Goal: Task Accomplishment & Management: Manage account settings

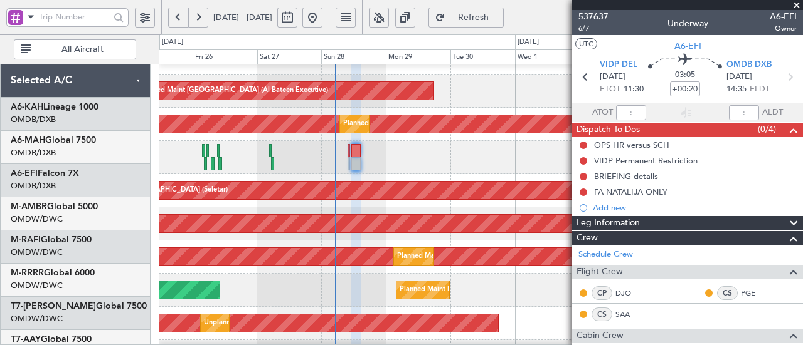
scroll to position [370, 0]
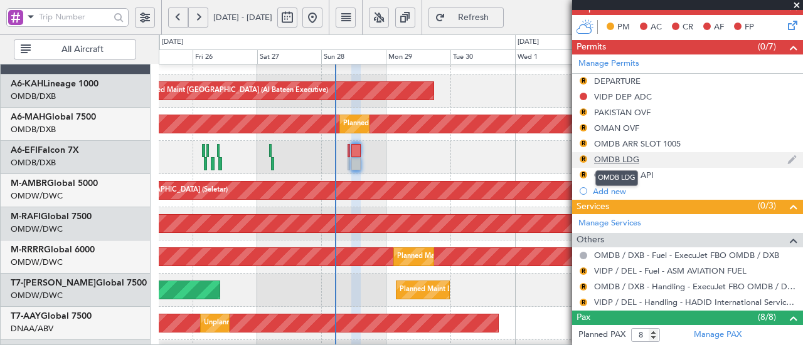
click at [612, 157] on div "OMDB LDG" at bounding box center [616, 159] width 45 height 11
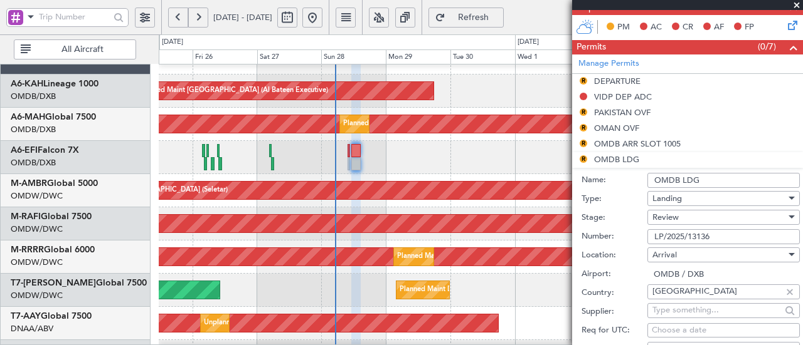
drag, startPoint x: 716, startPoint y: 234, endPoint x: 615, endPoint y: 228, distance: 101.2
click at [615, 228] on div "Number: LP/2025/13136" at bounding box center [690, 237] width 218 height 19
click at [674, 214] on span "Review" at bounding box center [665, 217] width 26 height 11
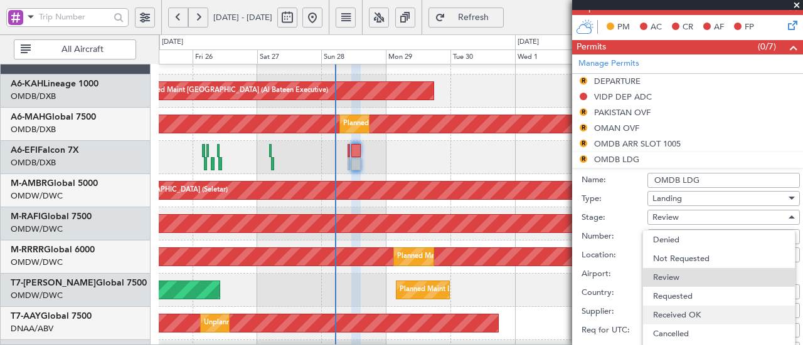
click at [682, 315] on span "Received OK" at bounding box center [719, 315] width 132 height 19
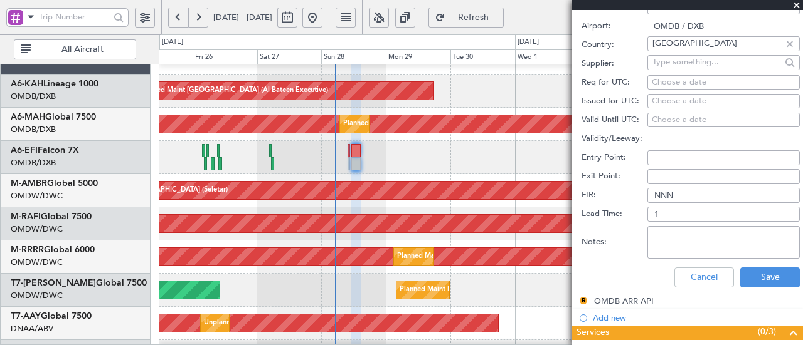
scroll to position [619, 0]
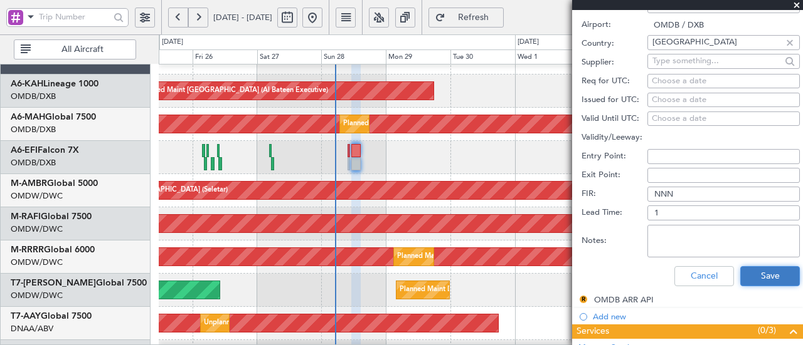
click at [775, 274] on button "Save" at bounding box center [770, 276] width 60 height 20
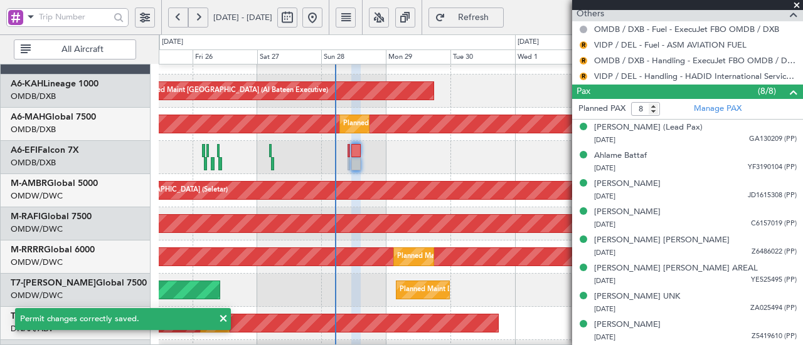
scroll to position [245, 0]
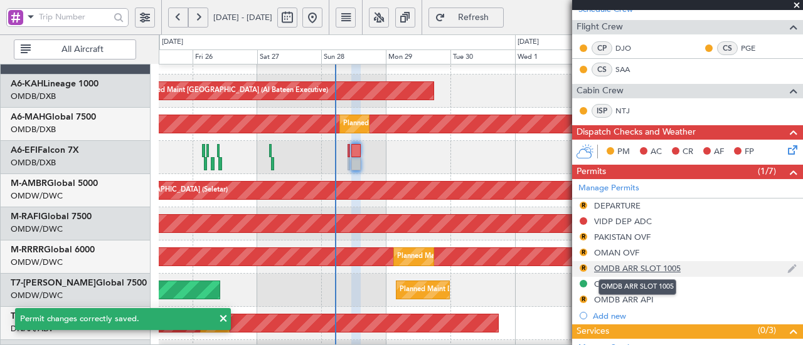
click at [647, 264] on div "OMDB ARR SLOT 1005" at bounding box center [637, 268] width 87 height 11
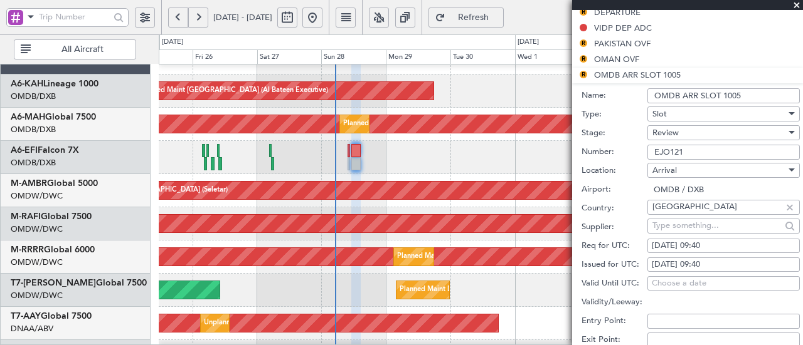
scroll to position [436, 0]
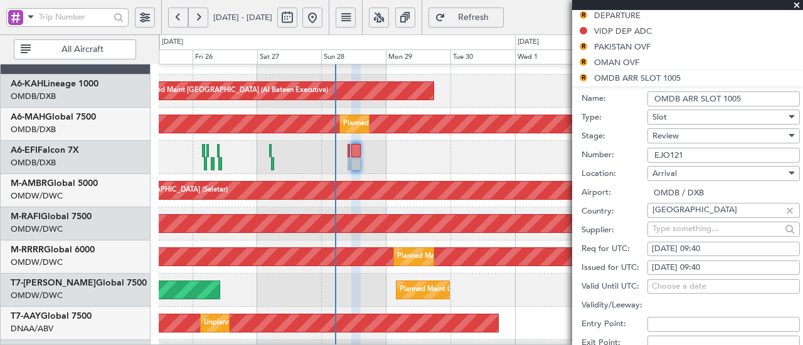
drag, startPoint x: 645, startPoint y: 150, endPoint x: 589, endPoint y: 147, distance: 55.9
click at [589, 147] on div "Number: EJO121" at bounding box center [690, 155] width 218 height 19
paste input "KEJO122"
type input "KEJO122"
click at [664, 130] on span "Review" at bounding box center [665, 135] width 26 height 11
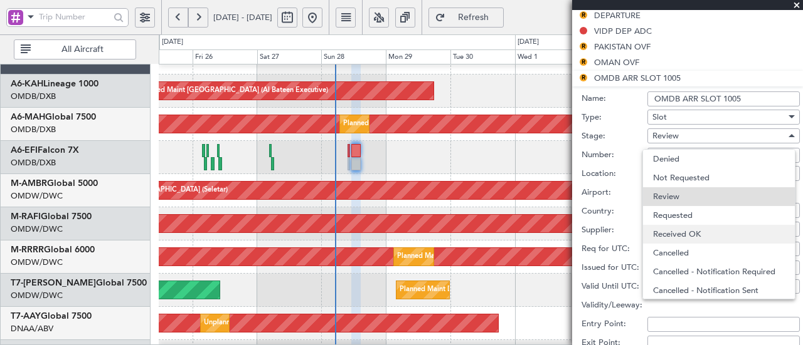
click at [669, 233] on span "Received OK" at bounding box center [719, 234] width 132 height 19
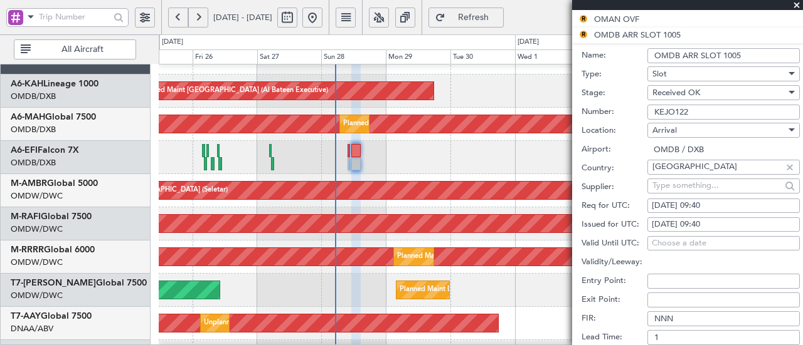
scroll to position [481, 0]
click at [720, 202] on div "[DATE] 09:40" at bounding box center [723, 204] width 144 height 13
select select "9"
select select "2025"
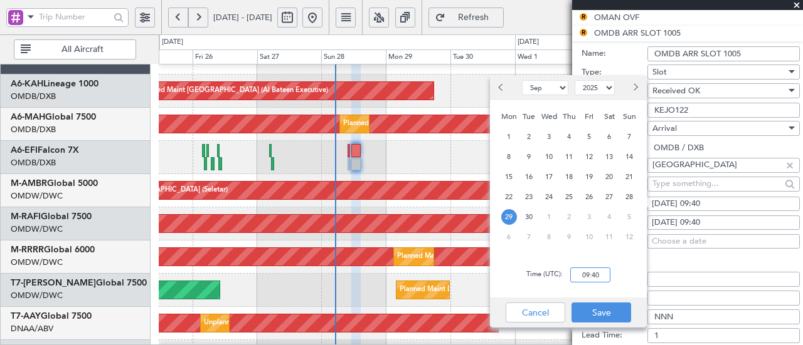
click at [598, 280] on input "09:40" at bounding box center [590, 275] width 40 height 15
type input "14:30"
click at [595, 310] on button "Save" at bounding box center [601, 313] width 60 height 20
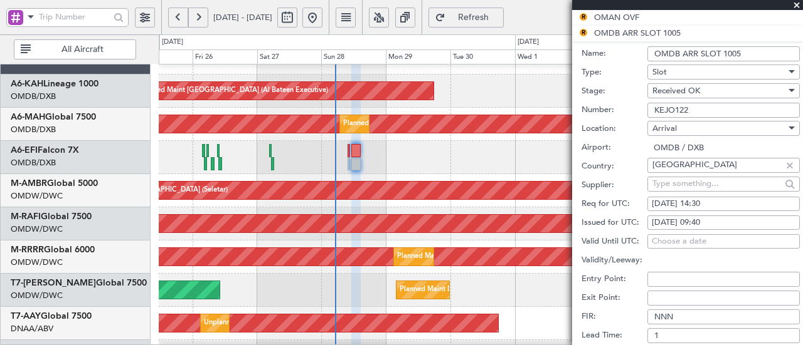
click at [705, 226] on fb-calendar-cell "[DATE] 09:40" at bounding box center [723, 223] width 152 height 15
click at [723, 223] on div "[DATE] 09:40" at bounding box center [723, 223] width 144 height 13
select select "9"
select select "2025"
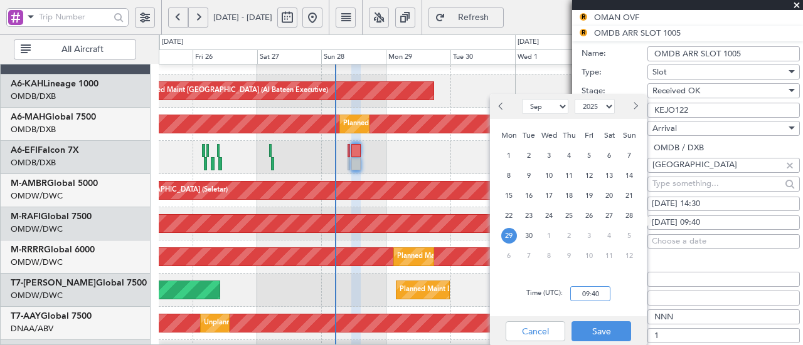
click at [593, 290] on input "09:40" at bounding box center [590, 294] width 40 height 15
type input "14:30"
click at [599, 330] on button "Save" at bounding box center [601, 332] width 60 height 20
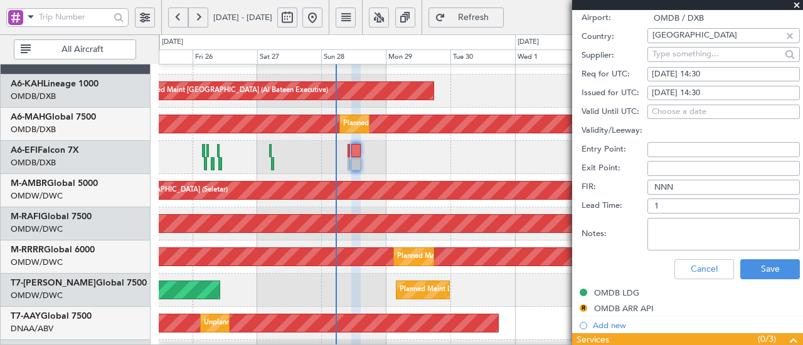
scroll to position [619, 0]
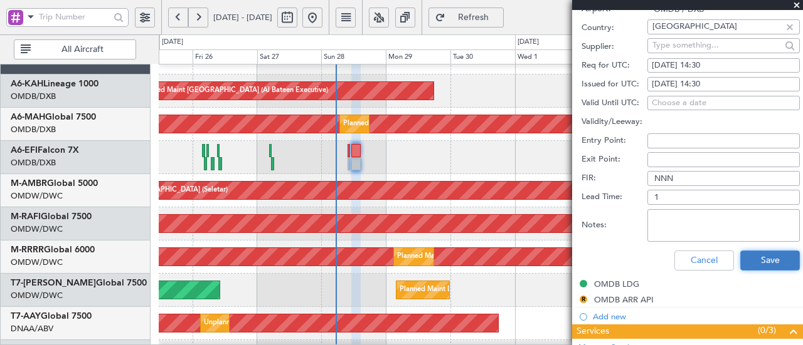
click at [763, 255] on button "Save" at bounding box center [770, 261] width 60 height 20
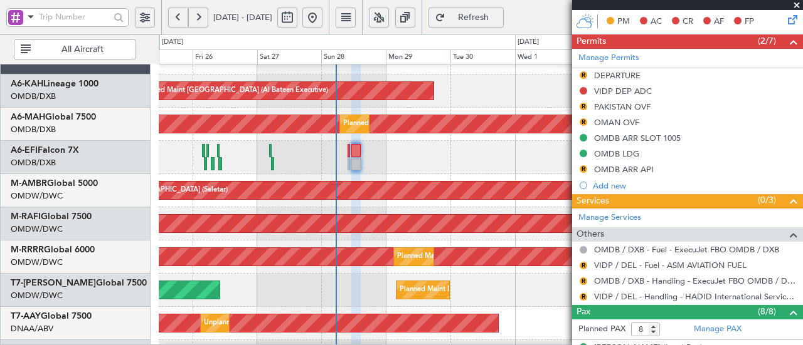
scroll to position [377, 0]
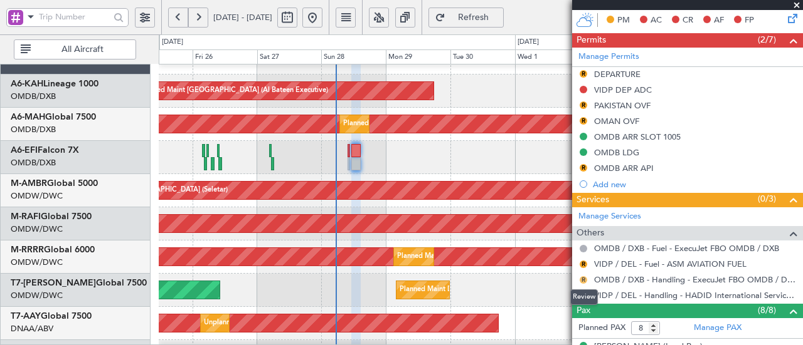
click at [582, 276] on button "R" at bounding box center [583, 280] width 8 height 8
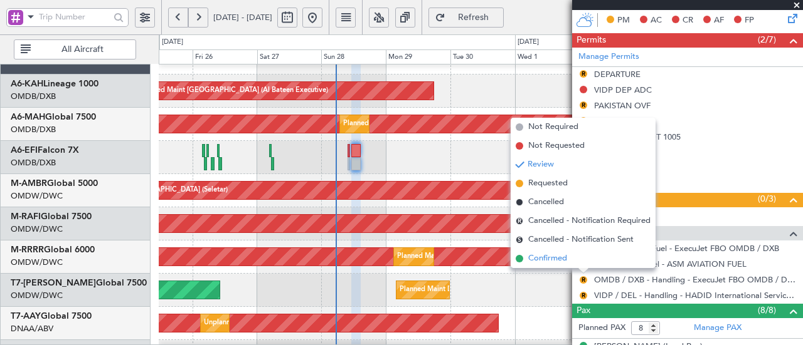
click at [564, 257] on span "Confirmed" at bounding box center [547, 259] width 39 height 13
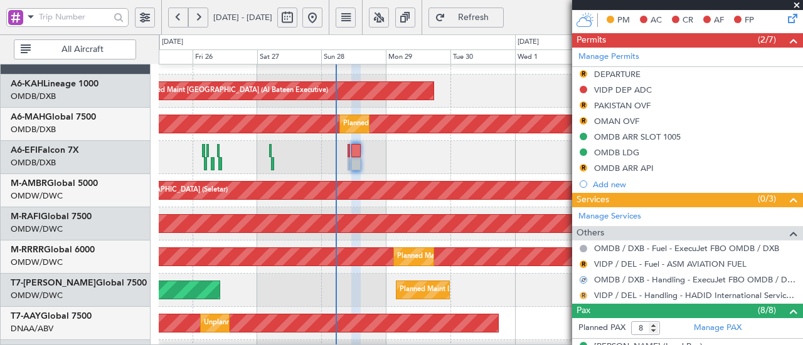
click at [584, 292] on button "R" at bounding box center [583, 296] width 8 height 8
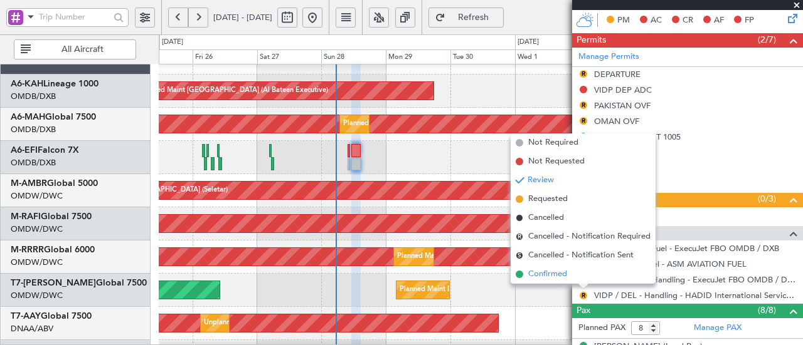
click at [566, 273] on span "Confirmed" at bounding box center [547, 274] width 39 height 13
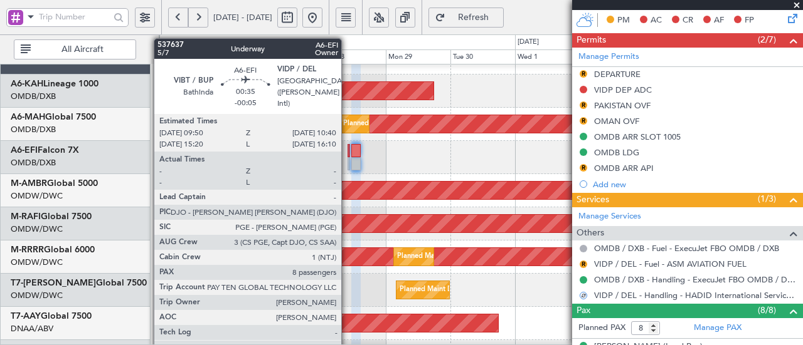
click at [347, 147] on div at bounding box center [348, 150] width 3 height 13
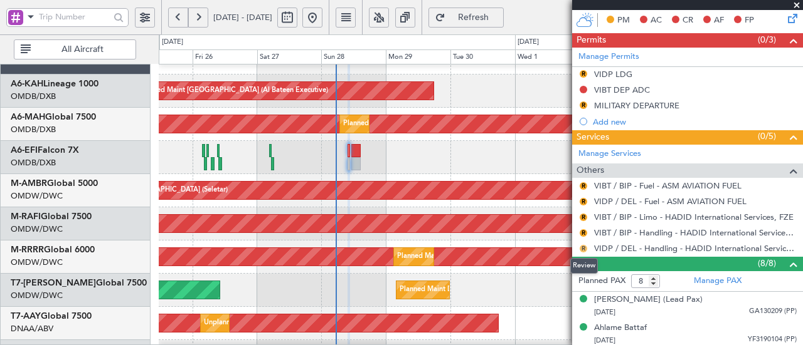
click at [584, 245] on button "R" at bounding box center [583, 249] width 8 height 8
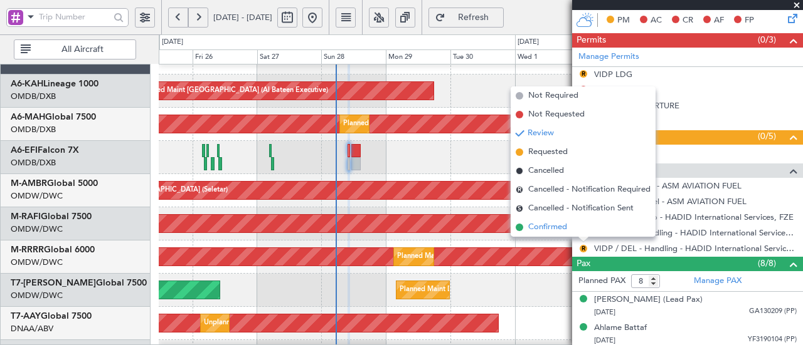
click at [567, 230] on li "Confirmed" at bounding box center [582, 227] width 145 height 19
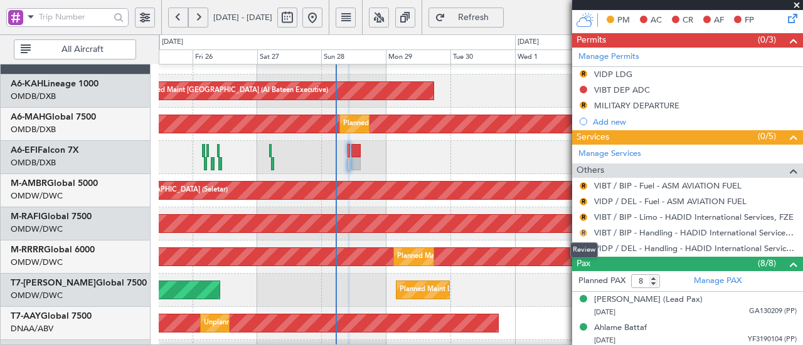
click at [584, 229] on button "R" at bounding box center [583, 233] width 8 height 8
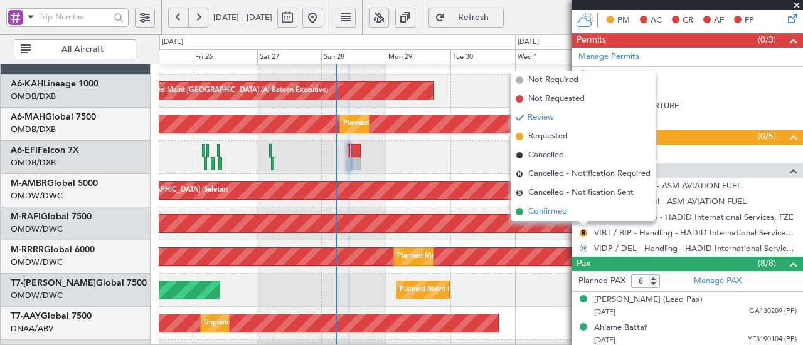
click at [564, 215] on span "Confirmed" at bounding box center [547, 212] width 39 height 13
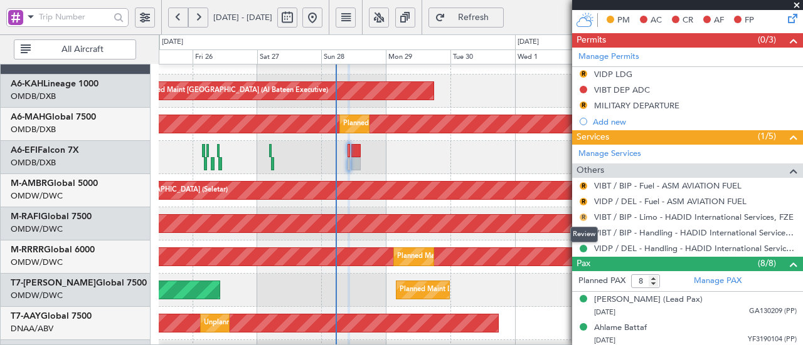
click at [582, 214] on button "R" at bounding box center [583, 218] width 8 height 8
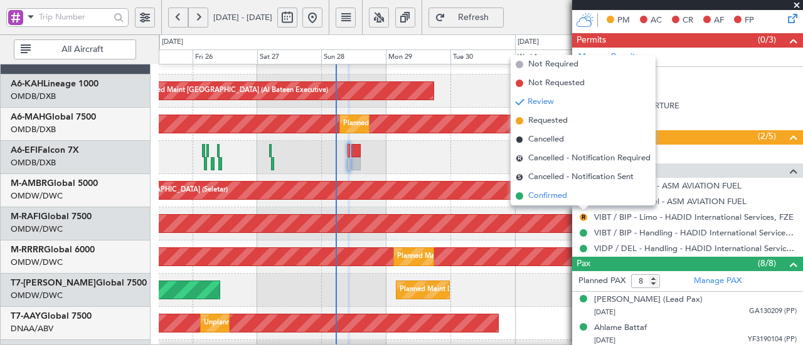
click at [554, 196] on span "Confirmed" at bounding box center [547, 196] width 39 height 13
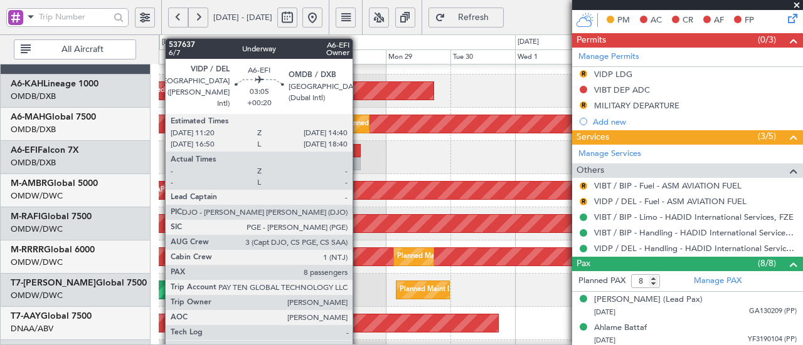
click at [358, 151] on div at bounding box center [355, 150] width 9 height 13
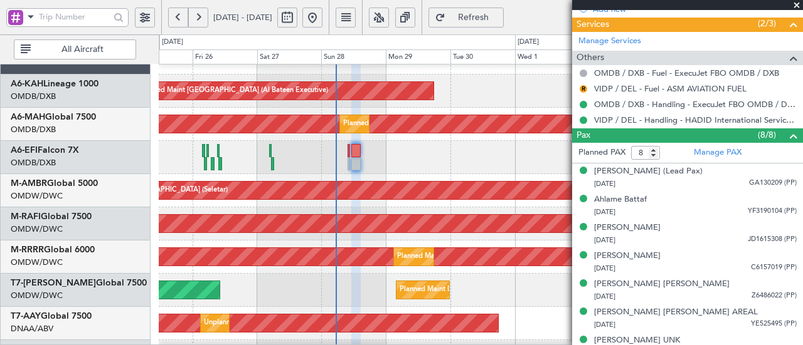
scroll to position [592, 0]
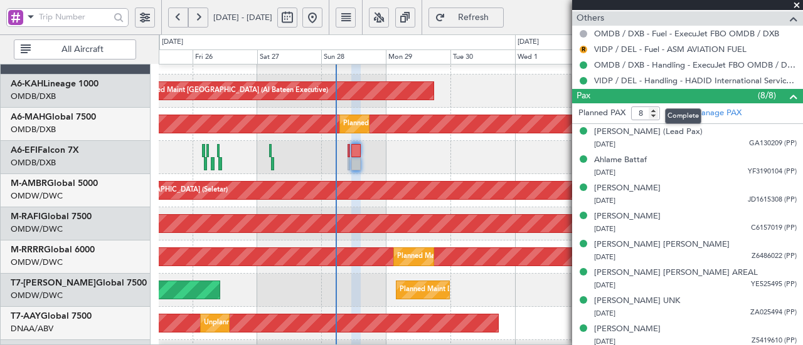
click at [707, 107] on mat-tooltip-component "Complete" at bounding box center [683, 116] width 54 height 33
click at [720, 110] on link "Manage PAX" at bounding box center [717, 113] width 48 height 13
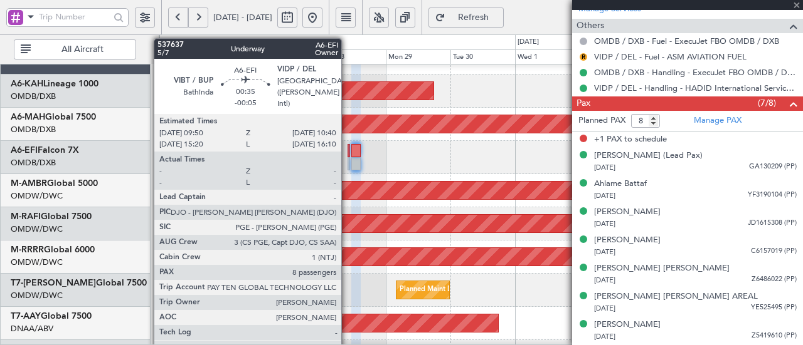
scroll to position [581, 0]
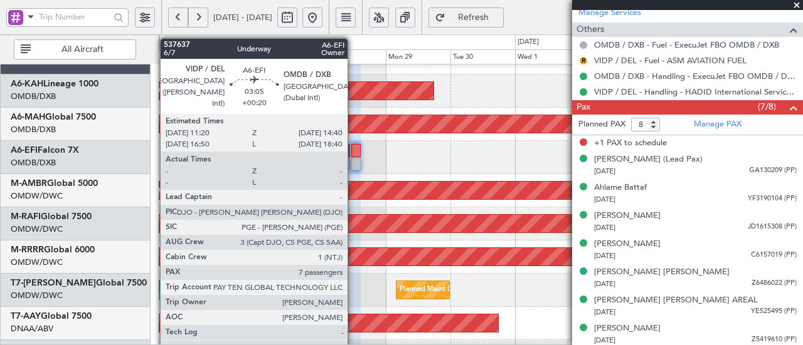
click at [354, 157] on div at bounding box center [355, 163] width 9 height 13
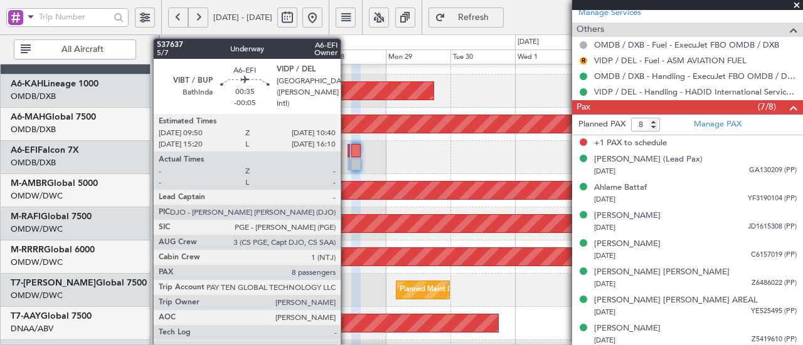
click at [347, 149] on div at bounding box center [348, 150] width 3 height 13
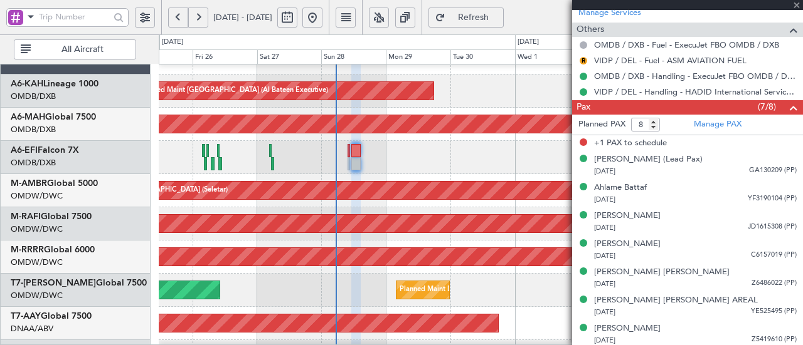
type input "-00:05"
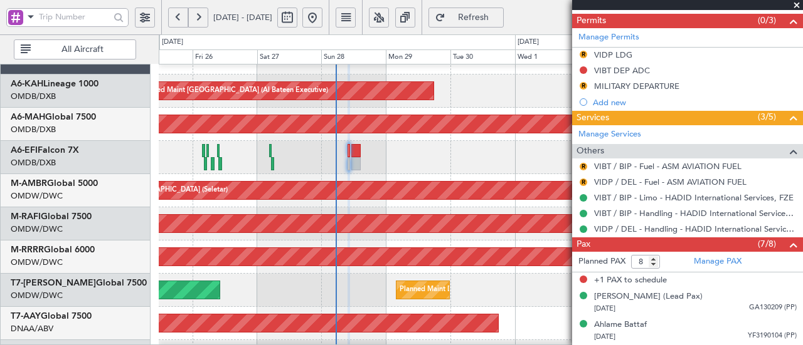
scroll to position [404, 0]
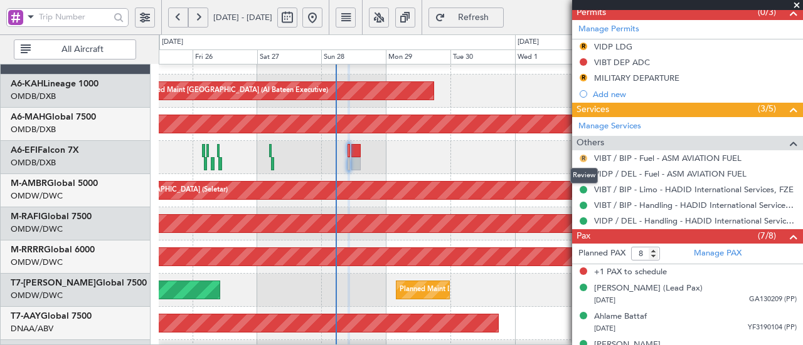
click at [581, 155] on button "R" at bounding box center [583, 159] width 8 height 8
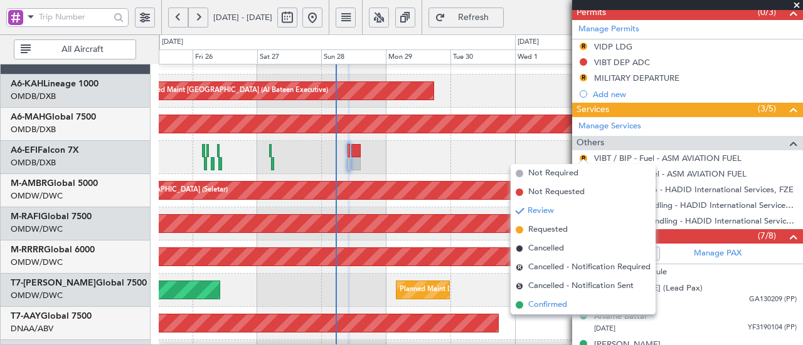
click at [559, 312] on li "Confirmed" at bounding box center [582, 305] width 145 height 19
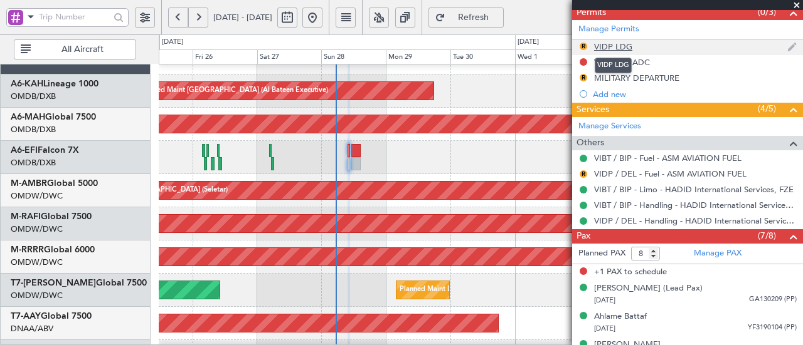
click at [622, 45] on div "VIDP LDG" at bounding box center [613, 46] width 38 height 11
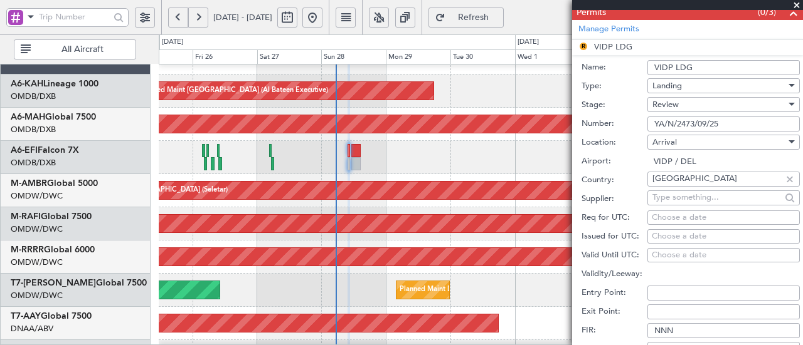
drag, startPoint x: 737, startPoint y: 120, endPoint x: 603, endPoint y: 118, distance: 134.2
click at [603, 118] on div "Number: YA/N/2473/09/25" at bounding box center [690, 124] width 218 height 19
paste input "."
type input "YA/N/2473/09/25."
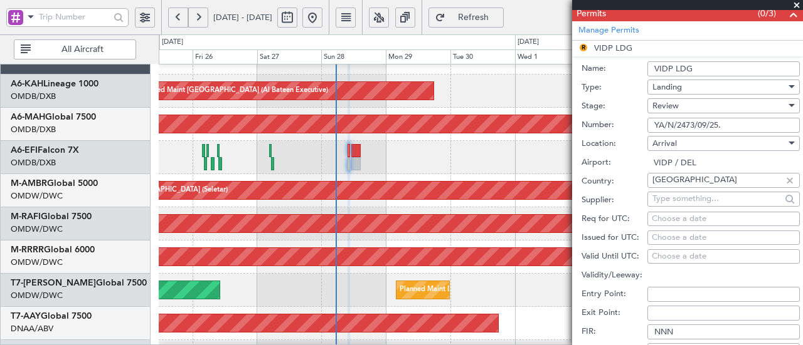
click at [680, 105] on div "Review" at bounding box center [719, 106] width 134 height 19
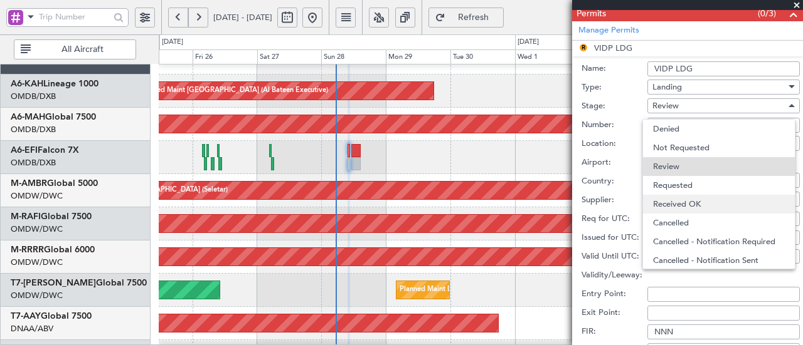
click at [686, 206] on span "Received OK" at bounding box center [719, 204] width 132 height 19
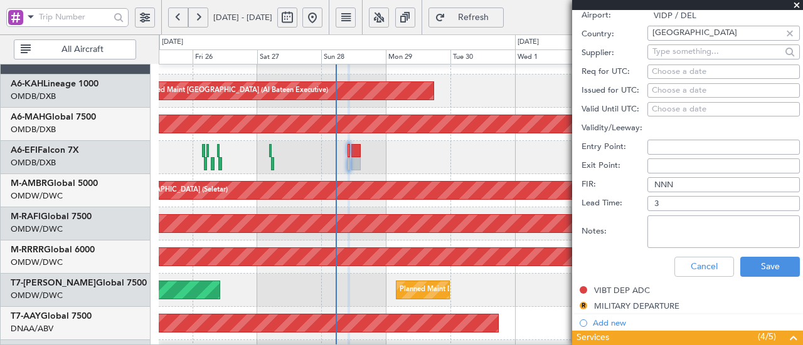
scroll to position [557, 0]
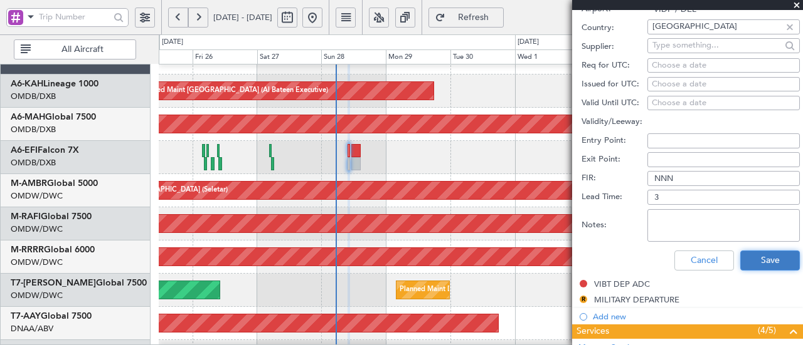
click at [776, 253] on button "Save" at bounding box center [770, 261] width 60 height 20
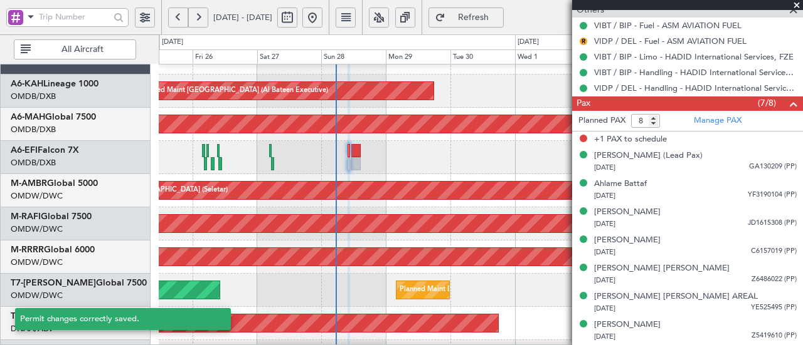
scroll to position [183, 0]
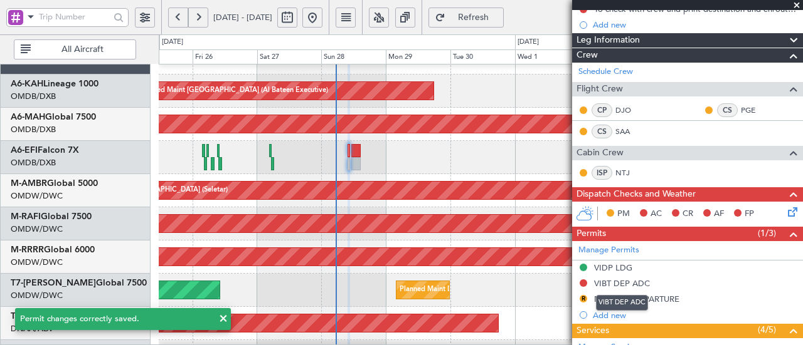
click at [633, 294] on mat-tooltip-component "VIBT DEP ADC" at bounding box center [622, 303] width 70 height 33
click at [664, 303] on mat-tooltip-component "MILITARY DEPARTURE" at bounding box center [636, 318] width 95 height 33
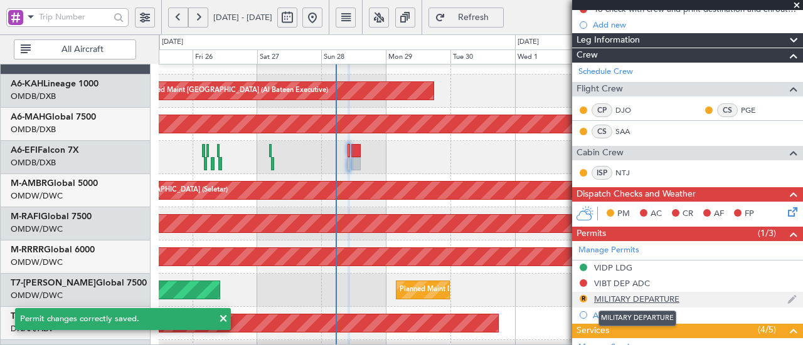
click at [663, 298] on div "MILITARY DEPARTURE" at bounding box center [636, 299] width 85 height 11
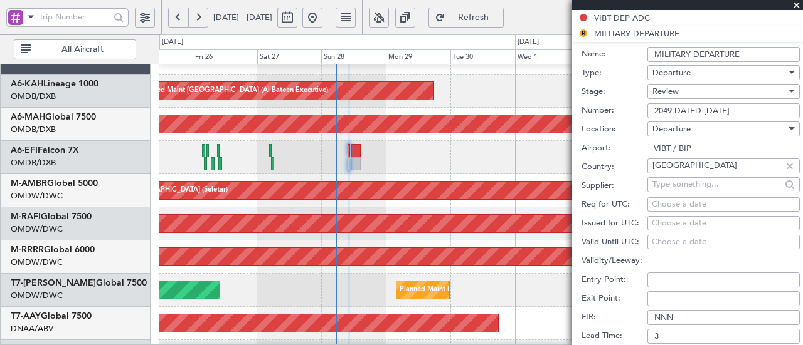
scroll to position [475, 0]
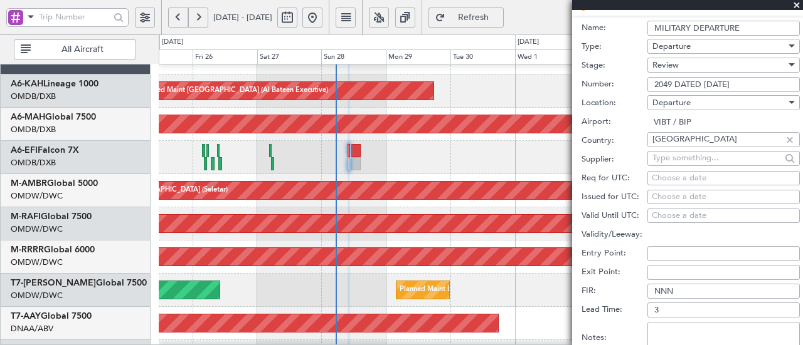
drag, startPoint x: 762, startPoint y: 80, endPoint x: 549, endPoint y: 94, distance: 213.0
click at [549, 94] on fb-app "[DATE] - [DATE] Refresh Quick Links All Aircraft Planned Maint [GEOGRAPHIC_DATA…" at bounding box center [401, 181] width 803 height 330
paste input "."
type input "2049 DATED [DATE]."
click at [691, 61] on div "Review" at bounding box center [719, 65] width 134 height 19
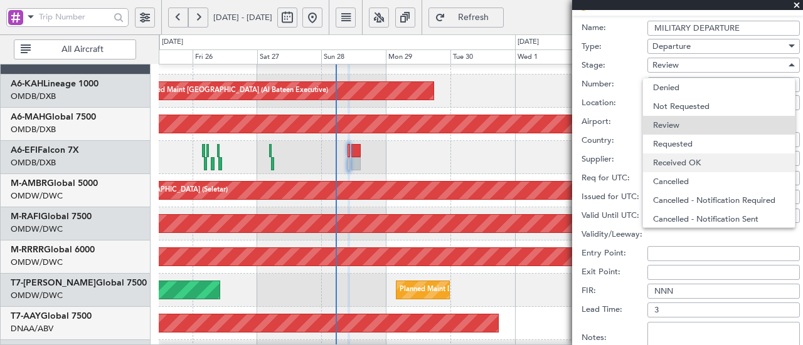
click at [685, 155] on span "Received OK" at bounding box center [719, 163] width 132 height 19
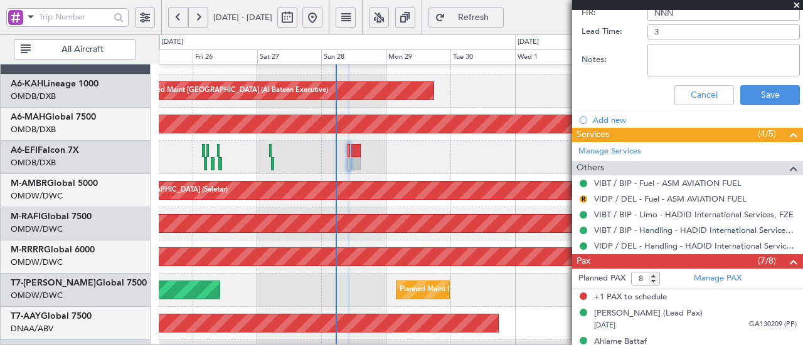
scroll to position [749, 0]
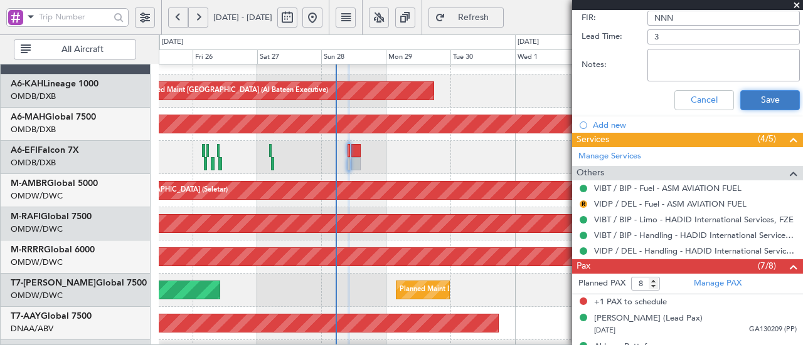
click at [768, 94] on button "Save" at bounding box center [770, 100] width 60 height 20
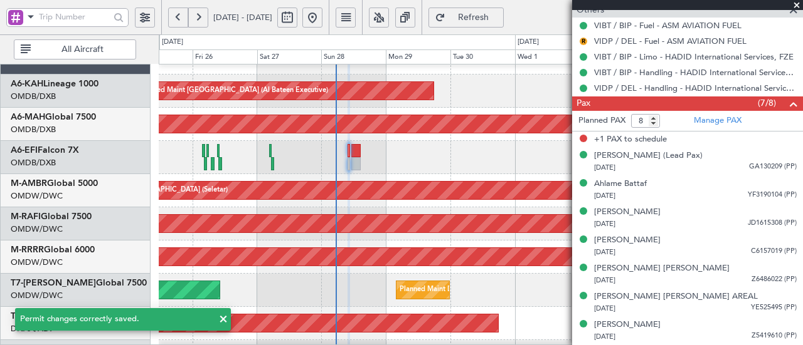
scroll to position [375, 0]
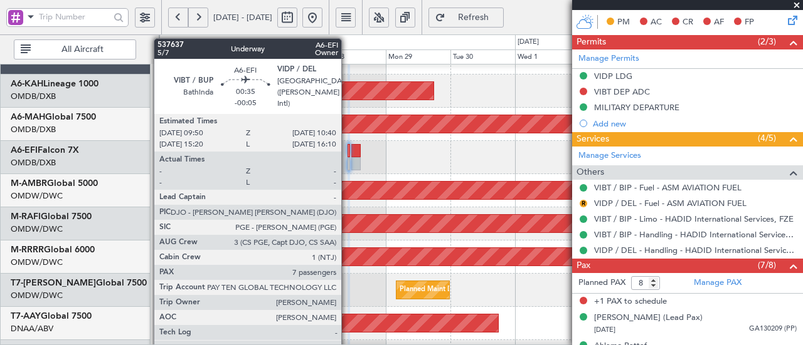
click at [347, 149] on div at bounding box center [348, 150] width 3 height 13
click at [348, 154] on div at bounding box center [348, 150] width 3 height 13
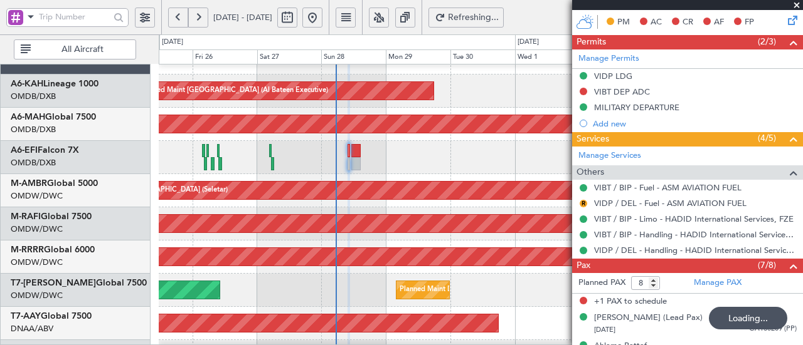
type input "7"
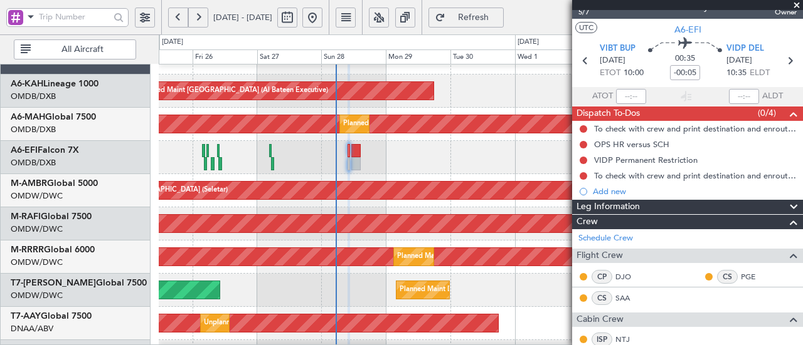
scroll to position [13, 0]
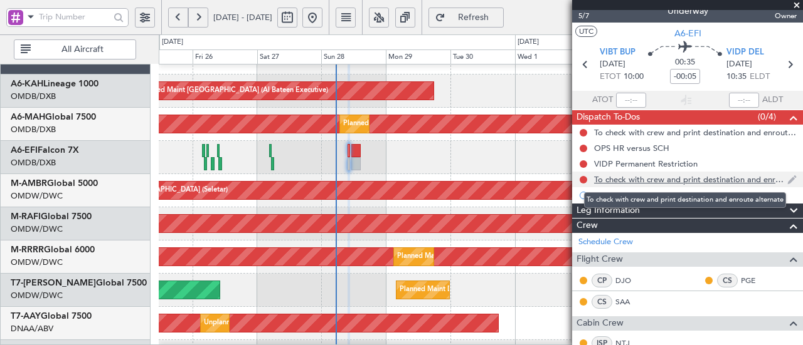
click at [677, 181] on div "To check with crew and print destination and enroute alternate" at bounding box center [690, 179] width 193 height 11
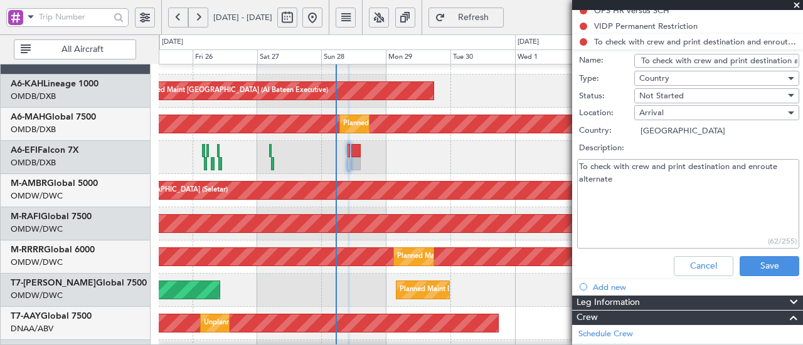
scroll to position [149, 0]
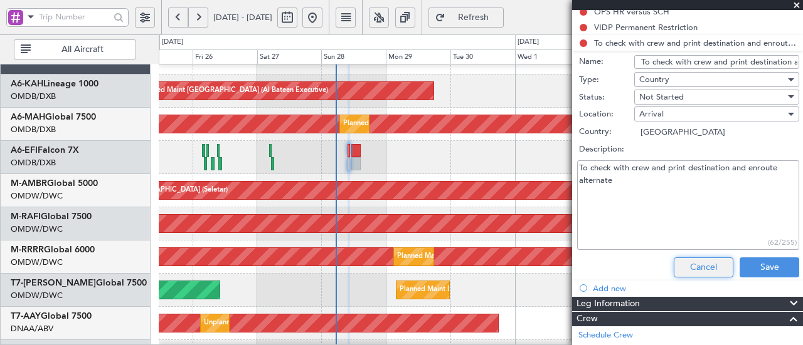
click at [700, 268] on button "Cancel" at bounding box center [703, 268] width 60 height 20
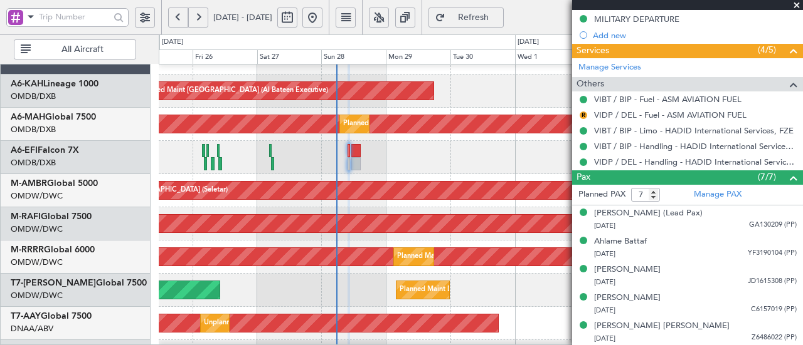
scroll to position [465, 0]
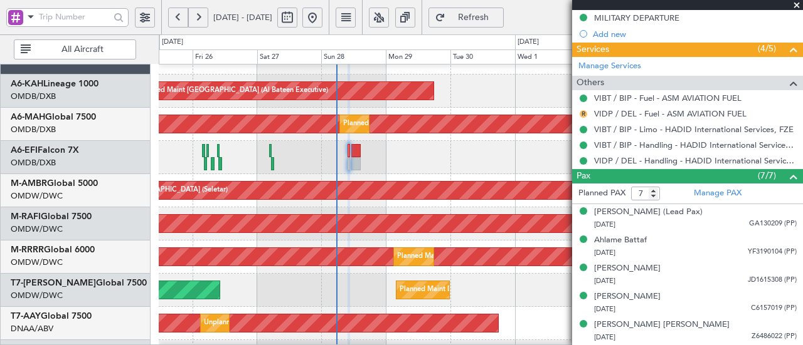
click at [581, 112] on button "R" at bounding box center [583, 114] width 8 height 8
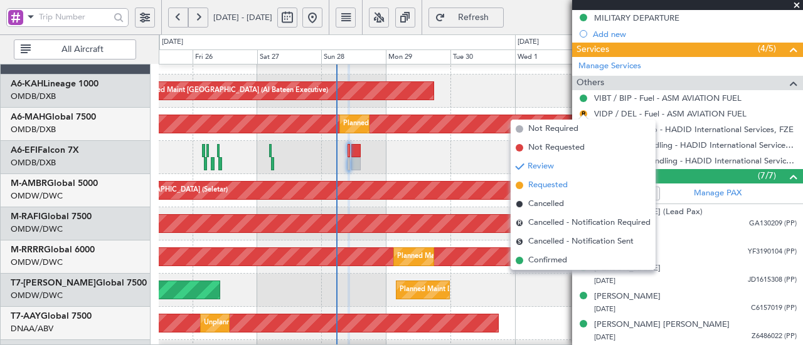
click at [544, 184] on span "Requested" at bounding box center [547, 185] width 39 height 13
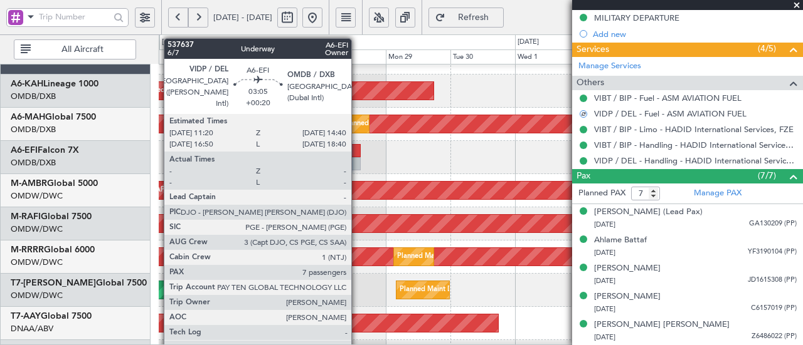
click at [357, 159] on div at bounding box center [355, 163] width 9 height 13
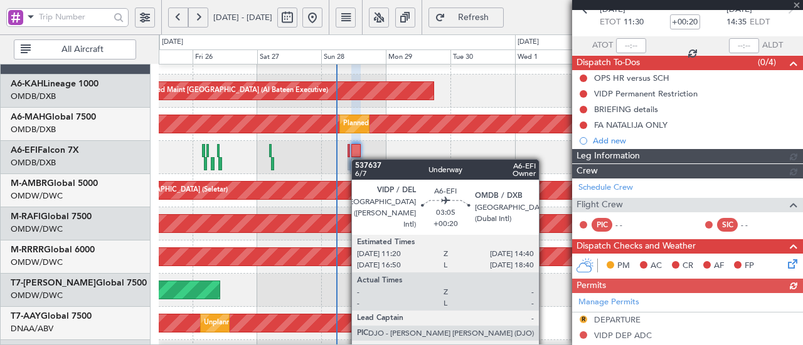
scroll to position [527, 0]
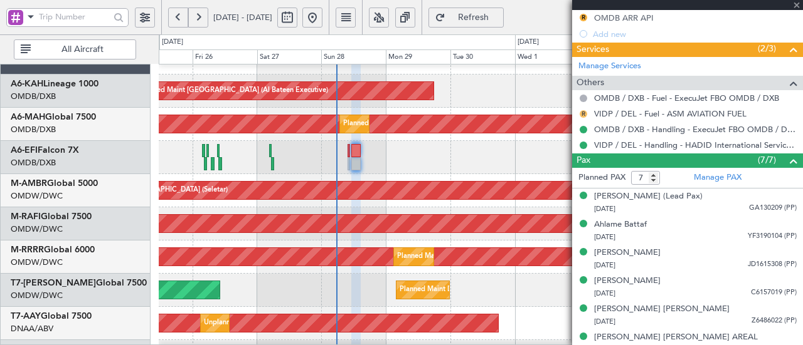
click at [582, 112] on button "R" at bounding box center [583, 114] width 8 height 8
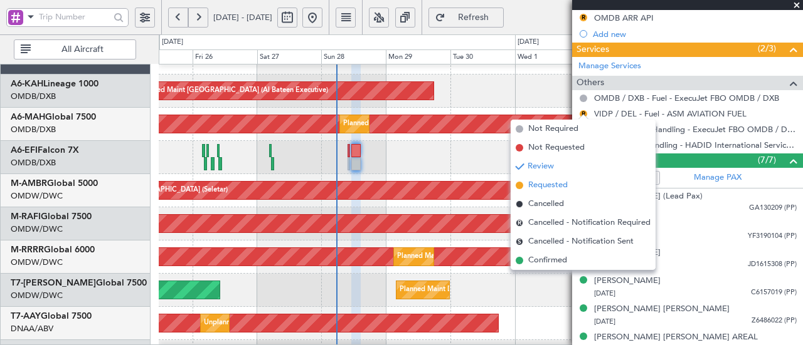
click at [559, 182] on span "Requested" at bounding box center [547, 185] width 39 height 13
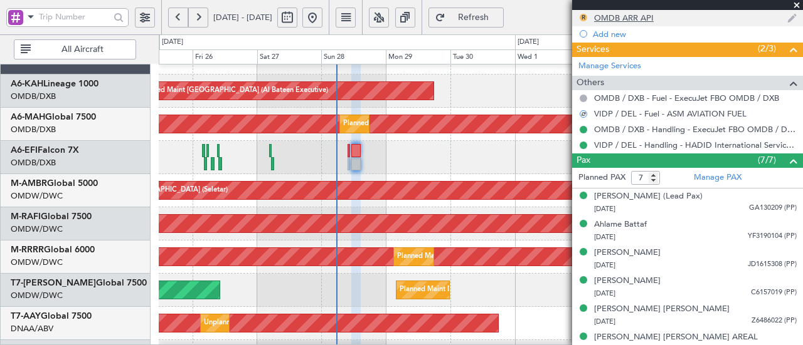
click at [582, 14] on button "R" at bounding box center [583, 18] width 8 height 8
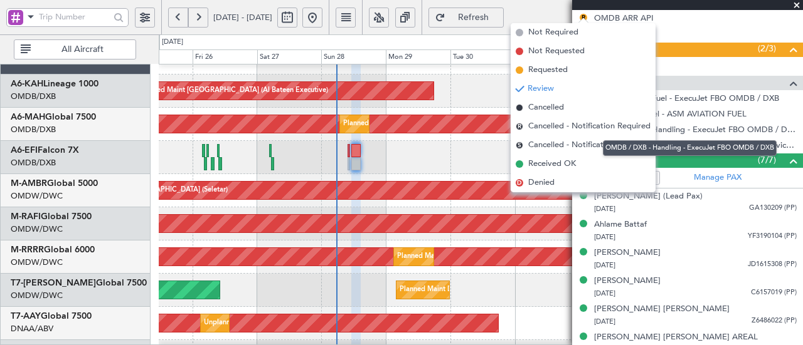
click at [764, 145] on div "OMDB / DXB - Handling - ExecuJet FBO OMDB / DXB" at bounding box center [690, 148] width 174 height 16
click at [717, 127] on link "OMDB / DXB - Handling - ExecuJet FBO OMDB / DXB" at bounding box center [695, 129] width 203 height 11
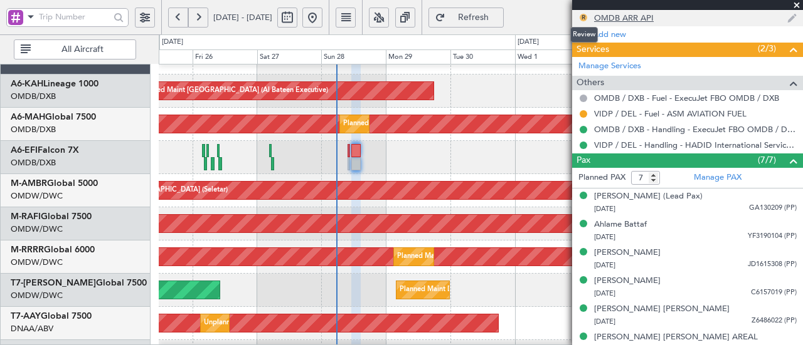
click at [583, 17] on button "R" at bounding box center [583, 18] width 8 height 8
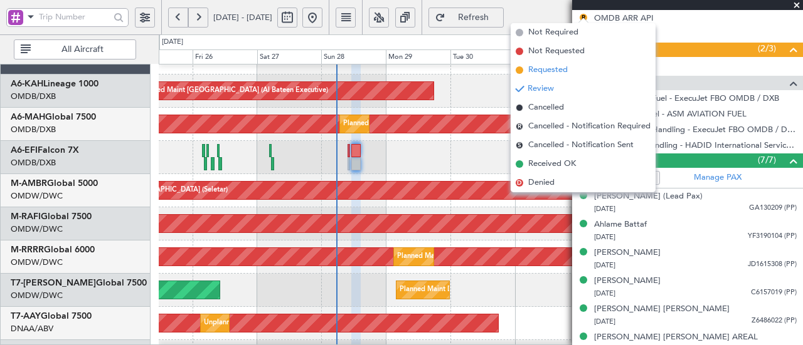
click at [549, 69] on span "Requested" at bounding box center [547, 70] width 39 height 13
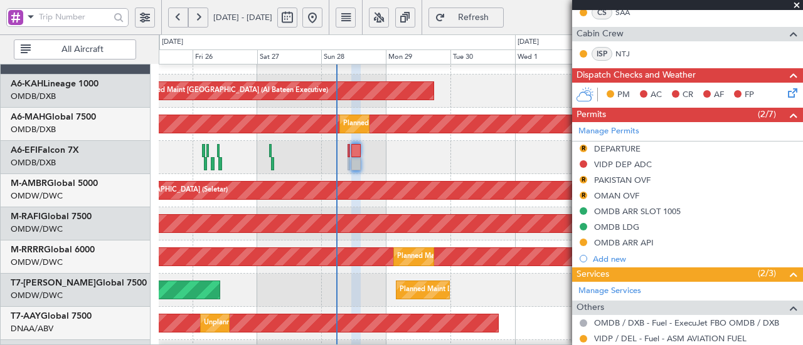
scroll to position [303, 0]
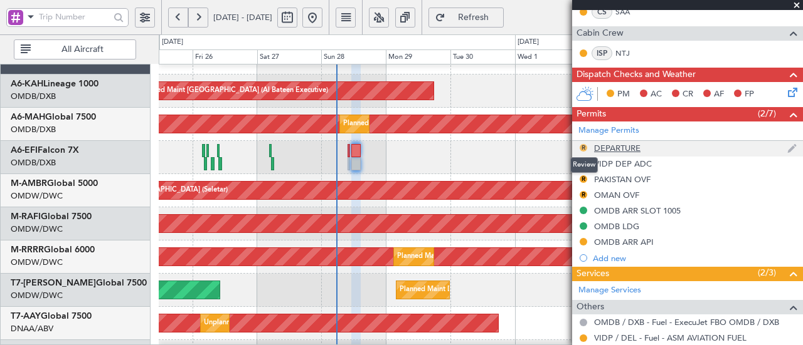
click at [582, 148] on button "R" at bounding box center [583, 148] width 8 height 8
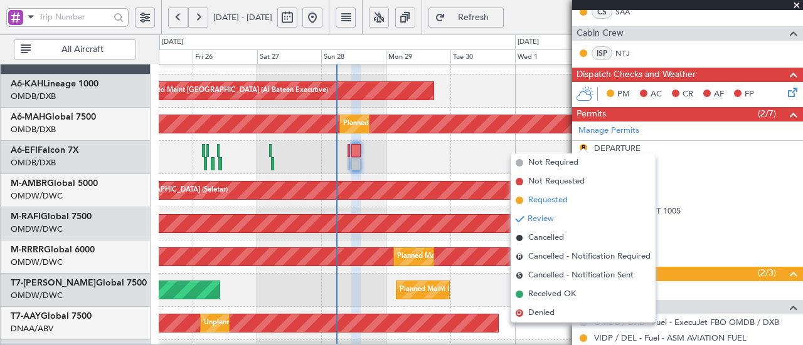
click at [542, 199] on span "Requested" at bounding box center [547, 200] width 39 height 13
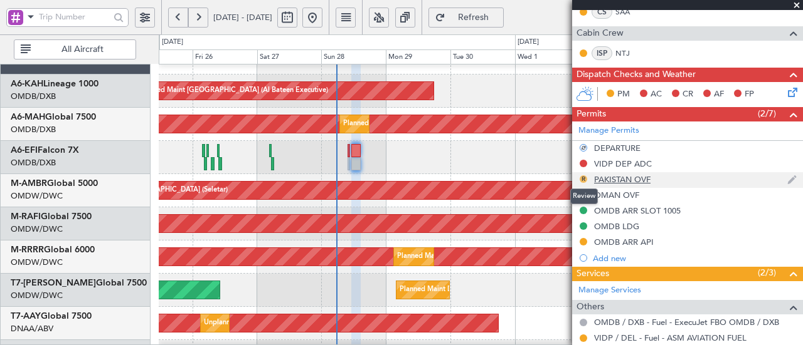
click at [585, 176] on button "R" at bounding box center [583, 180] width 8 height 8
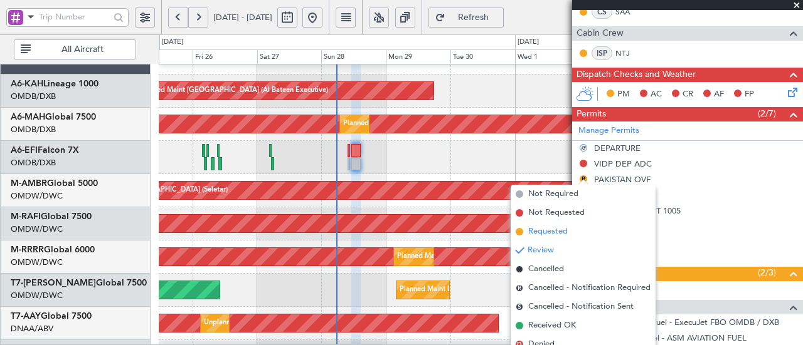
click at [558, 234] on span "Requested" at bounding box center [547, 232] width 39 height 13
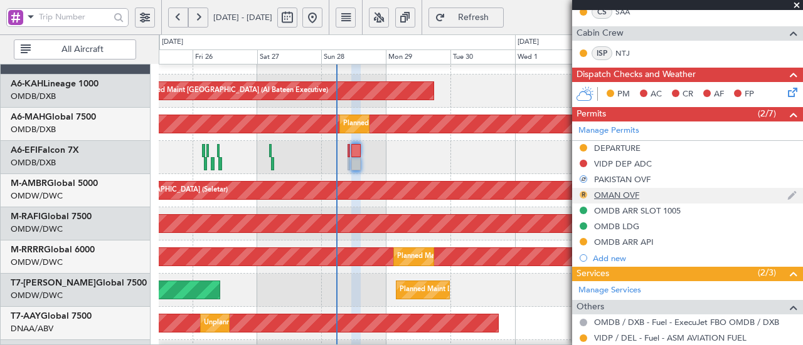
click at [583, 192] on button "R" at bounding box center [583, 195] width 8 height 8
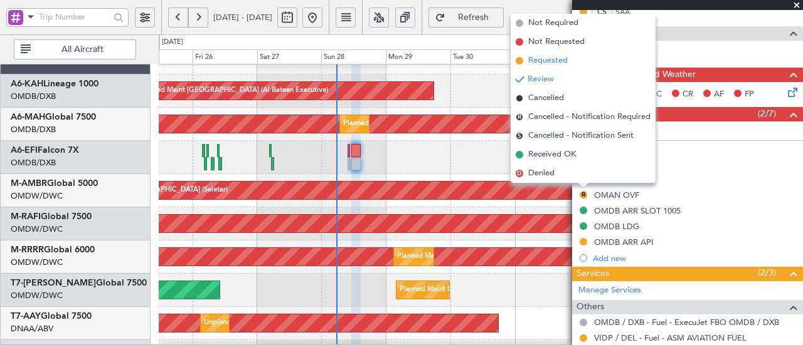
click at [549, 63] on span "Requested" at bounding box center [547, 61] width 39 height 13
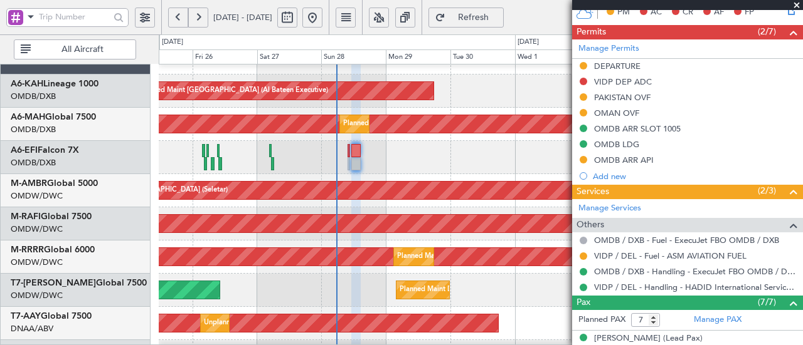
scroll to position [389, 0]
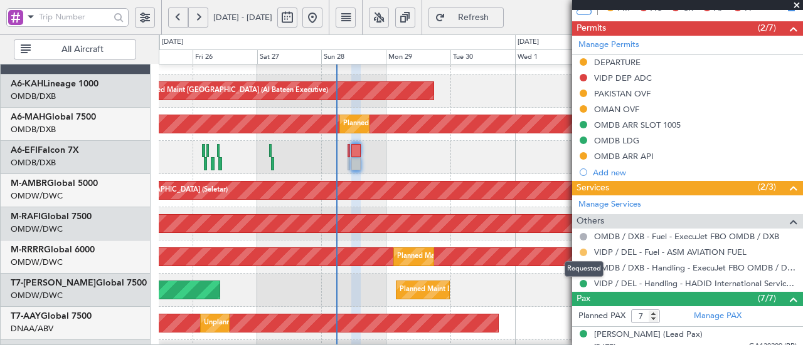
click at [580, 250] on button at bounding box center [583, 253] width 8 height 8
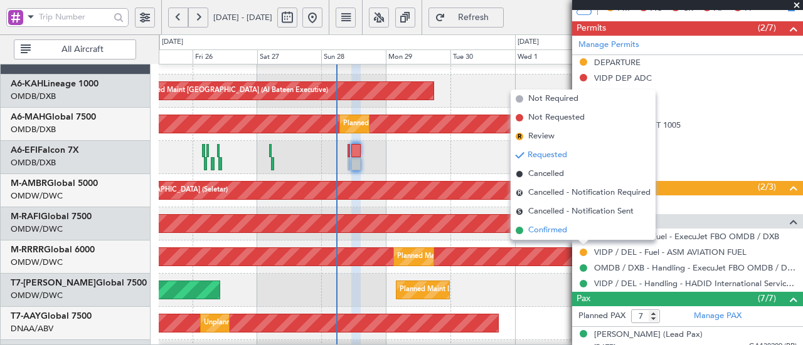
click at [558, 236] on span "Confirmed" at bounding box center [547, 230] width 39 height 13
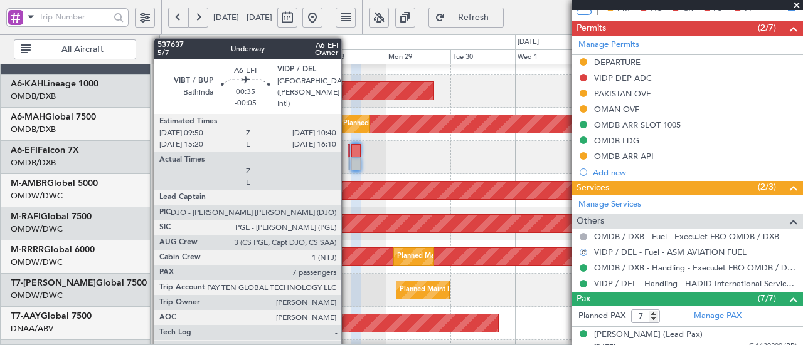
click at [347, 151] on div at bounding box center [348, 150] width 3 height 13
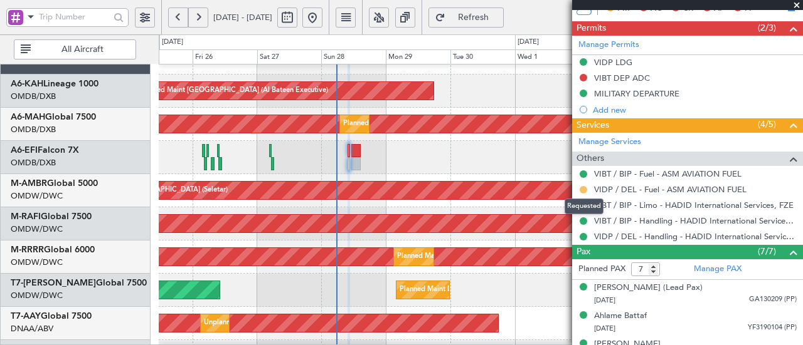
click at [584, 186] on button at bounding box center [583, 190] width 8 height 8
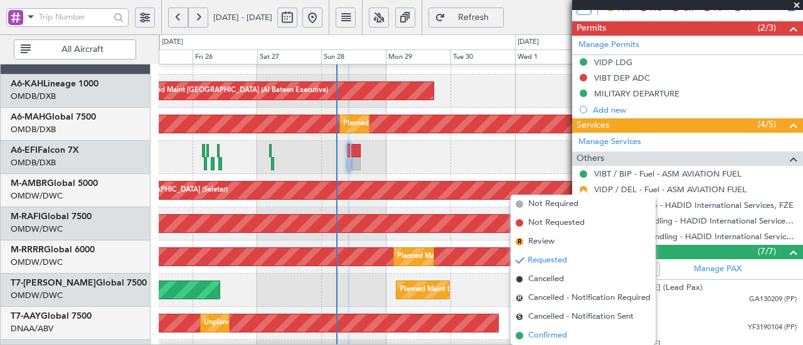
click at [545, 335] on span "Confirmed" at bounding box center [547, 336] width 39 height 13
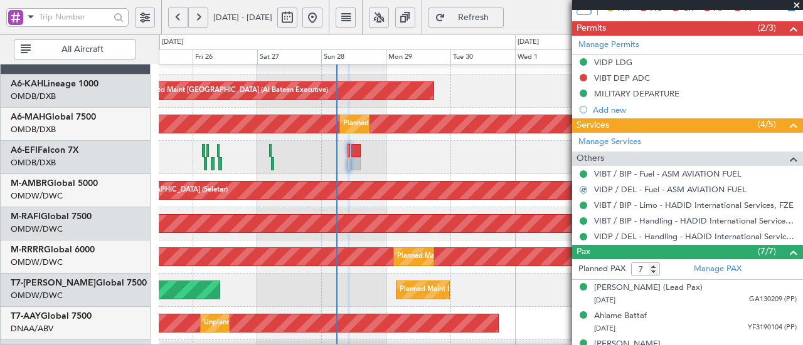
click at [450, 134] on div "Planned Maint [GEOGRAPHIC_DATA] ([GEOGRAPHIC_DATA] Intl) Planned Maint [GEOGRAP…" at bounding box center [481, 124] width 644 height 33
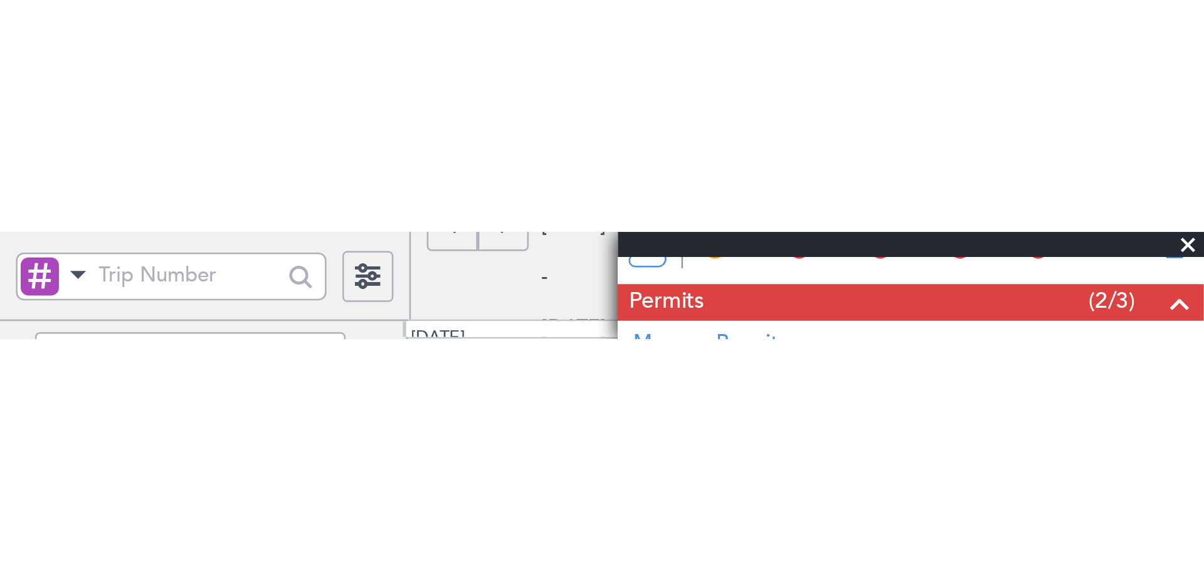
scroll to position [295, 0]
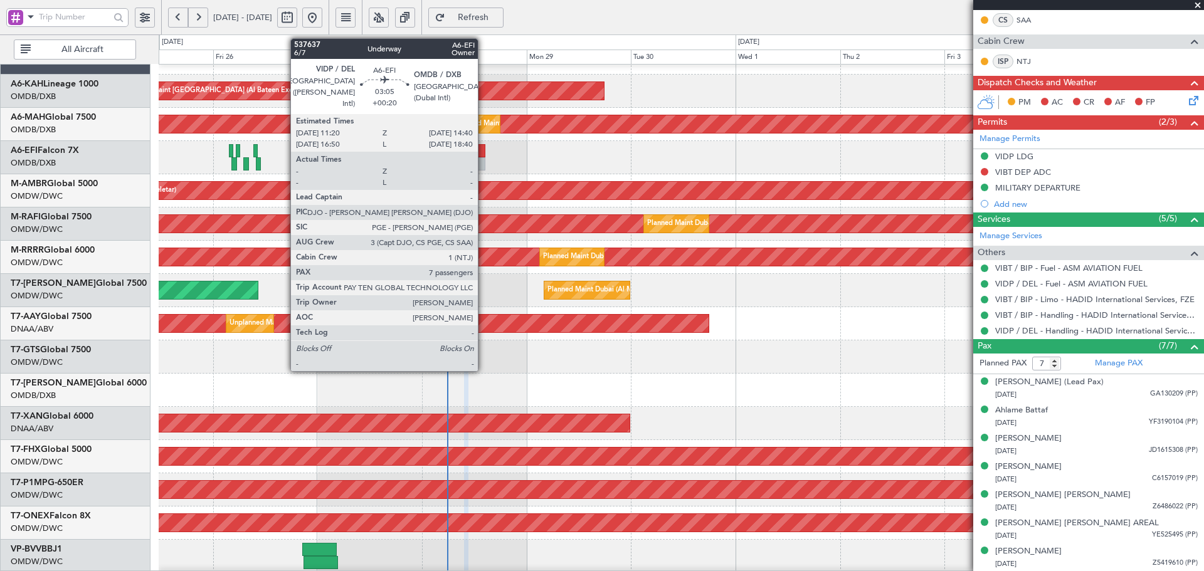
click at [483, 150] on div at bounding box center [478, 150] width 15 height 13
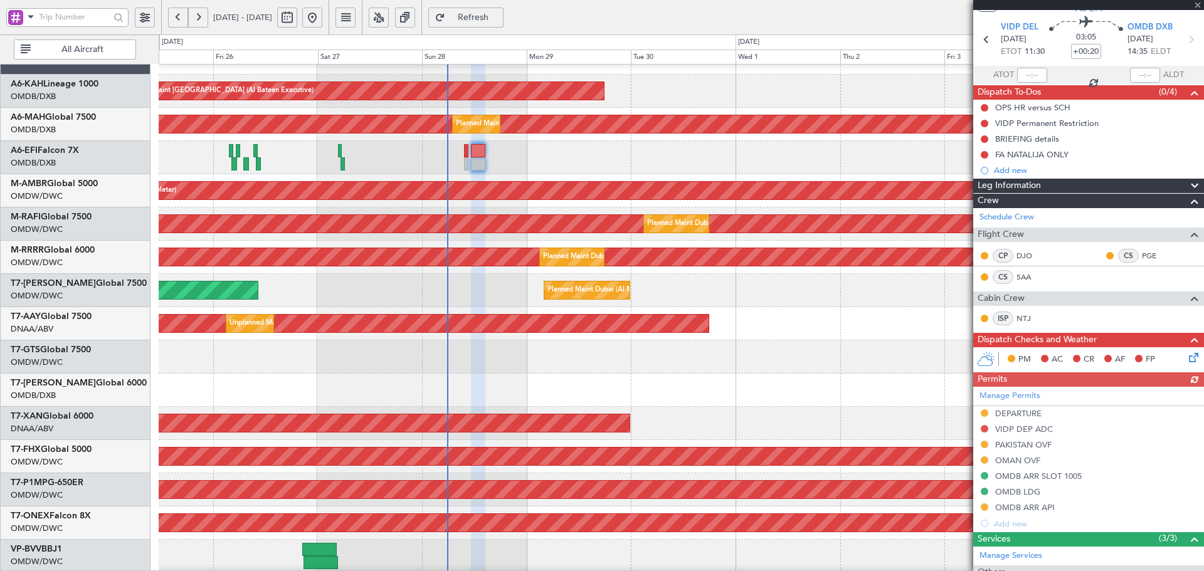
scroll to position [125, 0]
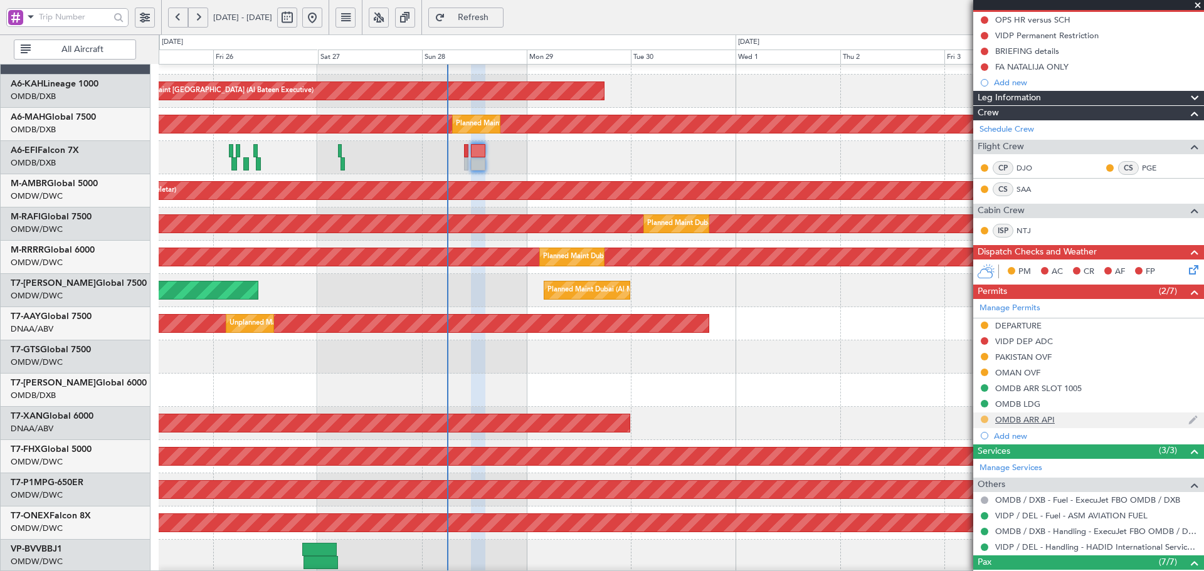
click at [802, 345] on button at bounding box center [985, 420] width 8 height 8
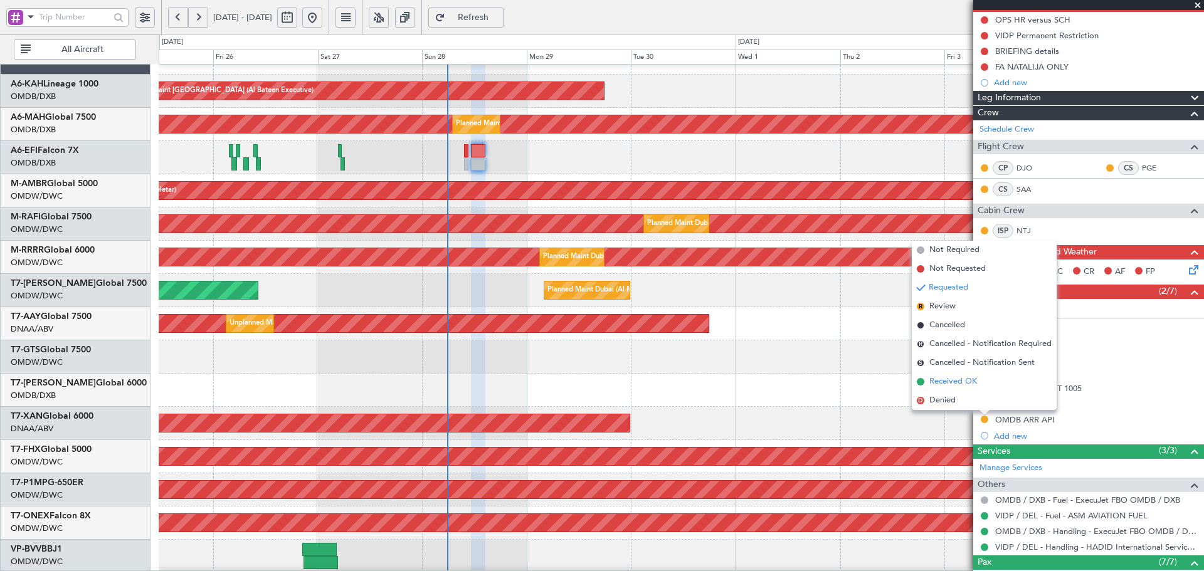
click at [802, 345] on span "Received OK" at bounding box center [953, 382] width 48 height 13
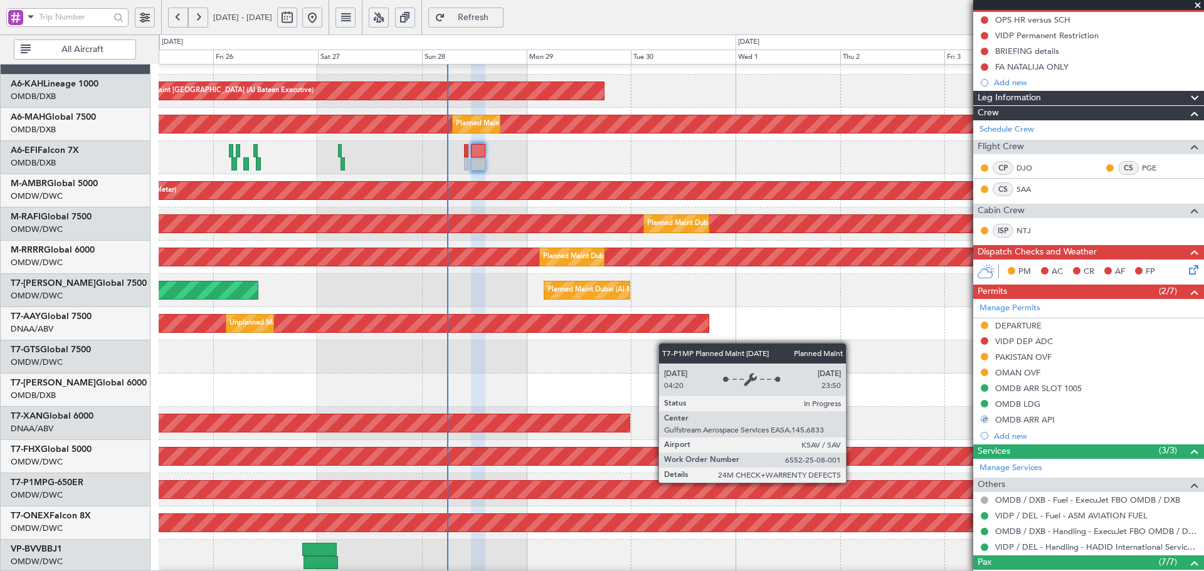
click at [802, 345] on div "Planned Maint Savannah (Savannah/hilton Head Intl)" at bounding box center [681, 490] width 3133 height 18
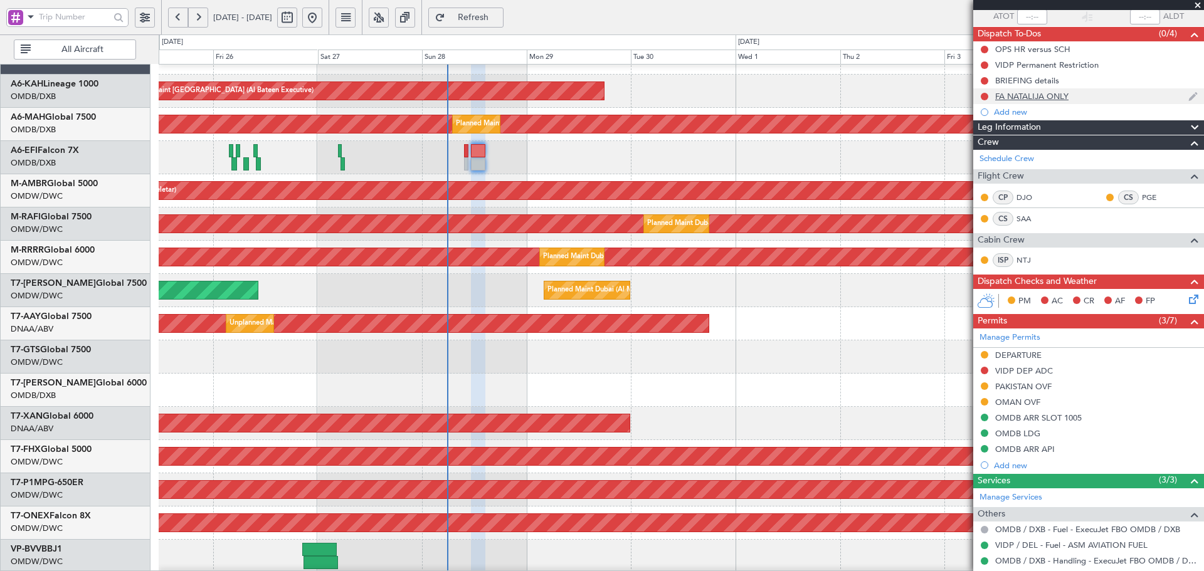
scroll to position [83, 0]
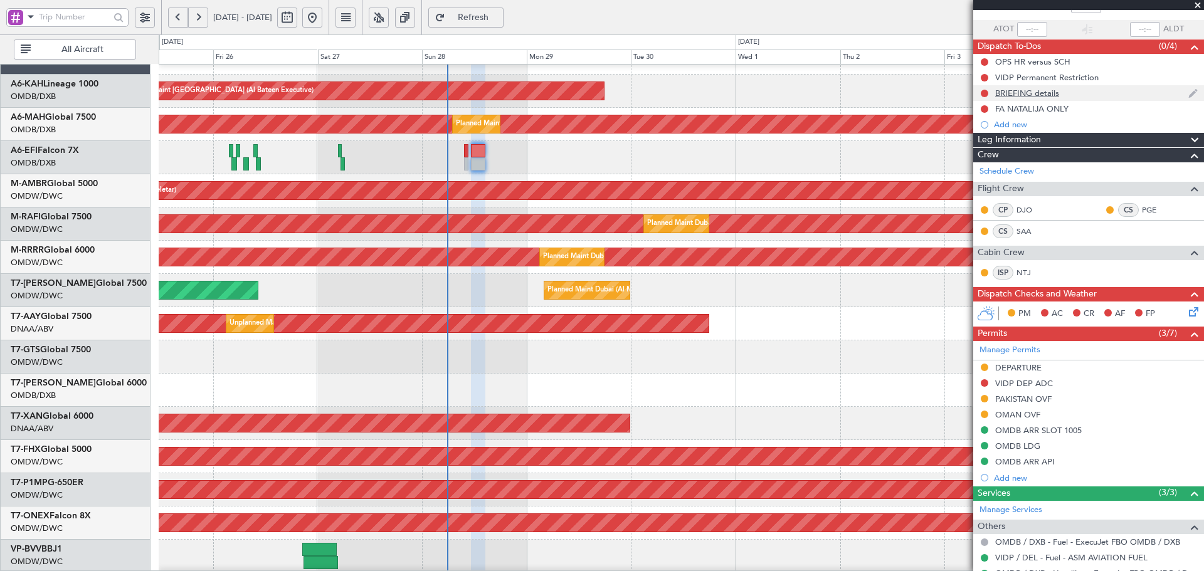
click at [802, 93] on div "BRIEFING details" at bounding box center [1027, 93] width 64 height 11
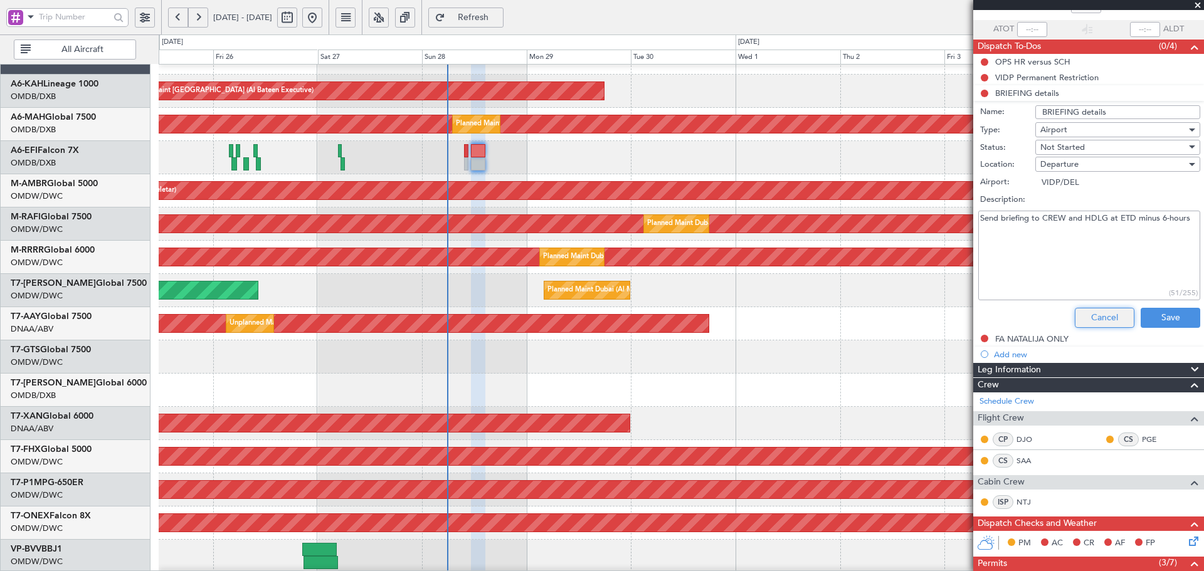
click at [802, 316] on button "Cancel" at bounding box center [1105, 318] width 60 height 20
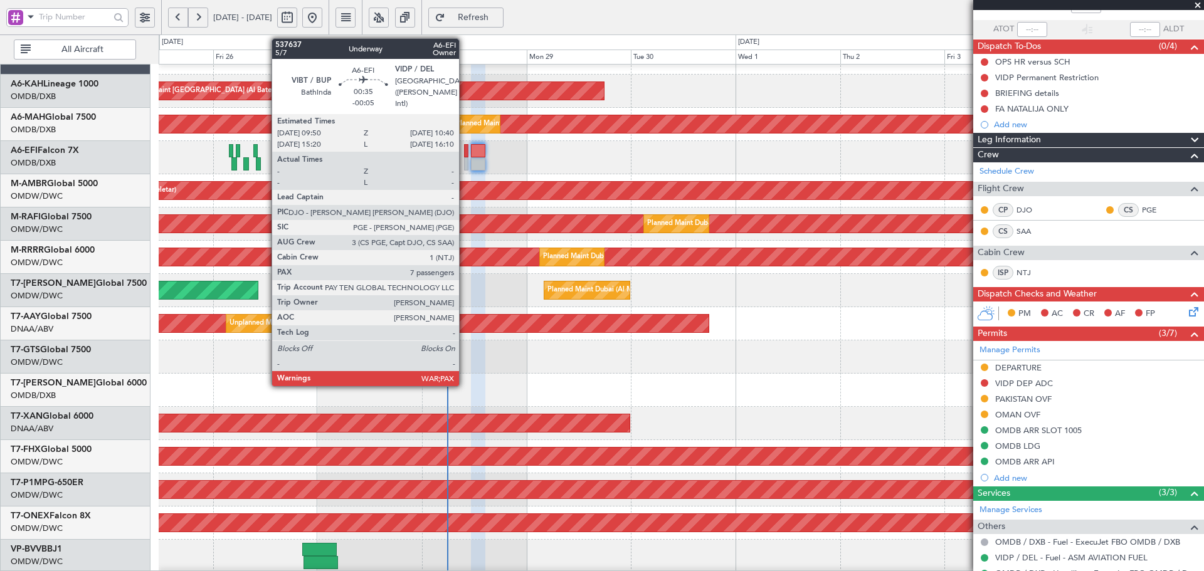
click at [465, 149] on div at bounding box center [466, 150] width 4 height 13
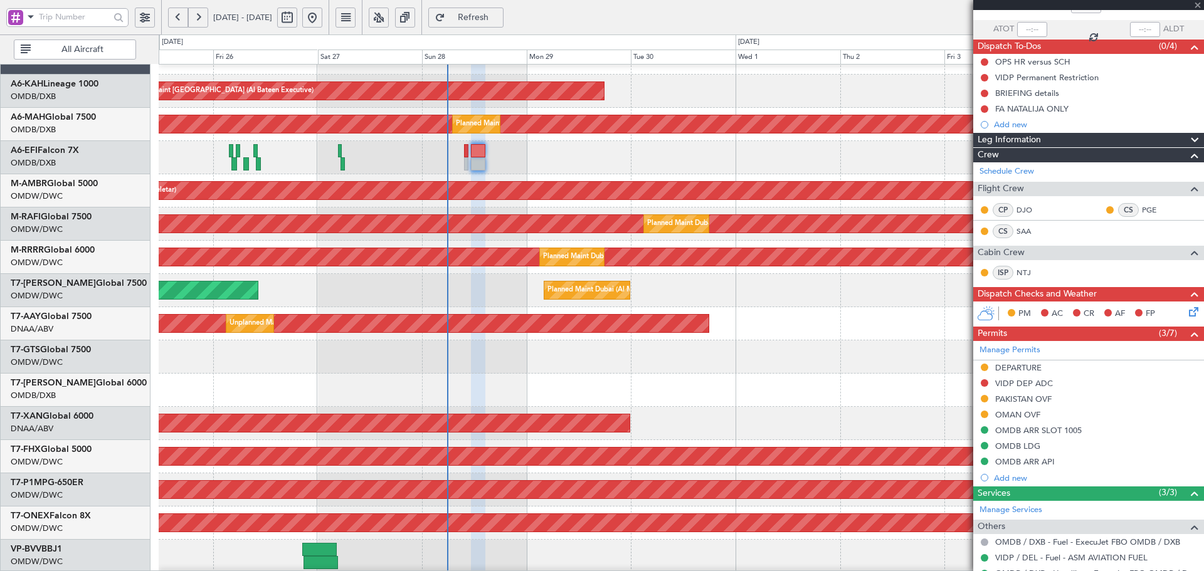
scroll to position [0, 0]
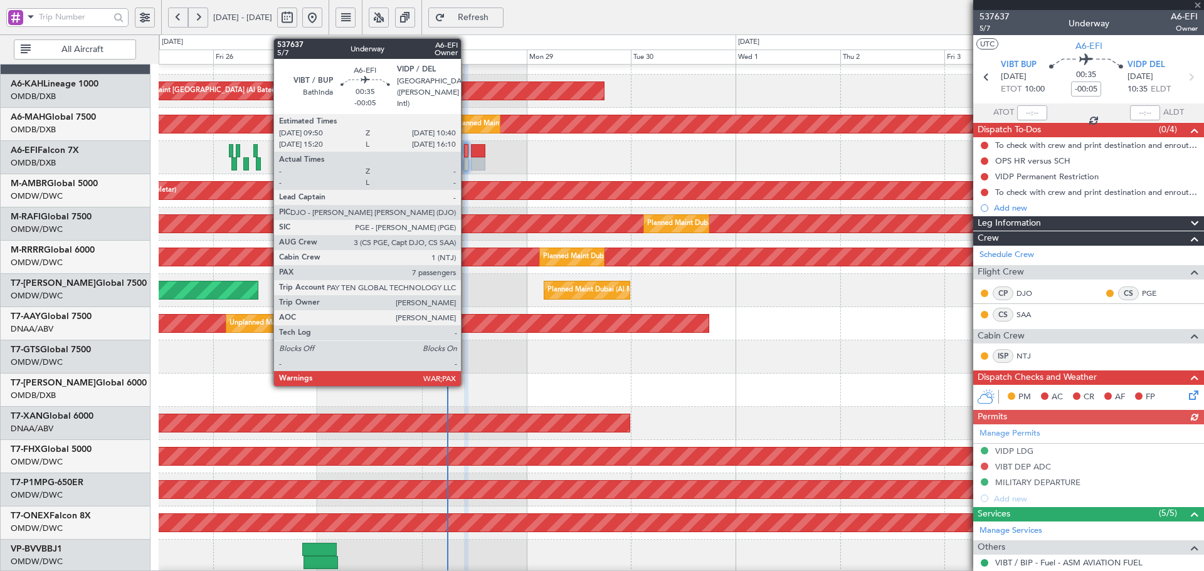
click at [466, 155] on div at bounding box center [466, 150] width 4 height 13
click at [467, 155] on div at bounding box center [466, 150] width 4 height 13
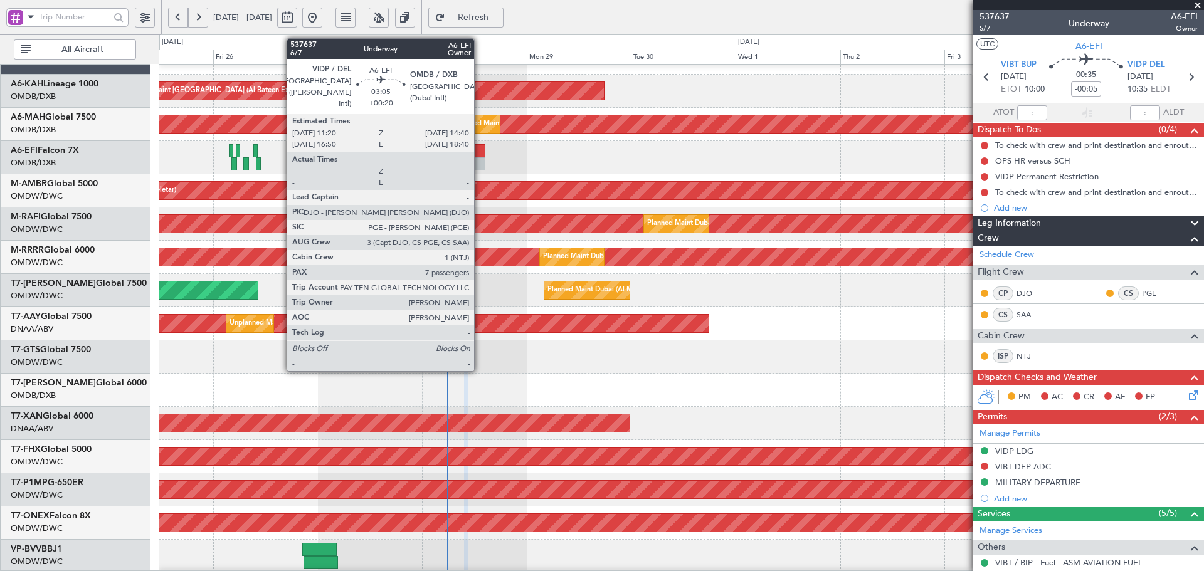
click at [480, 152] on div at bounding box center [478, 150] width 15 height 13
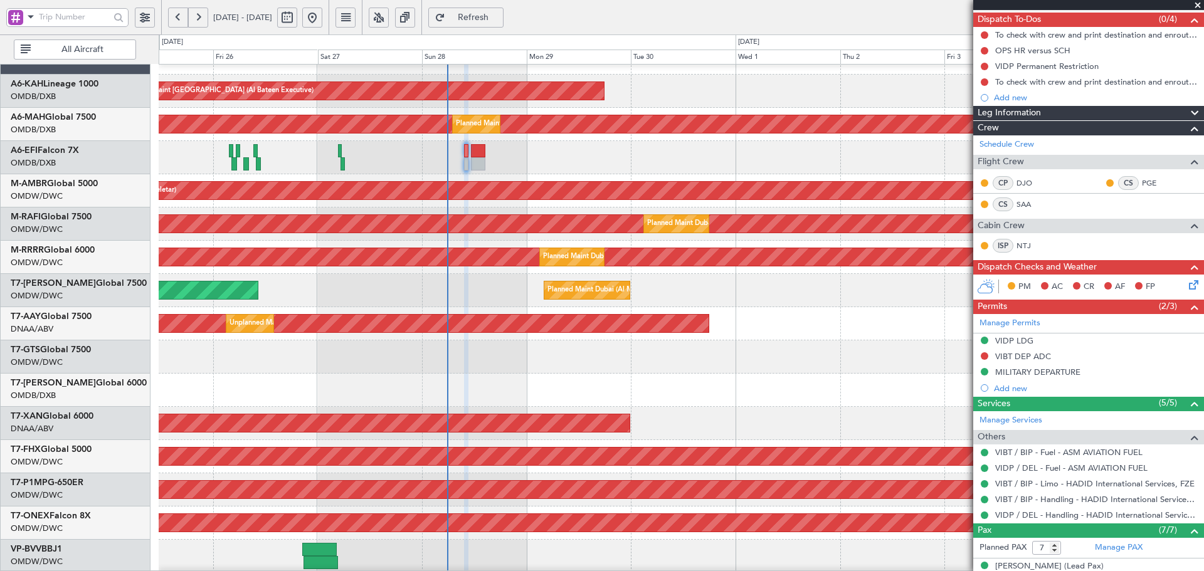
scroll to position [42, 0]
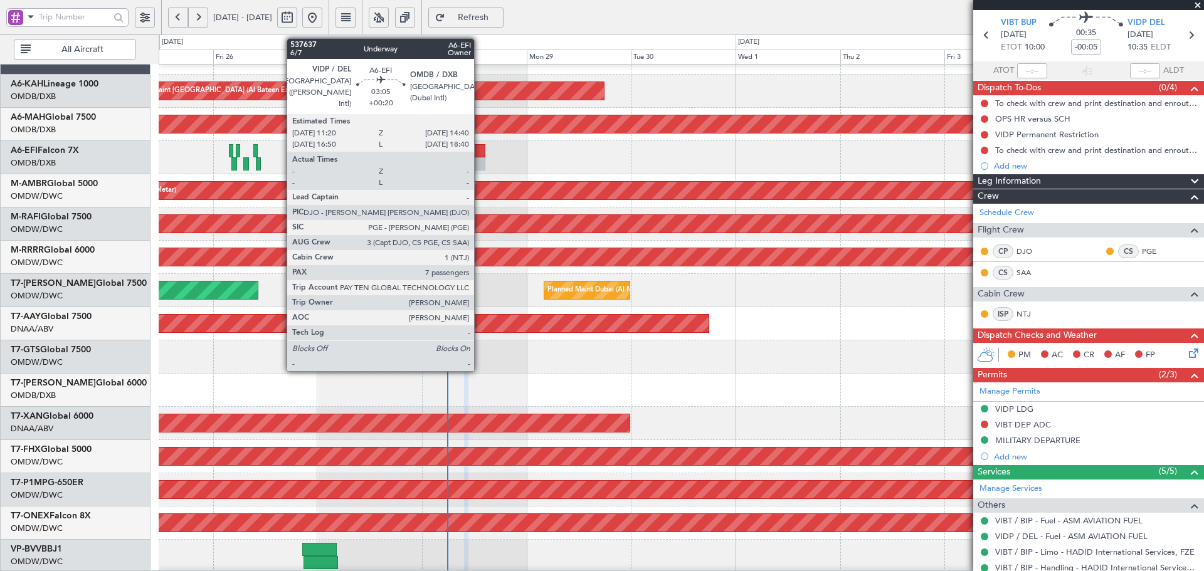
click at [480, 149] on div at bounding box center [478, 150] width 15 height 13
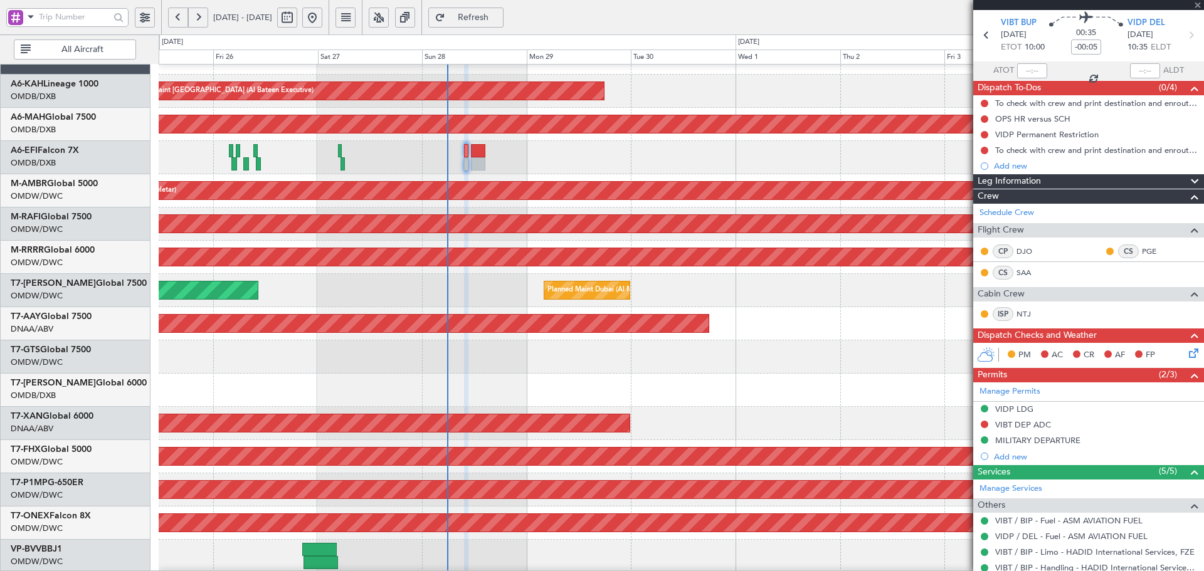
type input "+00:20"
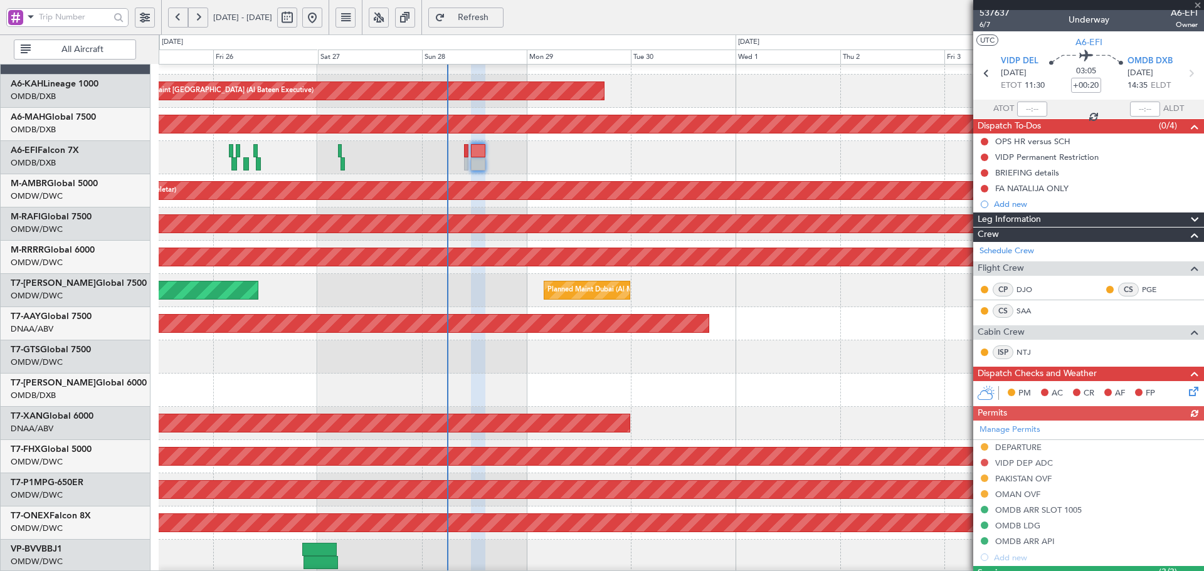
scroll to position [0, 0]
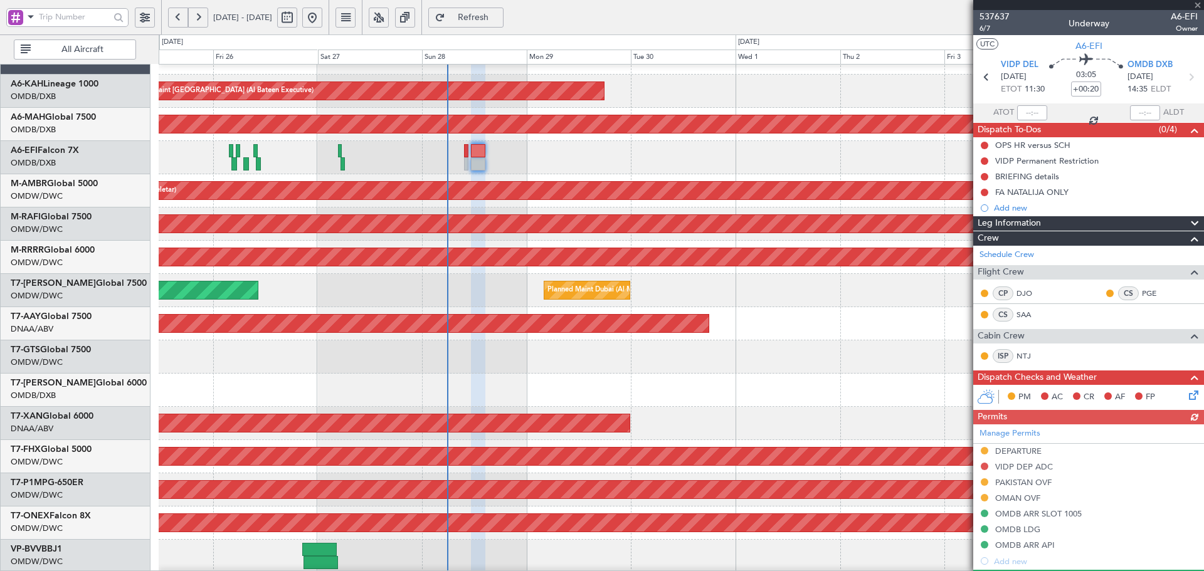
click at [802, 345] on div "Manage Permits DEPARTURE VIDP DEP ADC [GEOGRAPHIC_DATA] OVF OMAN OVF OMDB ARR S…" at bounding box center [1088, 496] width 231 height 145
click at [802, 345] on div "DEPARTURE" at bounding box center [1018, 451] width 46 height 11
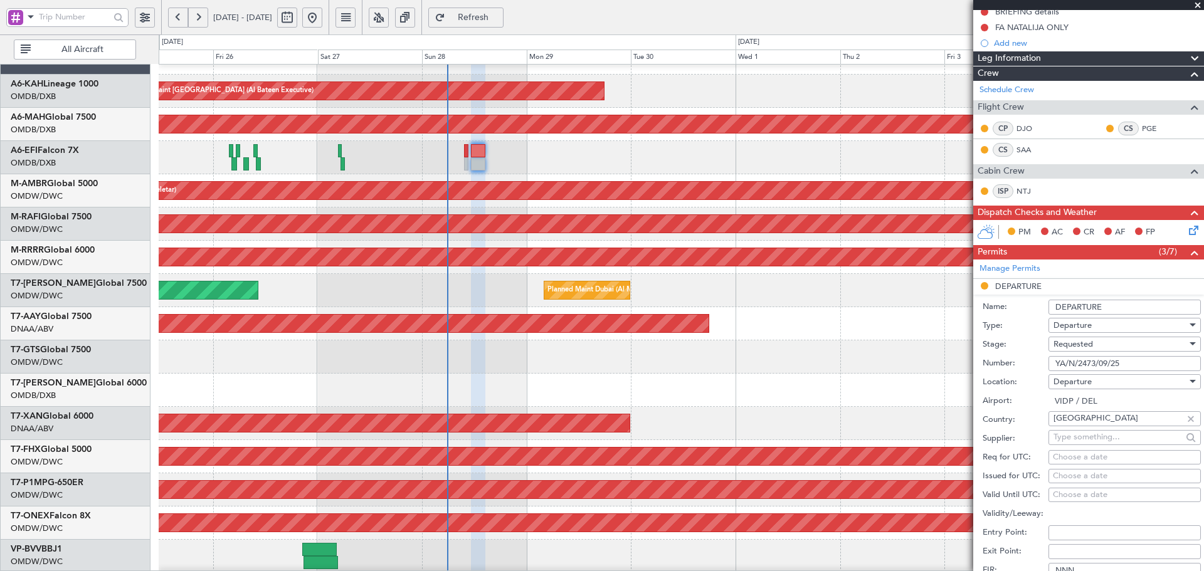
scroll to position [167, 0]
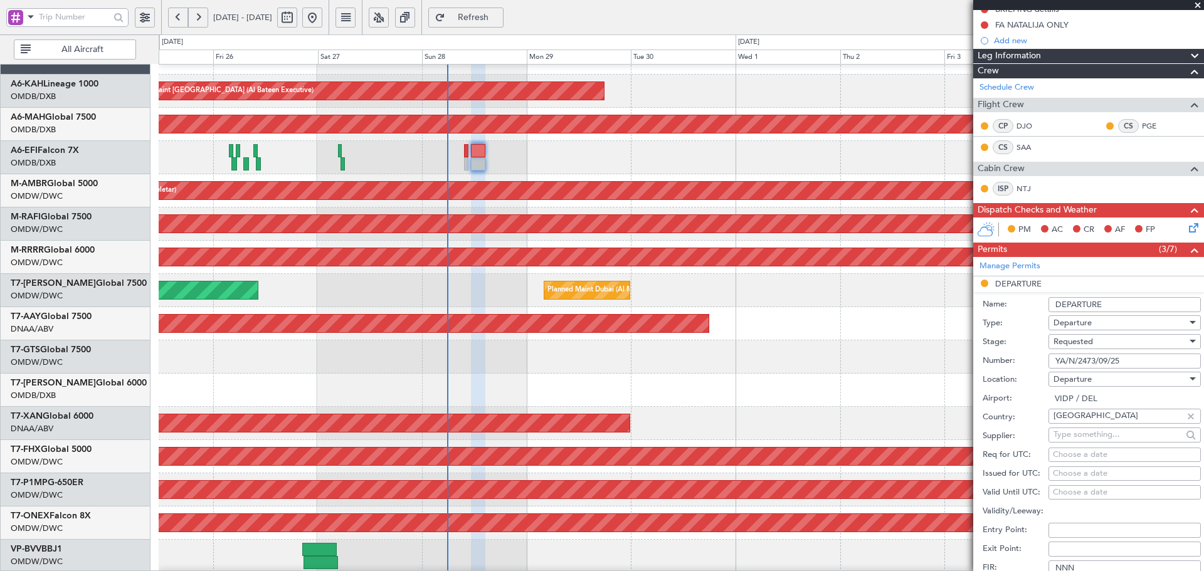
drag, startPoint x: 1125, startPoint y: 363, endPoint x: 971, endPoint y: 359, distance: 153.7
click at [802, 345] on fb-app "[DATE] - [DATE] Refresh Quick Links All Aircraft Planned Maint [GEOGRAPHIC_DATA…" at bounding box center [602, 294] width 1204 height 556
click at [802, 343] on span "Requested" at bounding box center [1072, 341] width 39 height 11
click at [802, 345] on span "Received OK" at bounding box center [1120, 436] width 132 height 19
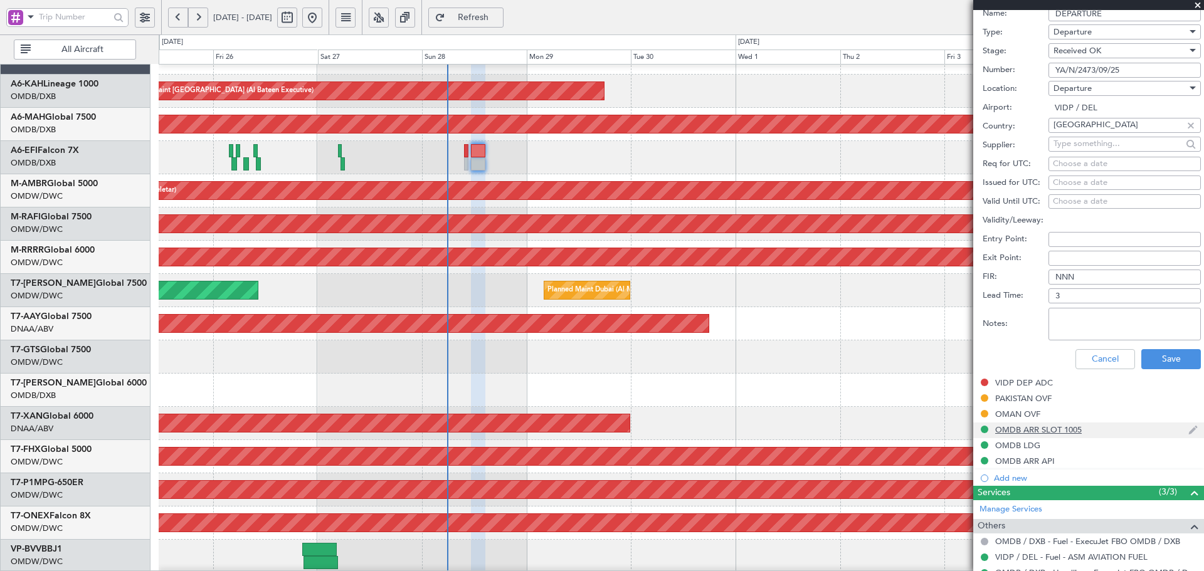
scroll to position [460, 0]
click at [802, 345] on button "Save" at bounding box center [1171, 358] width 60 height 20
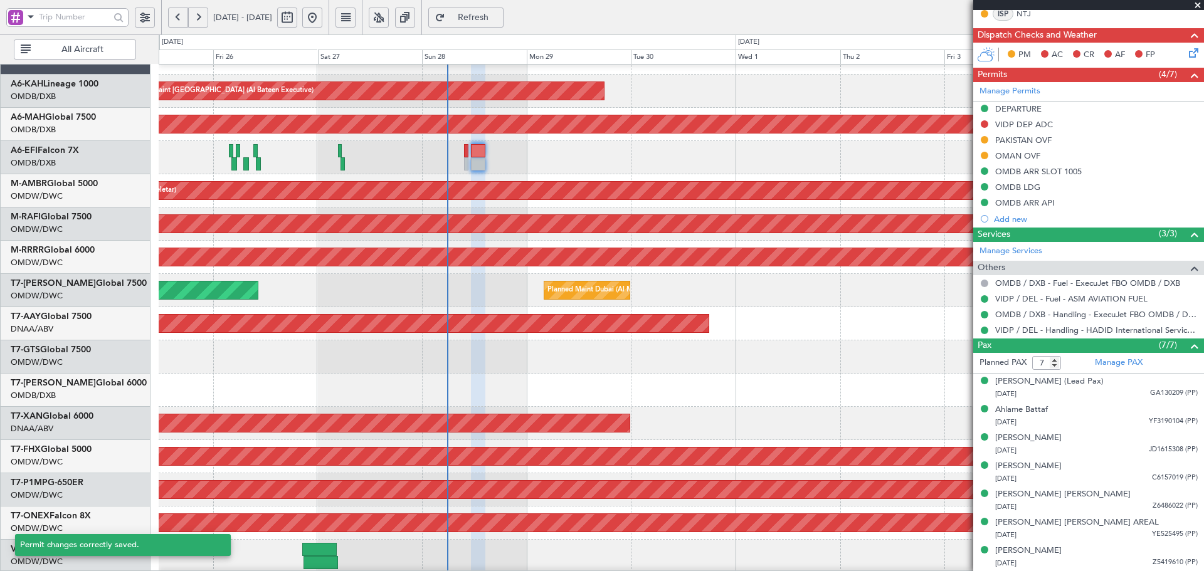
scroll to position [85, 0]
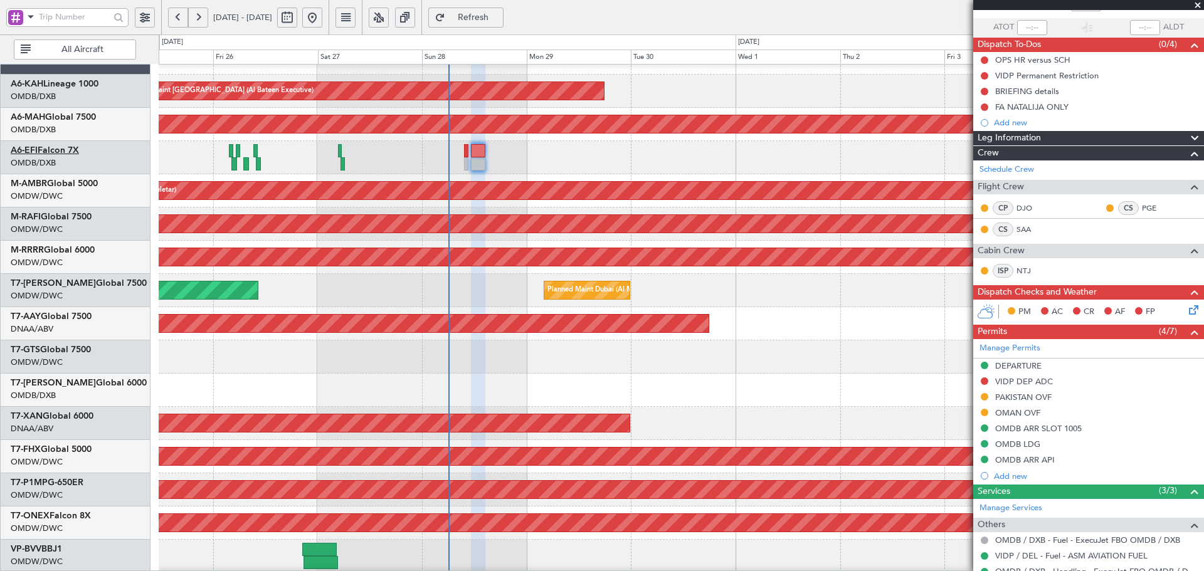
click at [64, 150] on link "A6-EFI Falcon 7X" at bounding box center [45, 150] width 68 height 9
click at [499, 13] on span "Refresh" at bounding box center [473, 17] width 51 height 9
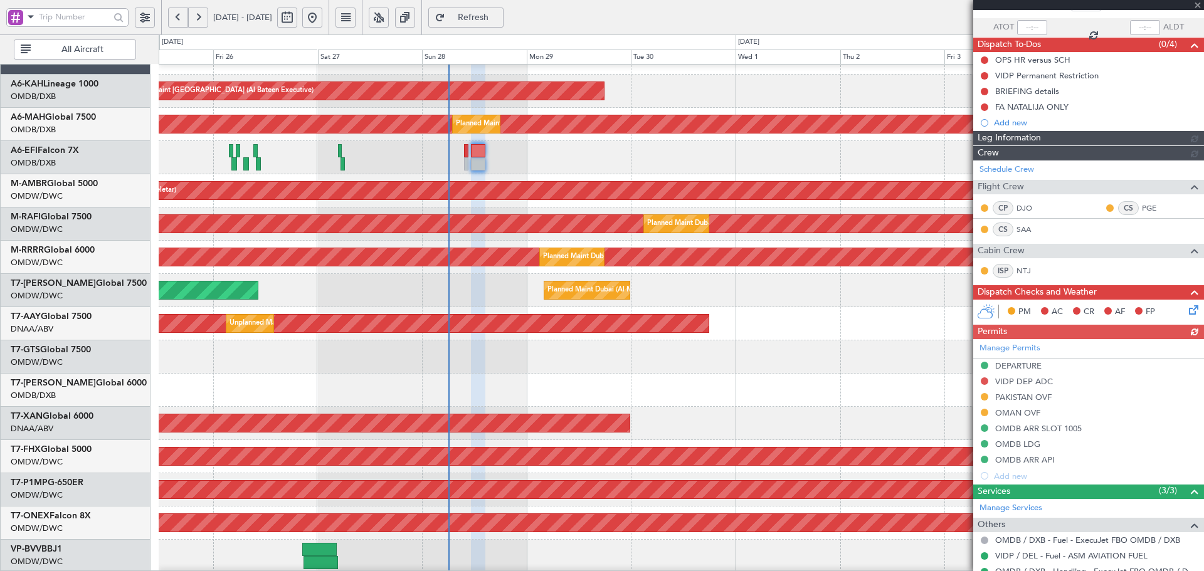
type input "[PERSON_NAME] (ANI)"
type input "7354"
click at [802, 345] on div "Manage Permits DEPARTURE VIDP DEP ADC [GEOGRAPHIC_DATA] OVF OMAN OVF OMDB ARR S…" at bounding box center [1088, 411] width 231 height 145
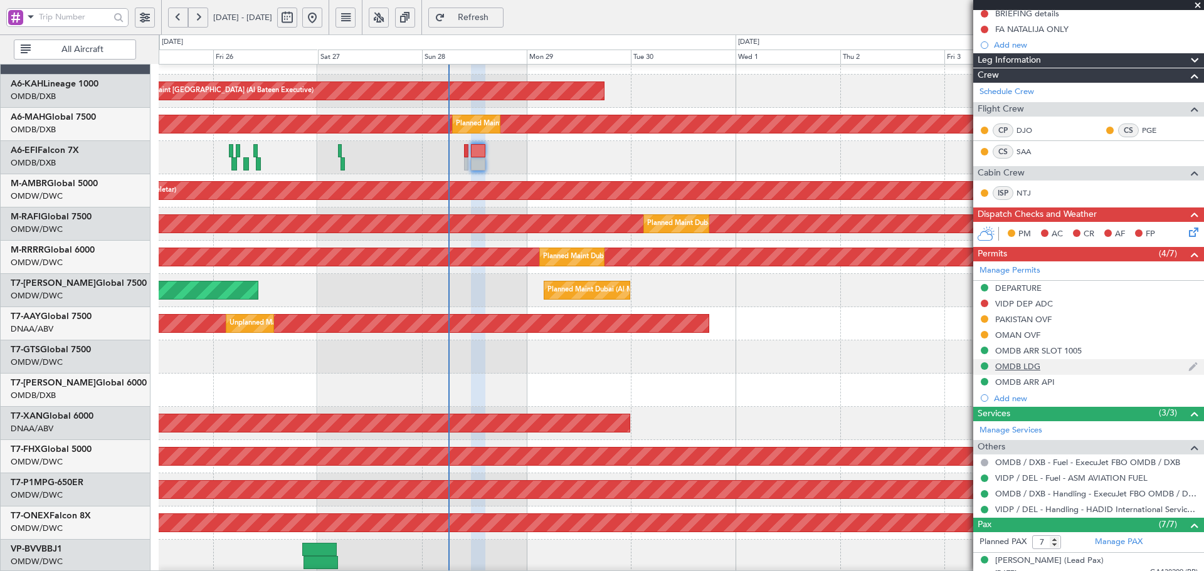
scroll to position [169, 0]
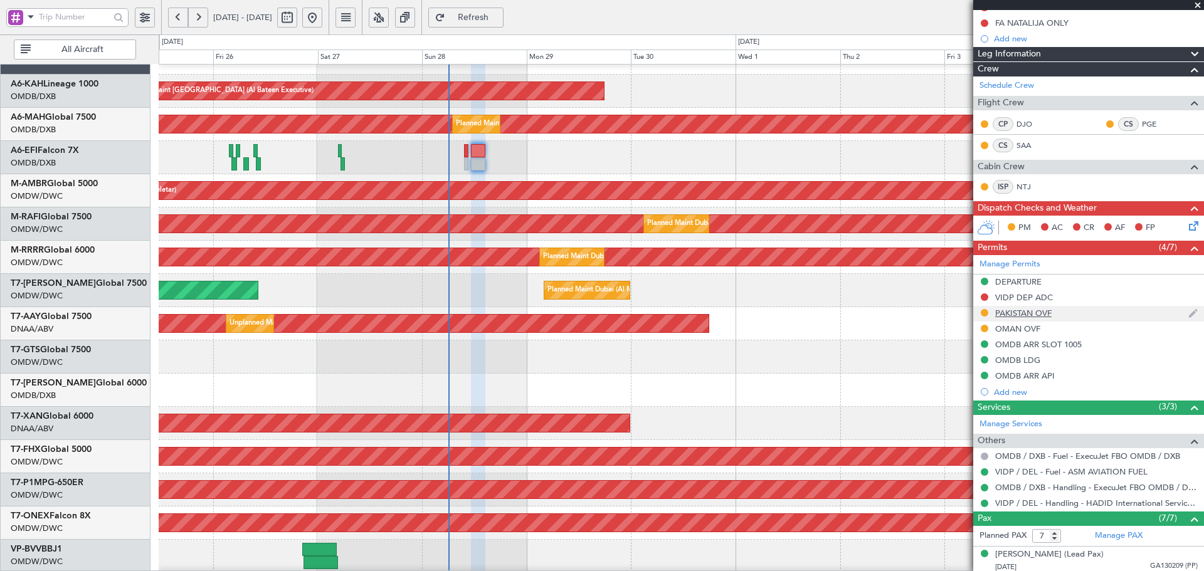
click at [802, 314] on div "PAKISTAN OVF" at bounding box center [1023, 313] width 56 height 11
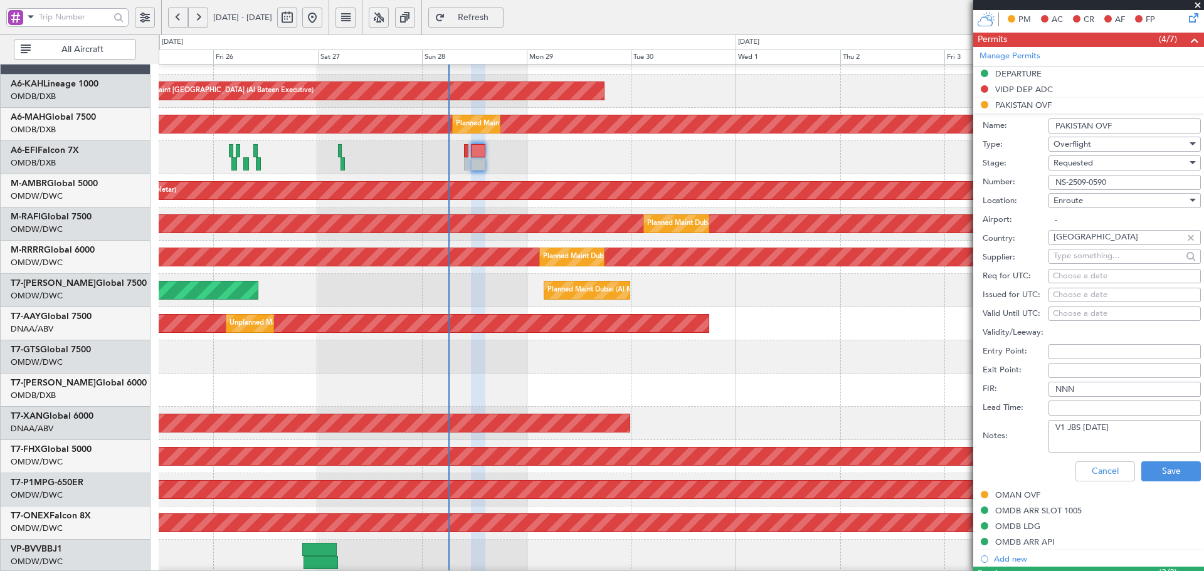
scroll to position [461, 0]
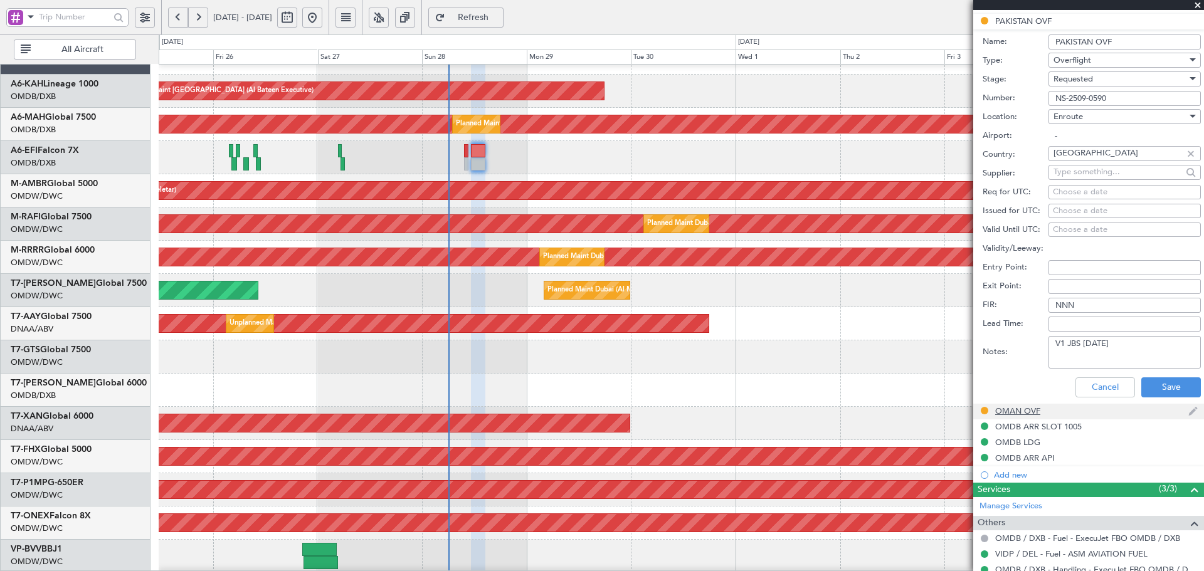
click at [802, 345] on div "OMAN OVF" at bounding box center [1017, 411] width 45 height 11
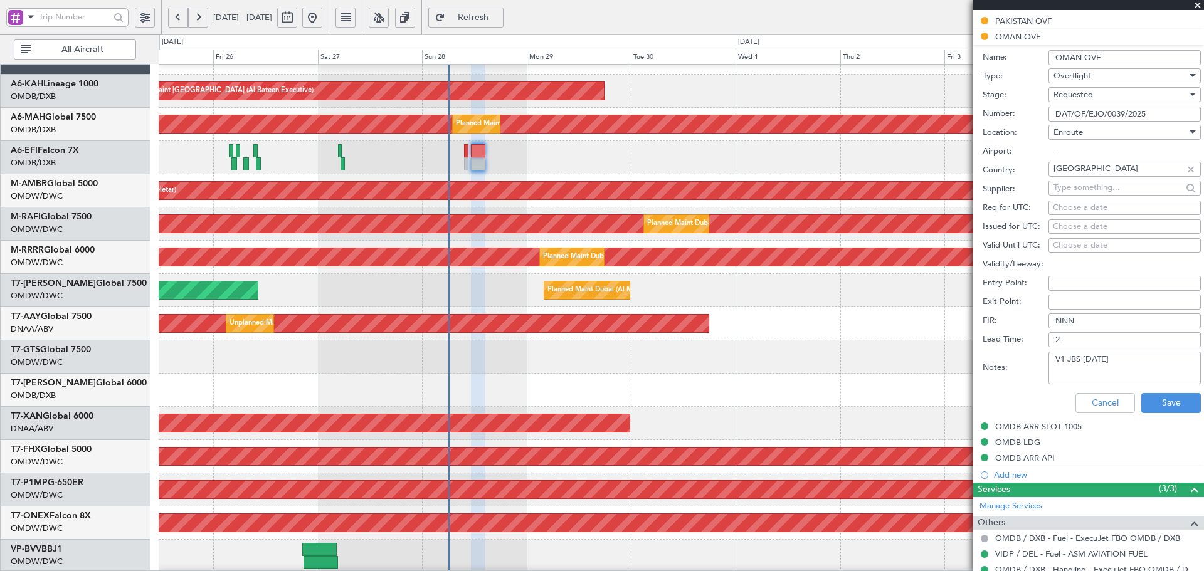
drag, startPoint x: 1157, startPoint y: 109, endPoint x: 988, endPoint y: 103, distance: 168.8
click at [802, 105] on div "Number: DAT/OF/EJO/0039/2025" at bounding box center [1091, 114] width 218 height 19
click at [802, 93] on span "Requested" at bounding box center [1072, 94] width 39 height 11
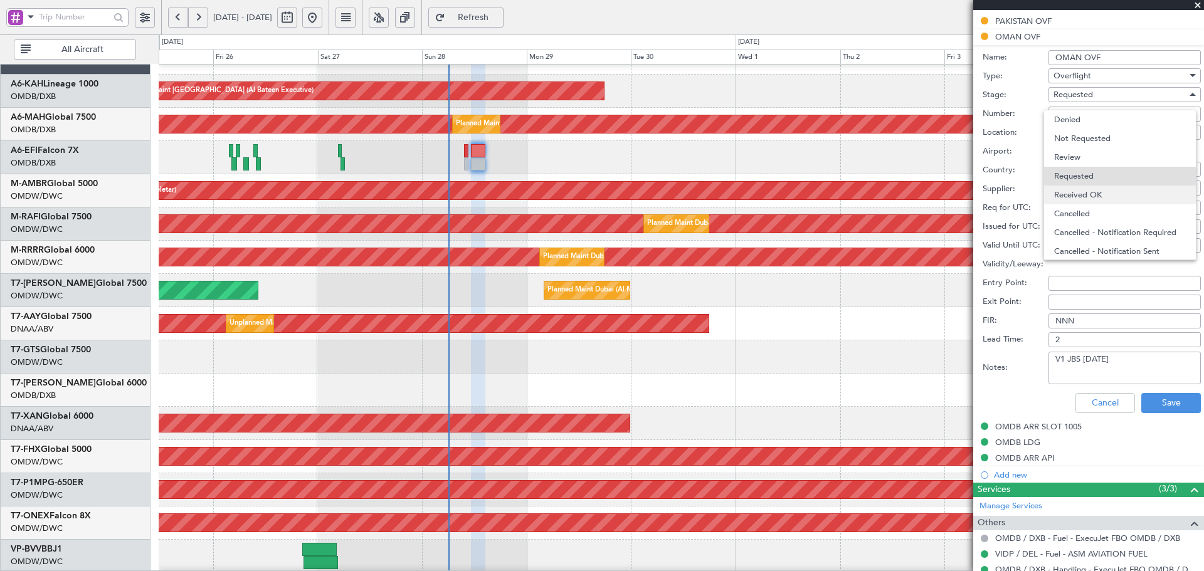
scroll to position [6, 0]
click at [802, 190] on span "Received OK" at bounding box center [1120, 189] width 132 height 19
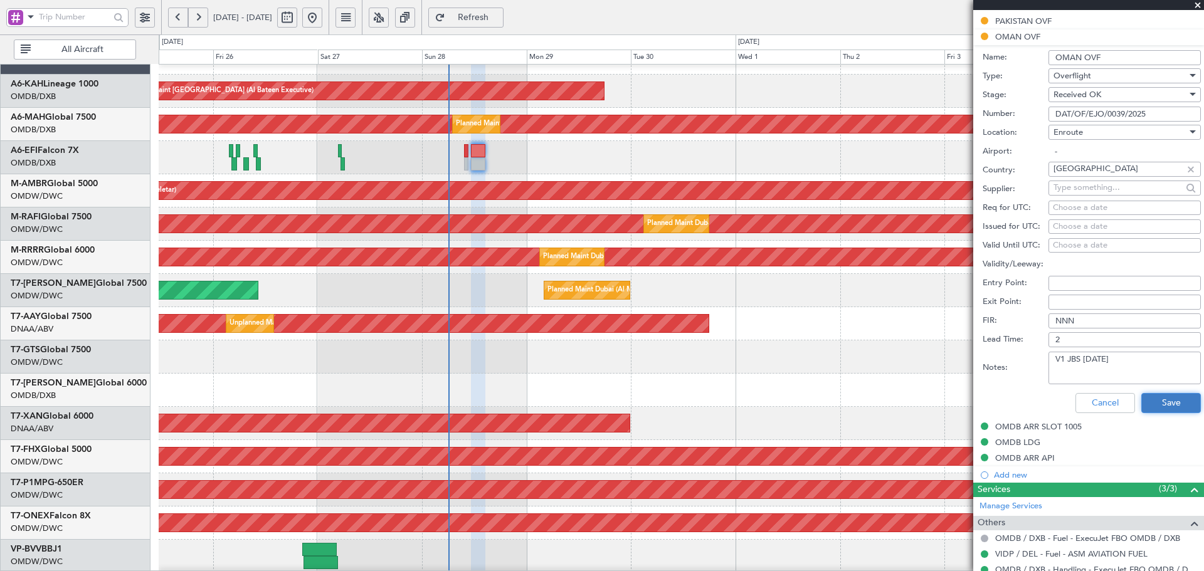
click at [802, 345] on button "Save" at bounding box center [1171, 403] width 60 height 20
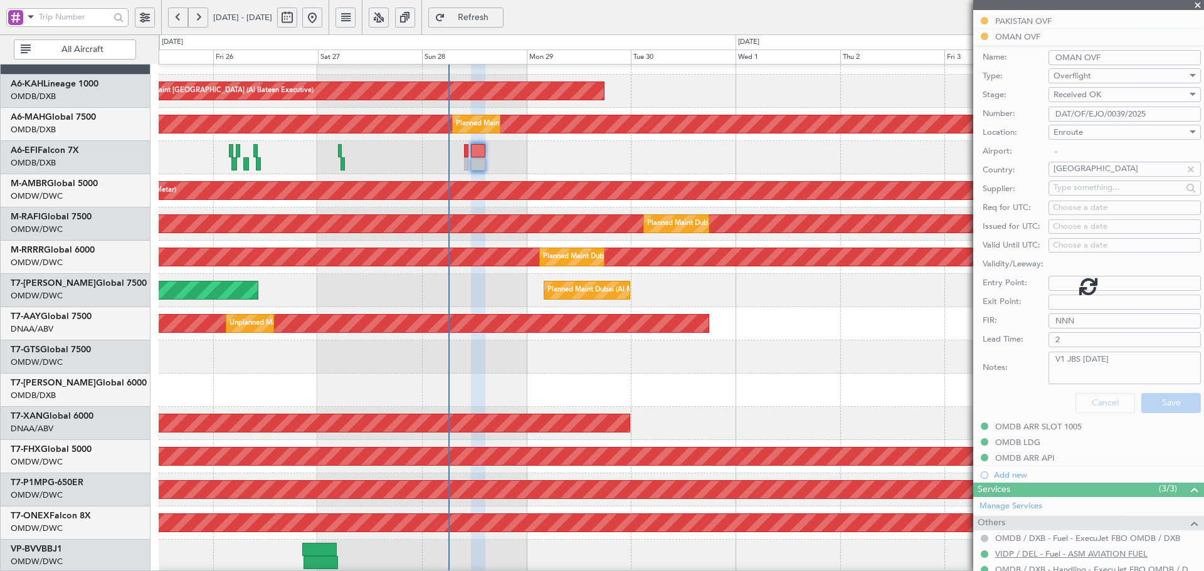
scroll to position [342, 0]
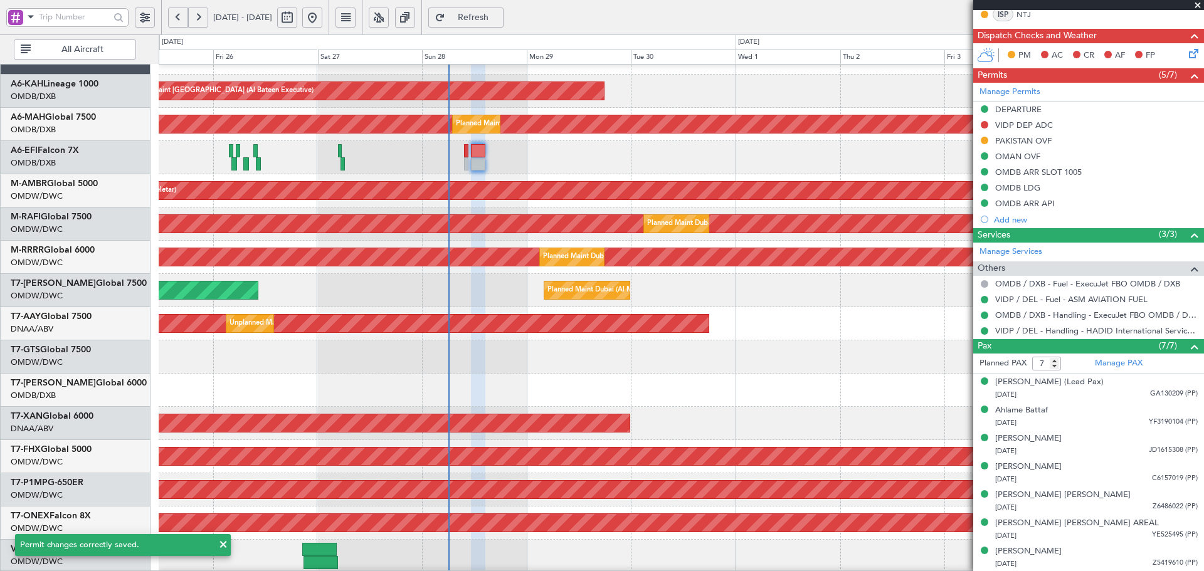
click at [802, 145] on mat-tooltip-component "PAKISTAN OVF" at bounding box center [1023, 161] width 71 height 33
click at [802, 142] on div "PAKISTAN OVF" at bounding box center [1023, 140] width 56 height 11
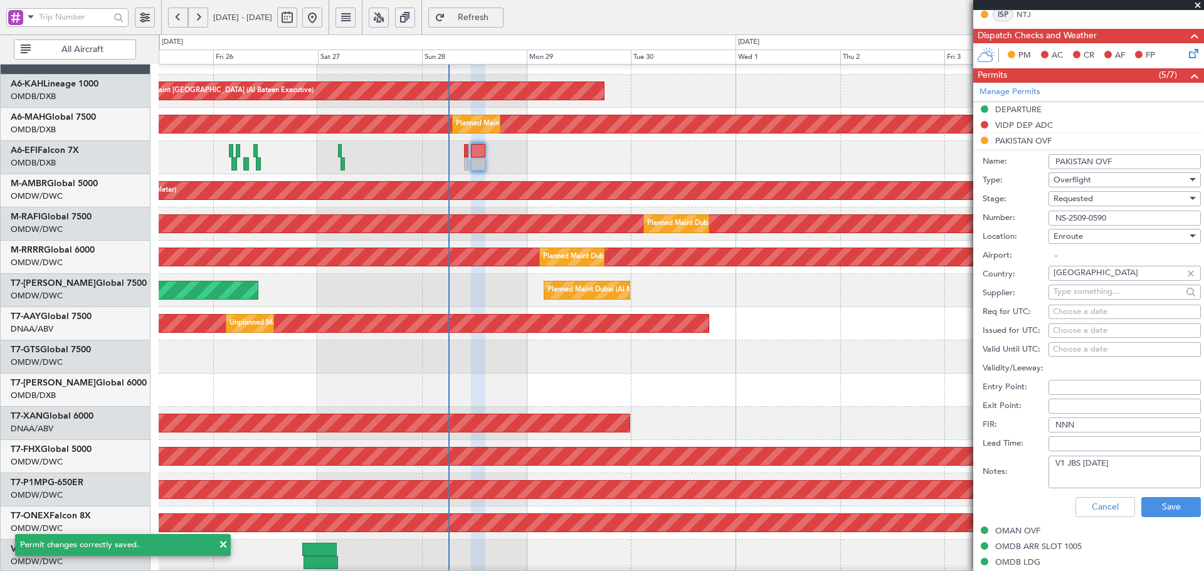
scroll to position [461, 0]
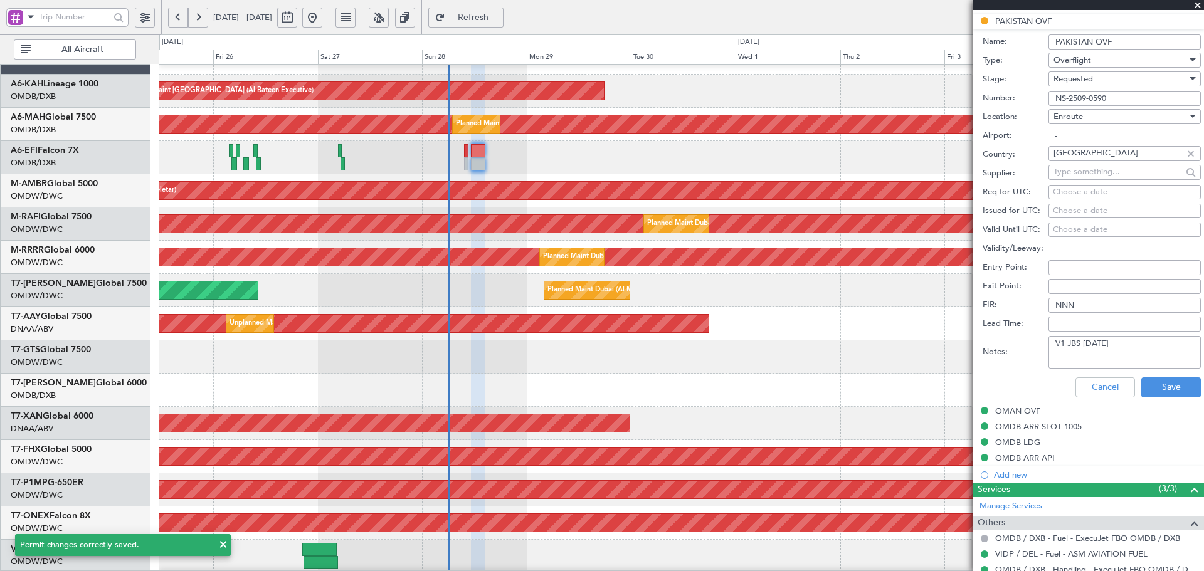
drag, startPoint x: 1118, startPoint y: 102, endPoint x: 979, endPoint y: 90, distance: 139.1
click at [802, 90] on form "Name: PAKISTAN OVF Type: Overflight Stage: Requested Number: NS-2509-0590 Locat…" at bounding box center [1088, 216] width 231 height 374
click at [802, 78] on span "Requested" at bounding box center [1072, 78] width 39 height 11
click at [802, 173] on span "Received OK" at bounding box center [1120, 173] width 132 height 19
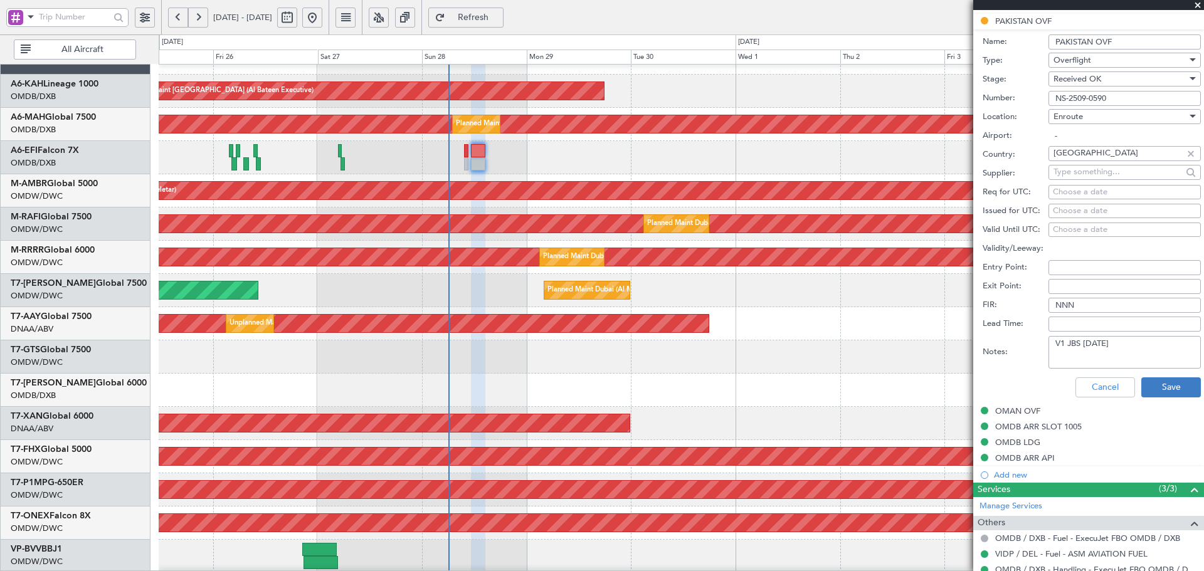
drag, startPoint x: 1180, startPoint y: 372, endPoint x: 1180, endPoint y: 383, distance: 10.7
click at [802, 345] on div "Cancel Save" at bounding box center [1091, 387] width 218 height 33
click at [802, 345] on button "Save" at bounding box center [1171, 387] width 60 height 20
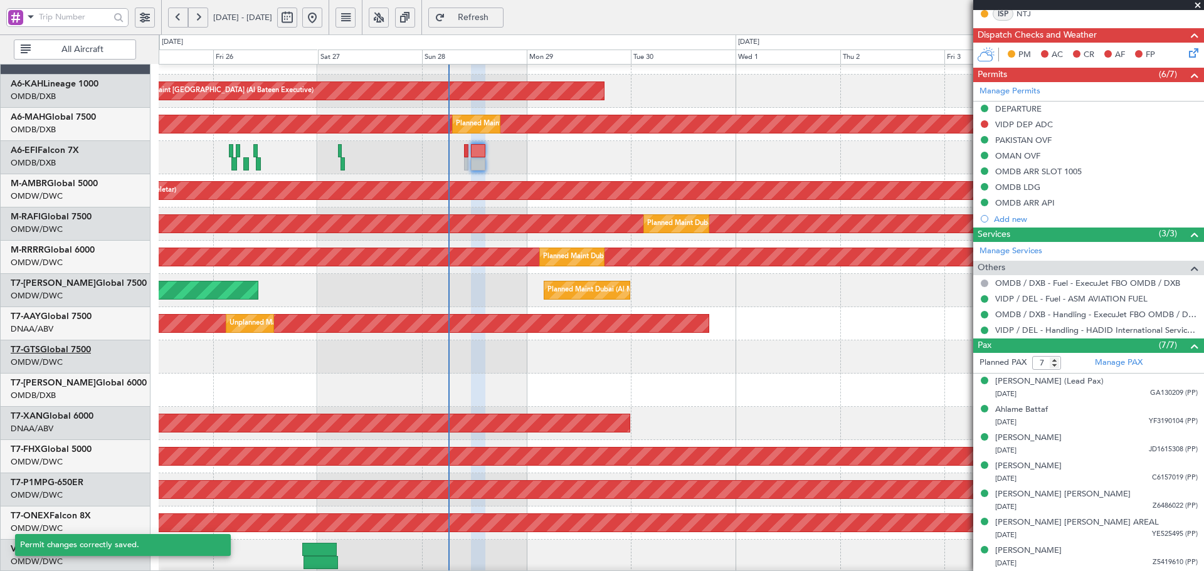
scroll to position [342, 0]
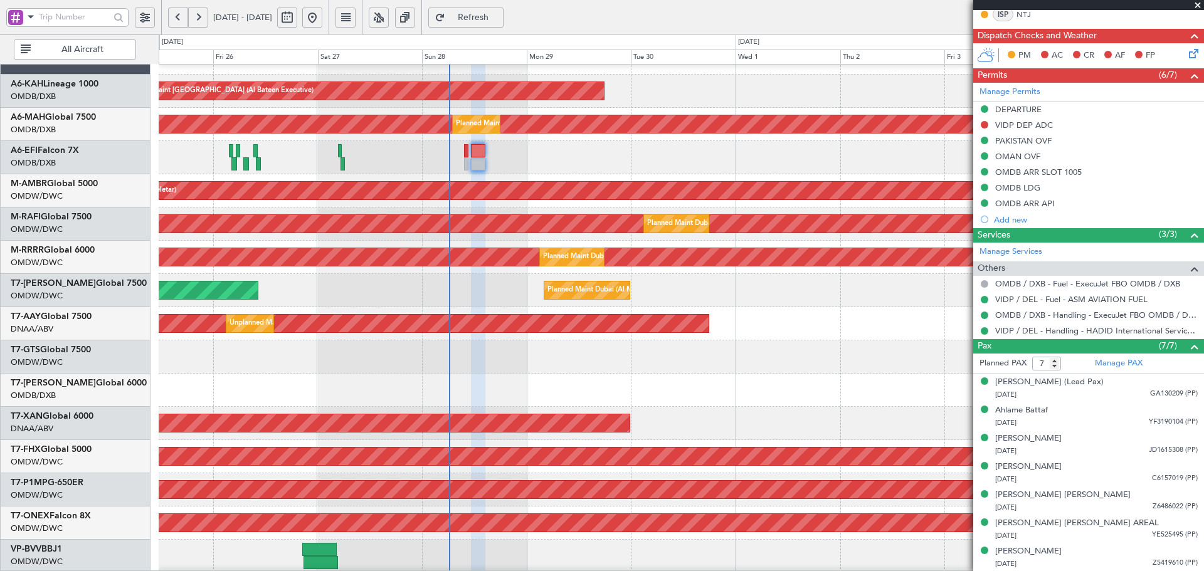
type input "[PERSON_NAME] (ANI)"
type input "7354"
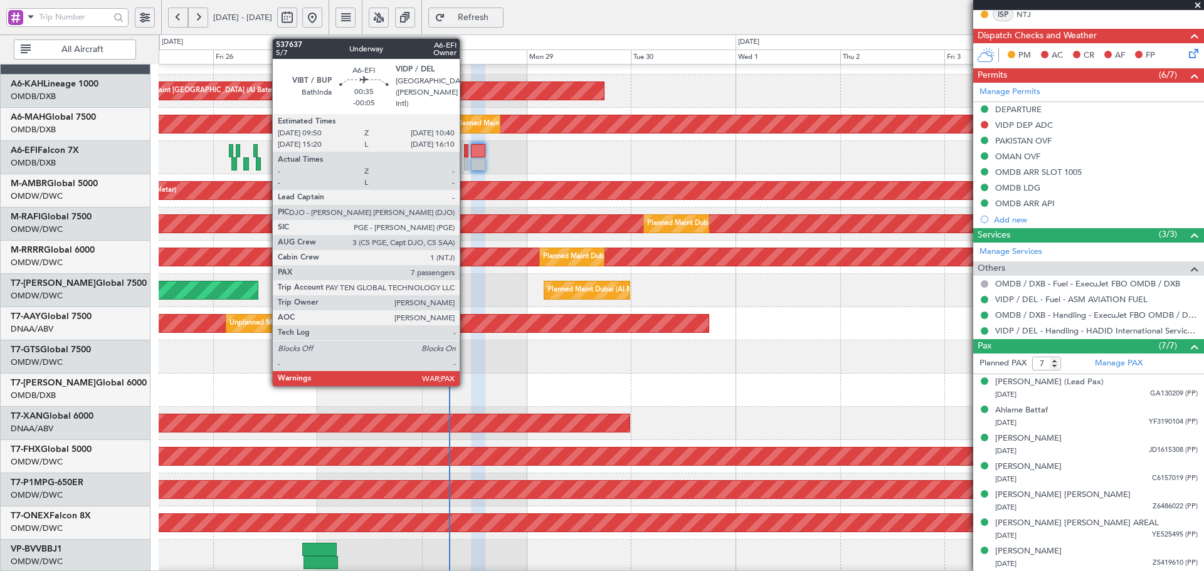
click at [465, 164] on div at bounding box center [466, 163] width 4 height 13
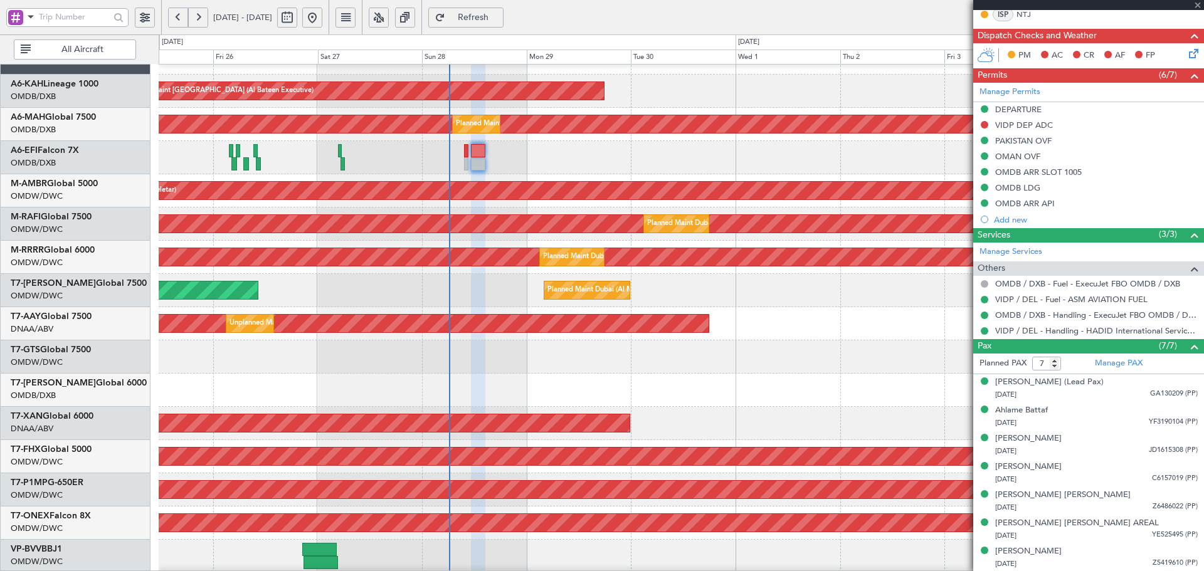
type input "-00:05"
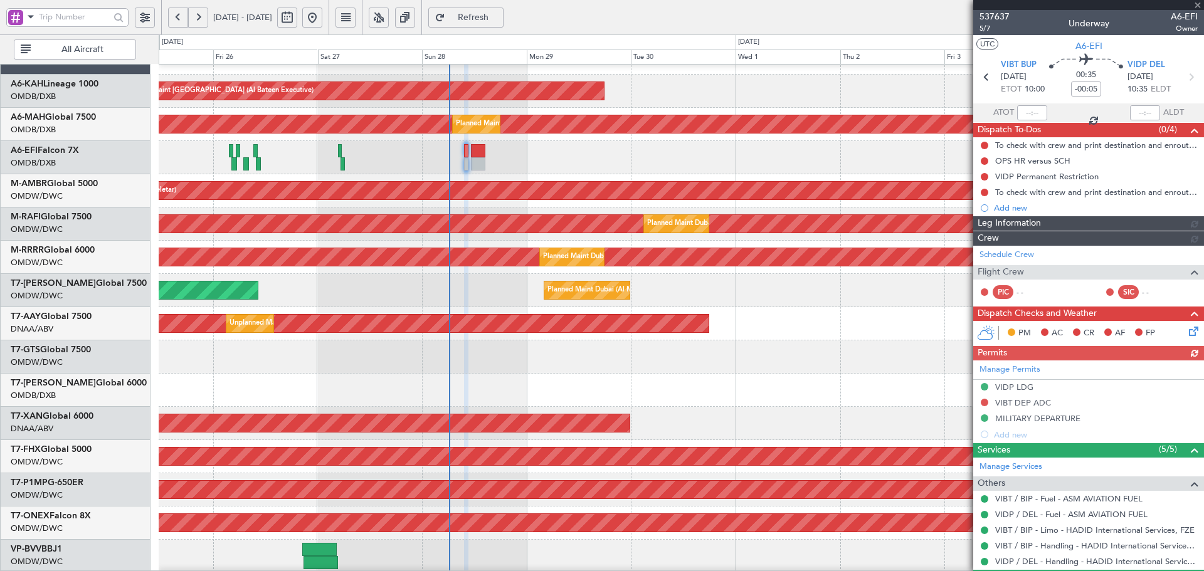
type input "[PERSON_NAME] (ANI)"
type input "7368"
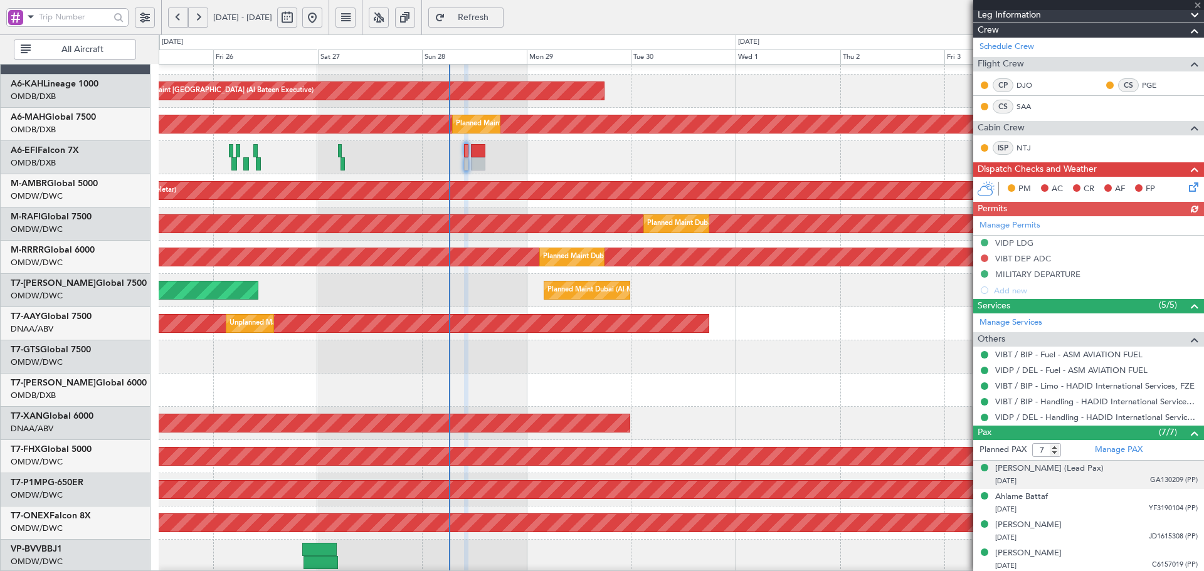
scroll to position [209, 0]
click at [802, 345] on link "VIBT / BIP - Limo - HADID International Services, FZE" at bounding box center [1094, 385] width 199 height 11
type input "[PERSON_NAME] (ANI)"
type input "7368"
click at [802, 184] on icon at bounding box center [1191, 184] width 10 height 10
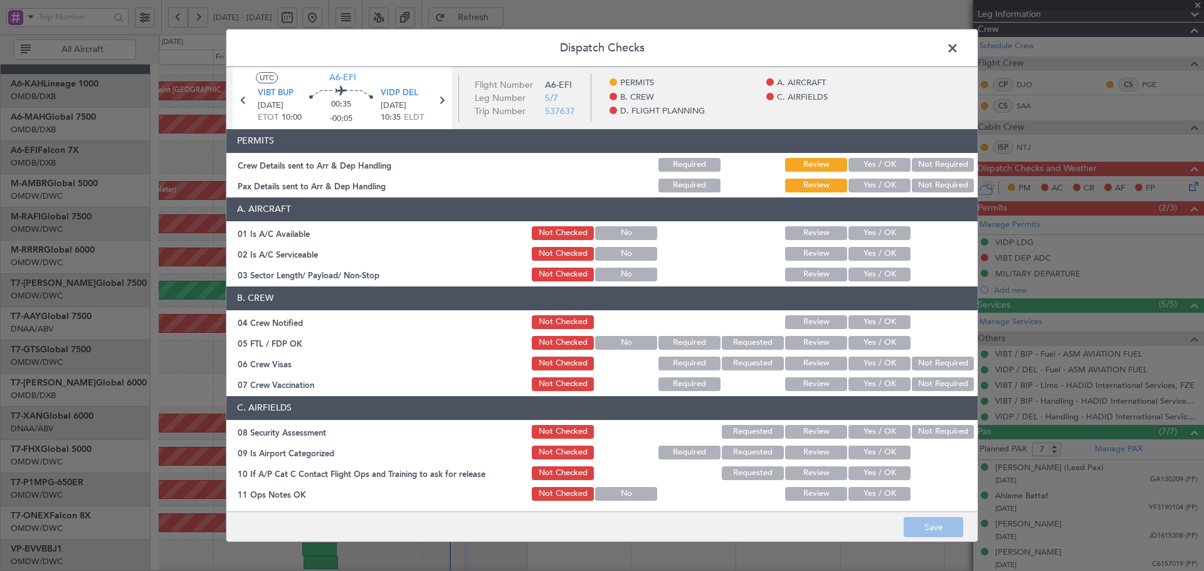
click at [802, 161] on button "Yes / OK" at bounding box center [879, 165] width 62 height 14
click at [802, 187] on button "Yes / OK" at bounding box center [879, 186] width 62 height 14
drag, startPoint x: 865, startPoint y: 235, endPoint x: 865, endPoint y: 250, distance: 15.0
click at [802, 235] on button "Yes / OK" at bounding box center [879, 233] width 62 height 14
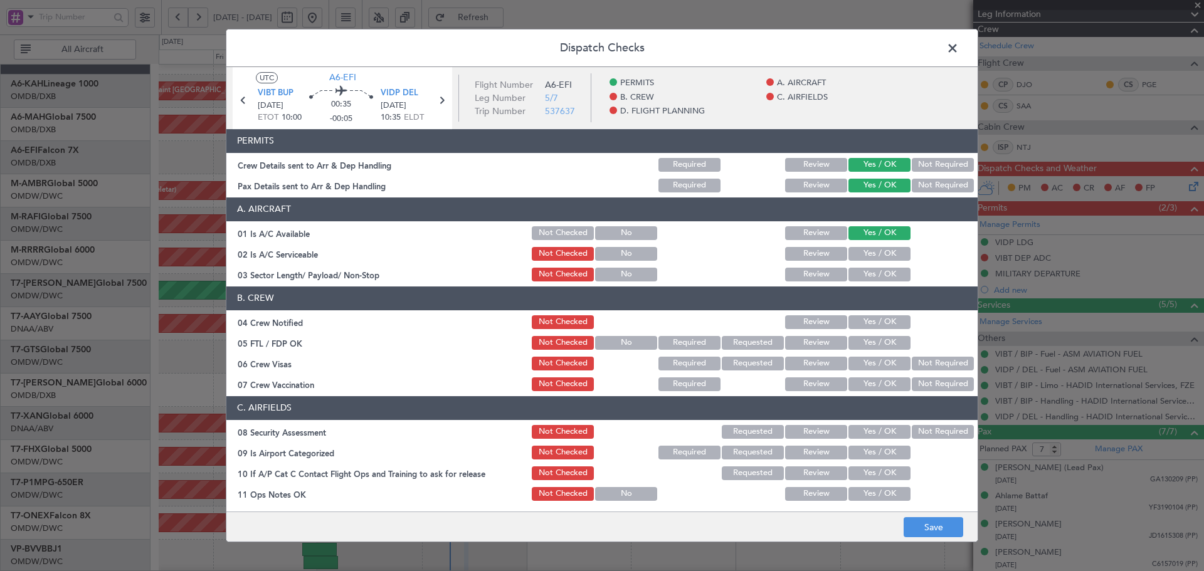
click at [802, 252] on button "Yes / OK" at bounding box center [879, 254] width 62 height 14
click at [802, 275] on button "Yes / OK" at bounding box center [879, 275] width 62 height 14
click at [802, 325] on button "Yes / OK" at bounding box center [879, 322] width 62 height 14
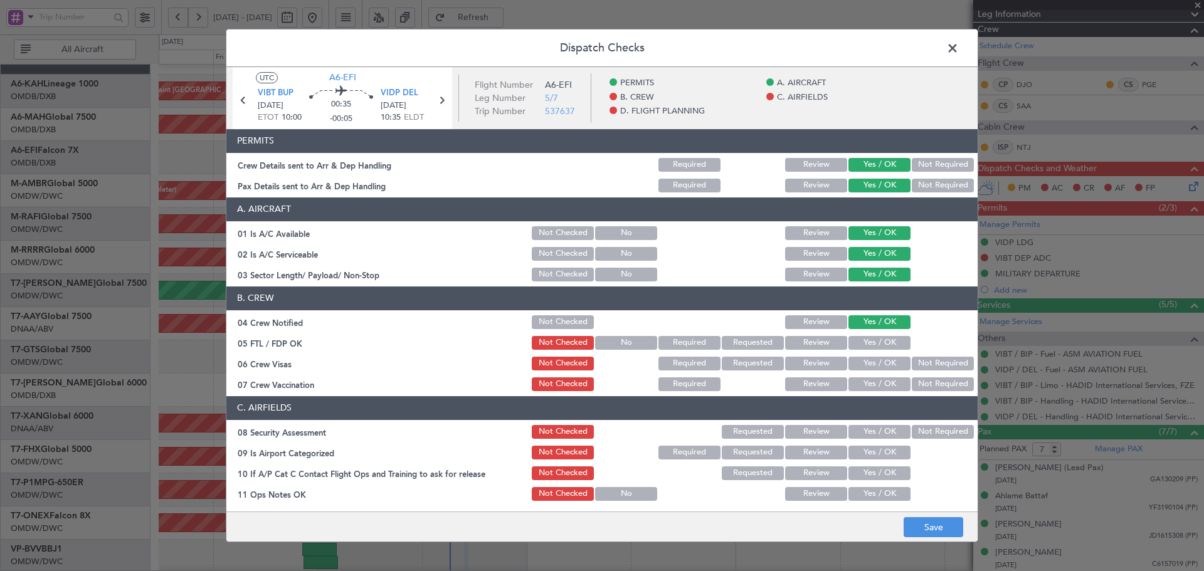
click at [802, 344] on button "Yes / OK" at bounding box center [879, 343] width 62 height 14
click at [802, 345] on button "Yes / OK" at bounding box center [879, 364] width 62 height 14
click at [802, 345] on button "Not Required" at bounding box center [943, 384] width 62 height 14
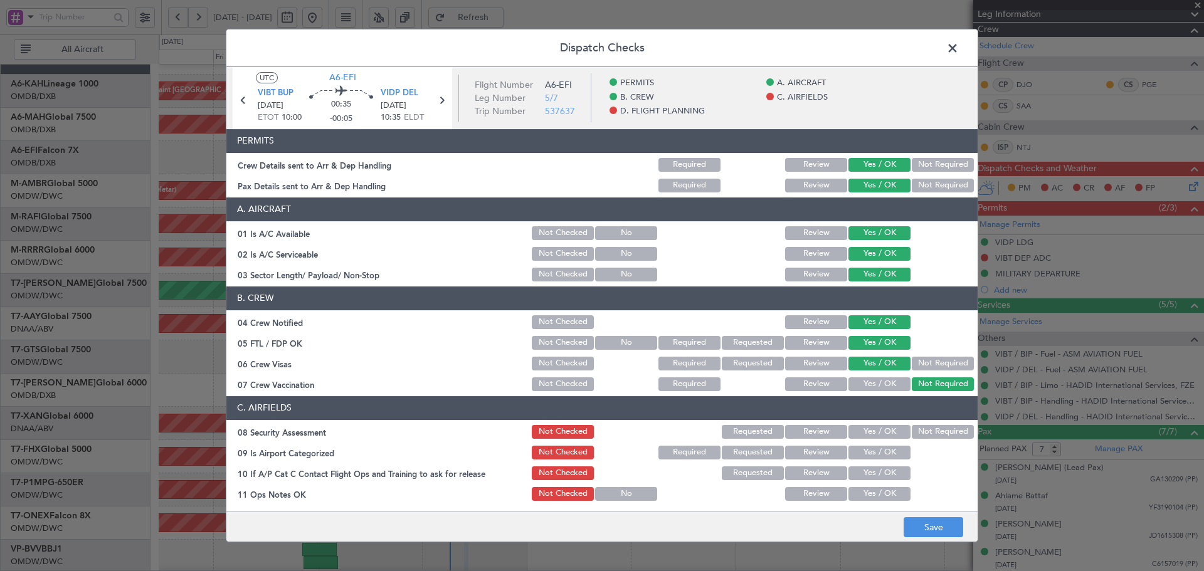
click at [802, 345] on button "Yes / OK" at bounding box center [879, 432] width 62 height 14
click at [802, 345] on button "Yes / OK" at bounding box center [879, 453] width 62 height 14
drag, startPoint x: 871, startPoint y: 475, endPoint x: 873, endPoint y: 487, distance: 12.1
click at [802, 345] on button "Yes / OK" at bounding box center [879, 473] width 62 height 14
click at [802, 345] on button "Yes / OK" at bounding box center [879, 494] width 62 height 14
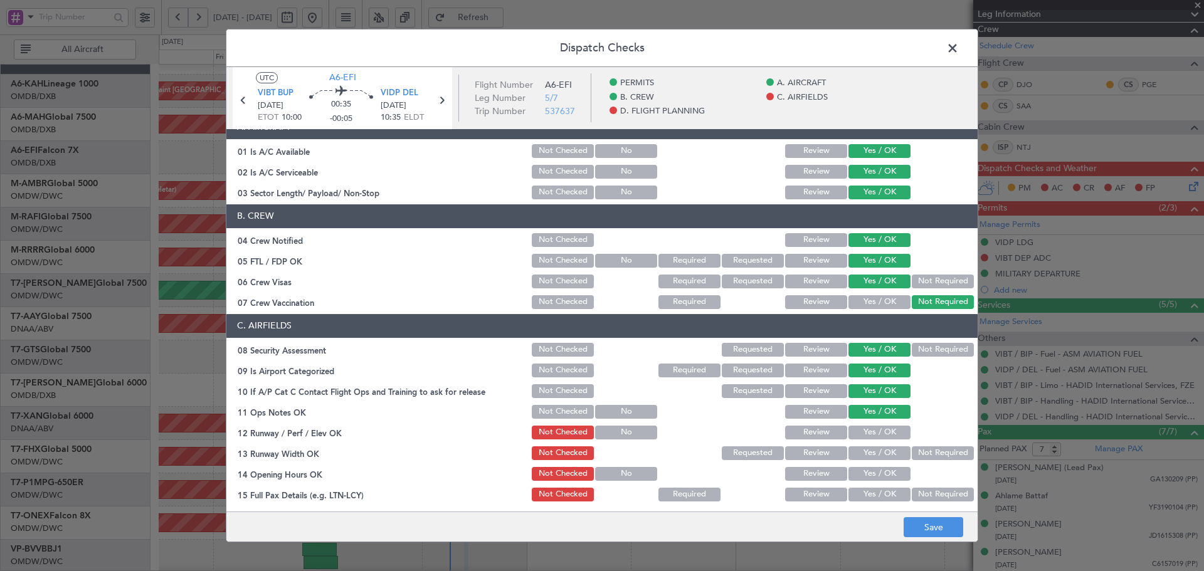
scroll to position [83, 0]
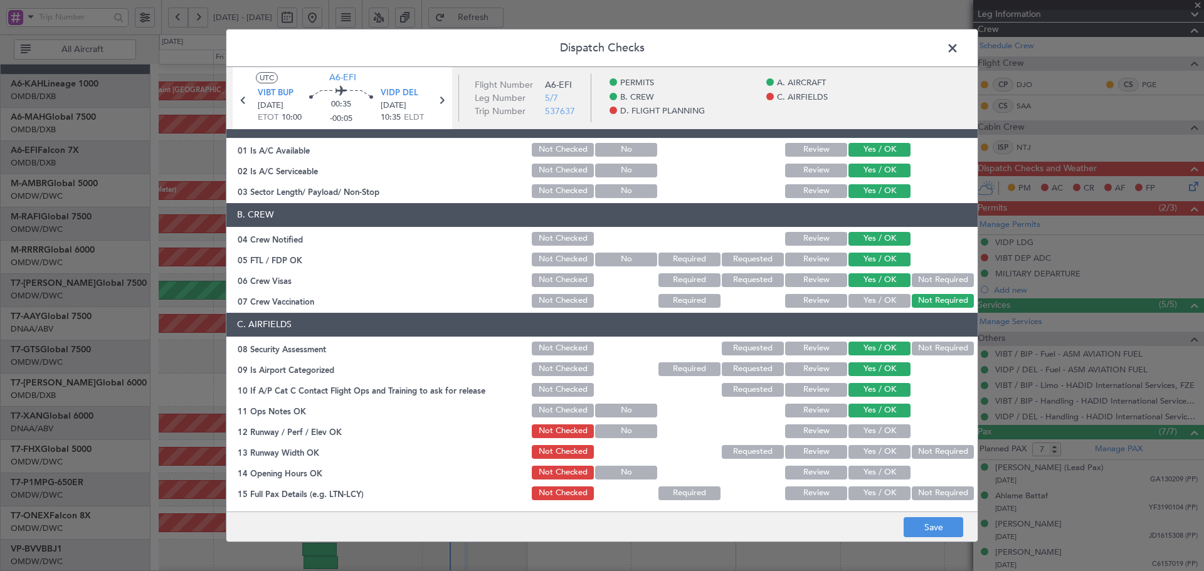
click at [802, 345] on button "Yes / OK" at bounding box center [879, 431] width 62 height 14
click at [802, 345] on button "Yes / OK" at bounding box center [879, 452] width 62 height 14
click at [802, 345] on div "Yes / OK" at bounding box center [877, 473] width 63 height 18
click at [802, 345] on button "Yes / OK" at bounding box center [879, 473] width 62 height 14
click at [802, 345] on button "Yes / OK" at bounding box center [879, 494] width 62 height 14
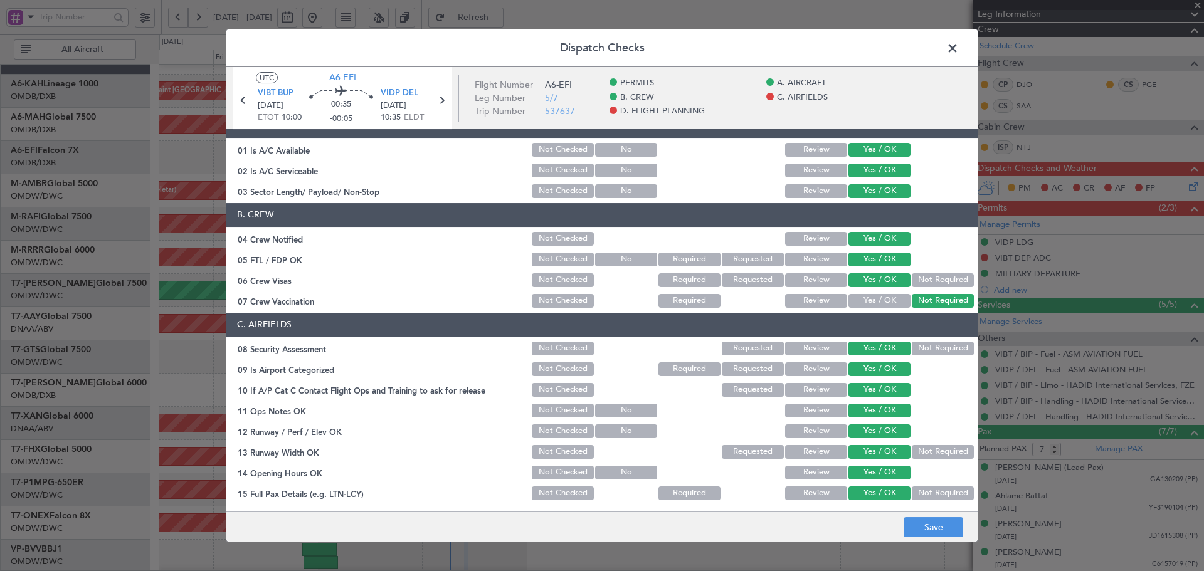
scroll to position [251, 0]
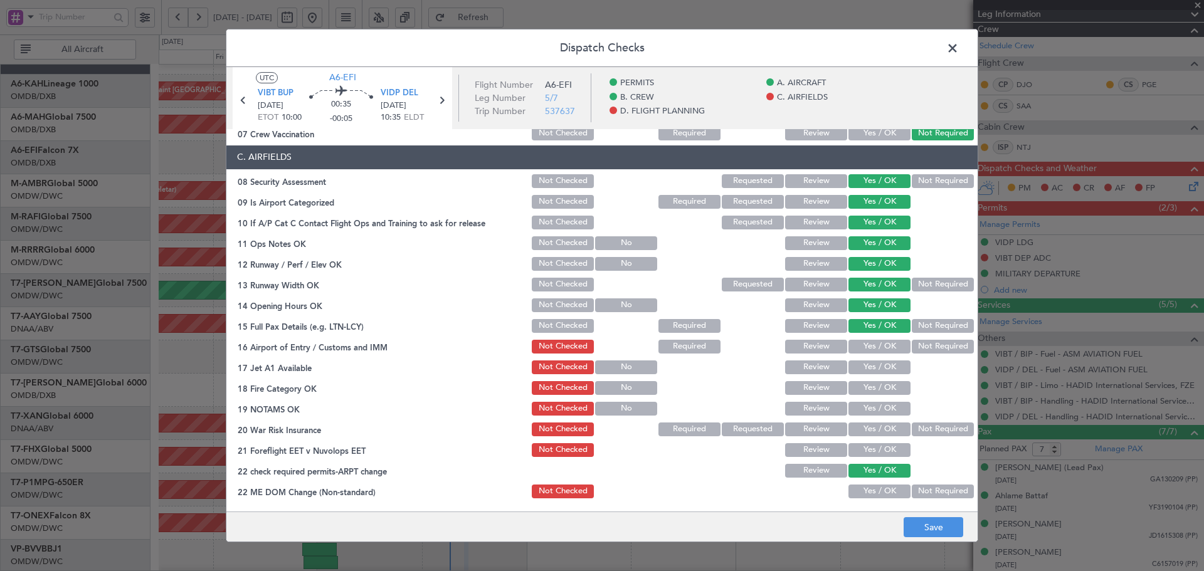
click at [802, 345] on button "Yes / OK" at bounding box center [879, 347] width 62 height 14
click at [802, 345] on button "Yes / OK" at bounding box center [879, 368] width 62 height 14
drag, startPoint x: 873, startPoint y: 382, endPoint x: 871, endPoint y: 399, distance: 17.0
click at [802, 345] on button "Yes / OK" at bounding box center [879, 388] width 62 height 14
click at [802, 345] on button "Yes / OK" at bounding box center [879, 409] width 62 height 14
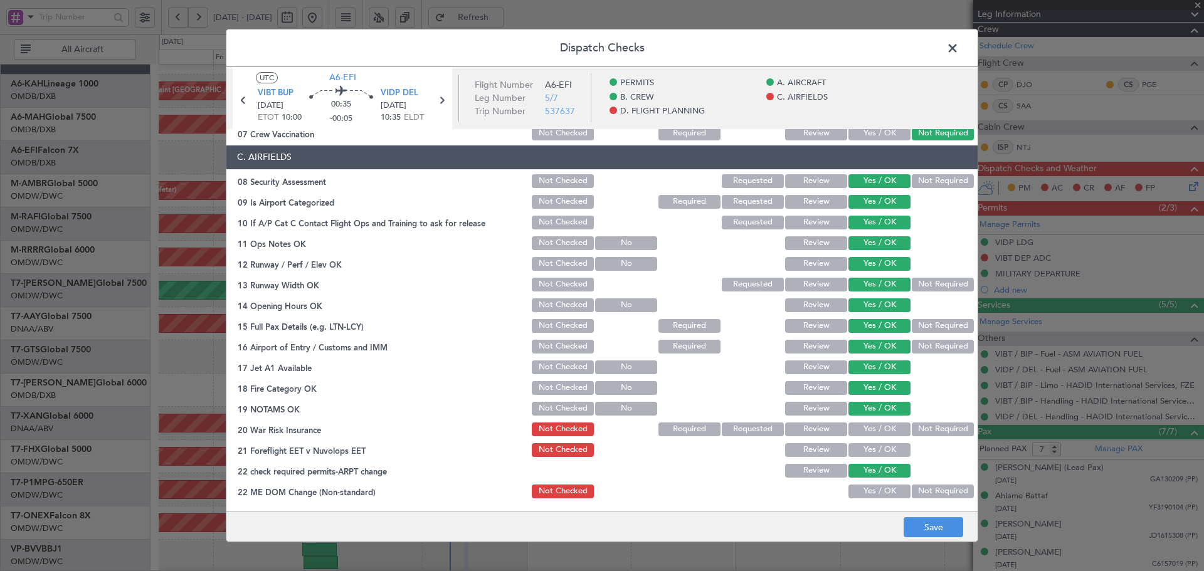
click at [802, 345] on button "Not Required" at bounding box center [943, 430] width 62 height 14
click at [802, 345] on button "Yes / OK" at bounding box center [879, 450] width 62 height 14
click at [802, 345] on button "Yes / OK" at bounding box center [879, 492] width 62 height 14
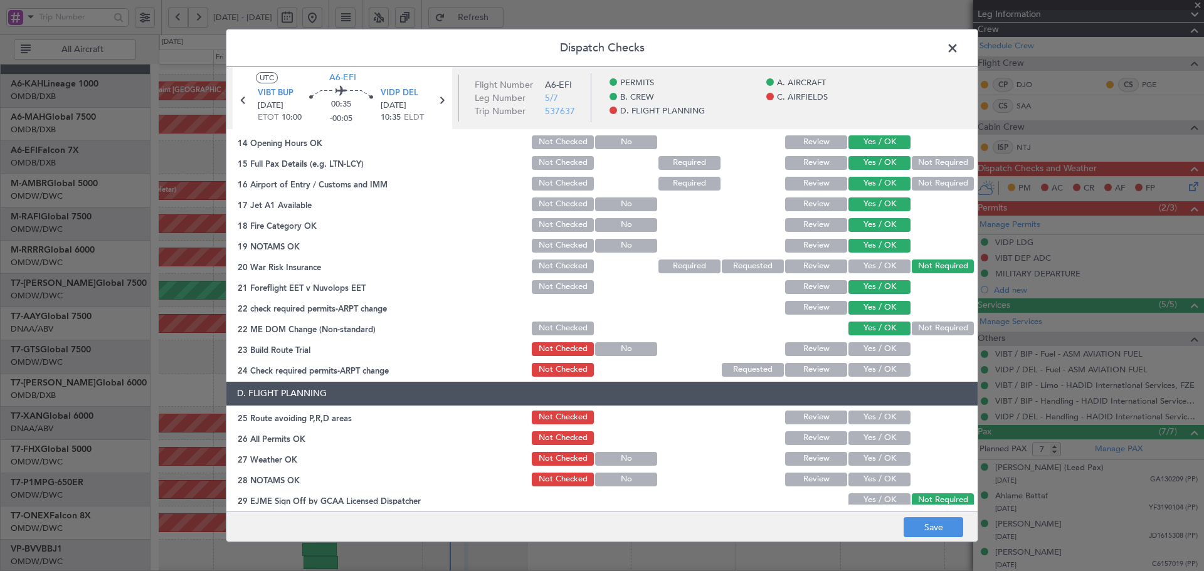
scroll to position [418, 0]
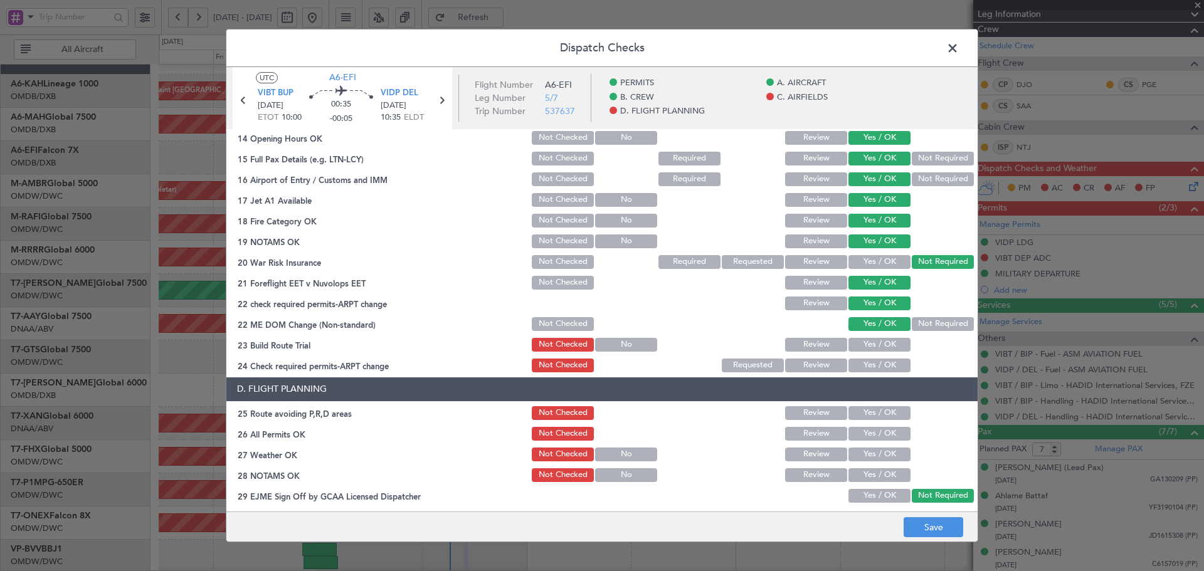
click at [802, 344] on button "Yes / OK" at bounding box center [879, 345] width 62 height 14
click at [802, 345] on div "Yes / OK" at bounding box center [877, 366] width 63 height 18
click at [802, 345] on button "Yes / OK" at bounding box center [879, 366] width 62 height 14
click at [802, 345] on button "Yes / OK" at bounding box center [879, 413] width 62 height 14
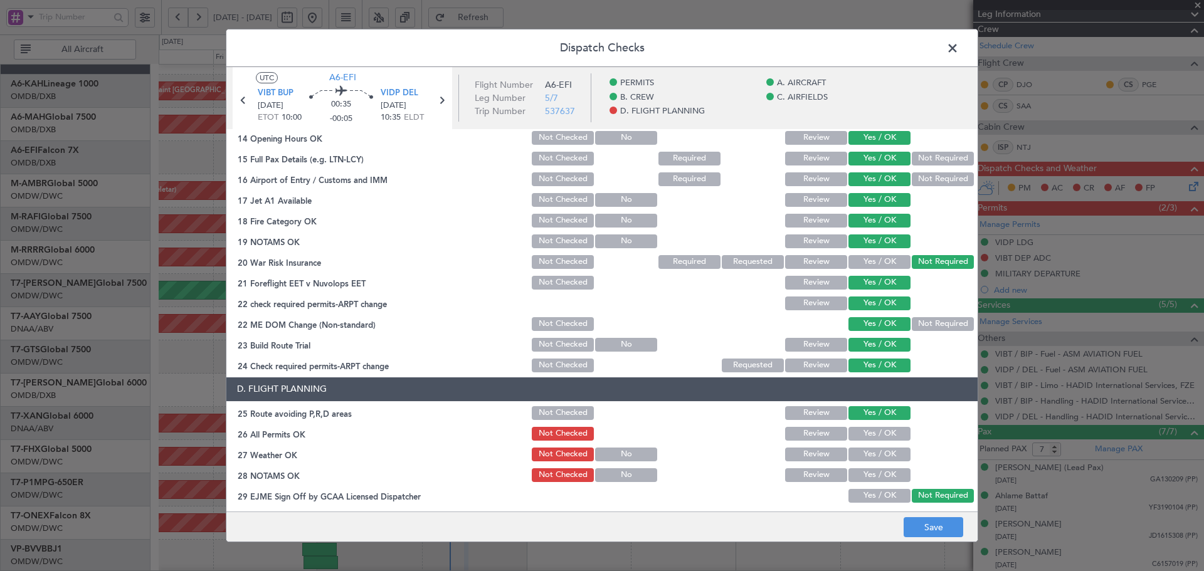
drag, startPoint x: 872, startPoint y: 427, endPoint x: 872, endPoint y: 443, distance: 15.7
click at [802, 345] on button "Yes / OK" at bounding box center [879, 434] width 62 height 14
click at [802, 345] on button "Yes / OK" at bounding box center [879, 455] width 62 height 14
drag, startPoint x: 860, startPoint y: 480, endPoint x: 861, endPoint y: 497, distance: 17.0
click at [802, 345] on button "Yes / OK" at bounding box center [879, 475] width 62 height 14
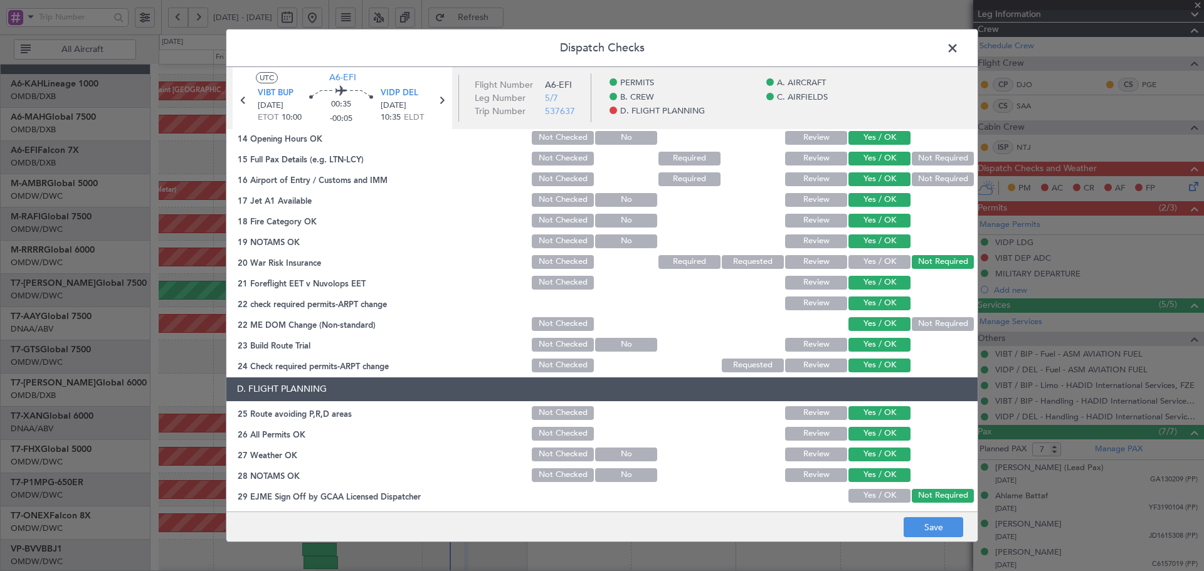
click at [802, 345] on button "Yes / OK" at bounding box center [879, 496] width 62 height 14
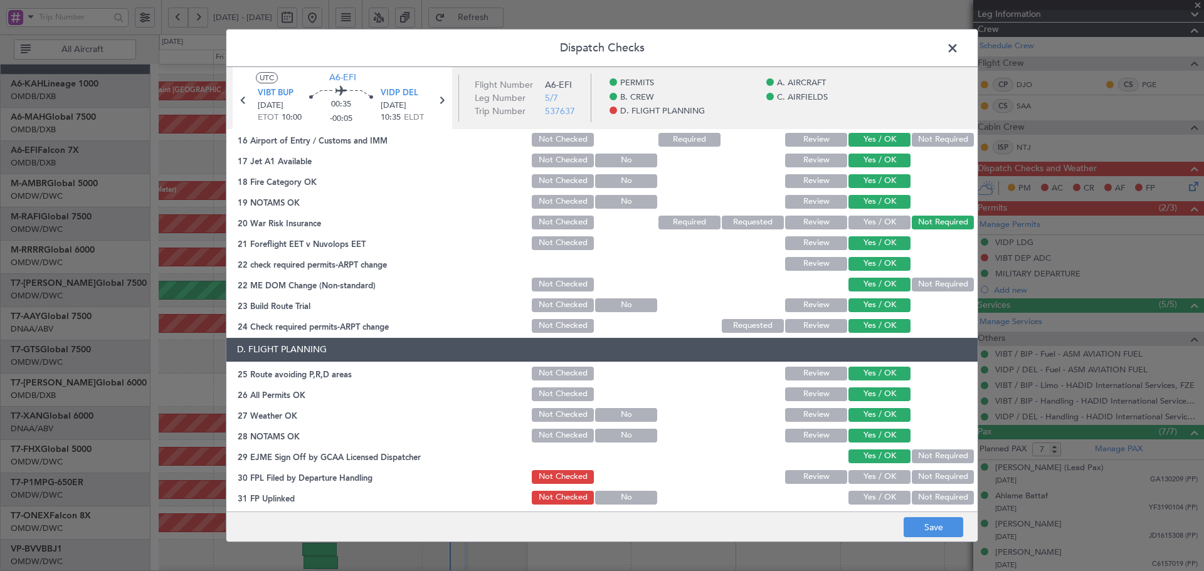
scroll to position [502, 0]
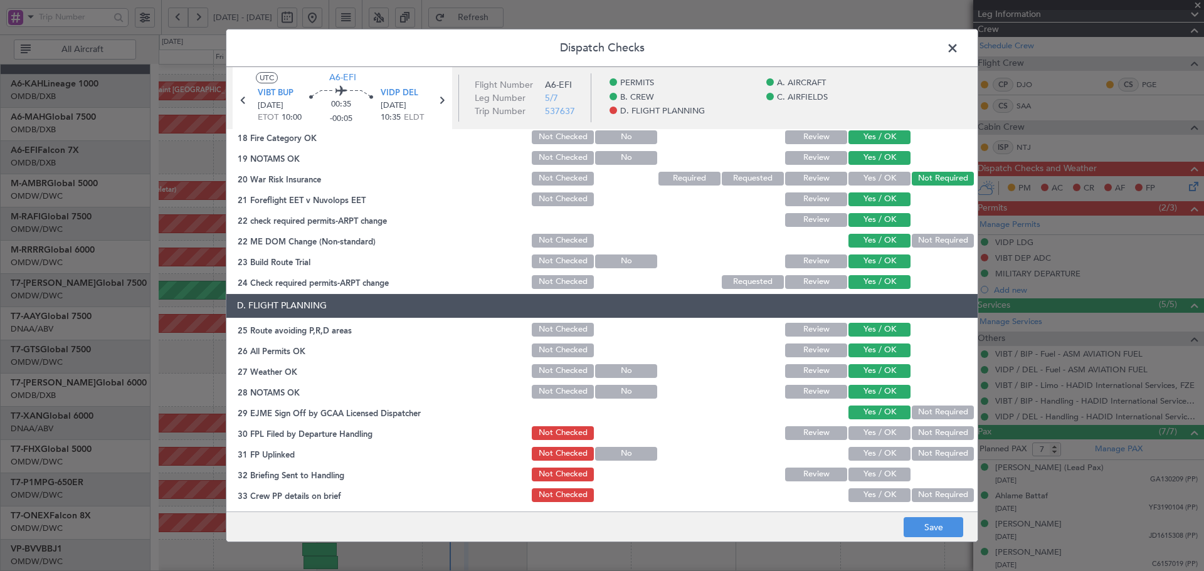
click at [802, 345] on button "Yes / OK" at bounding box center [879, 433] width 62 height 14
drag, startPoint x: 875, startPoint y: 460, endPoint x: 876, endPoint y: 470, distance: 10.1
click at [802, 345] on div "Yes / OK" at bounding box center [877, 454] width 63 height 18
click at [802, 345] on button "Yes / OK" at bounding box center [879, 475] width 62 height 14
click at [802, 345] on button "Yes / OK" at bounding box center [879, 495] width 62 height 14
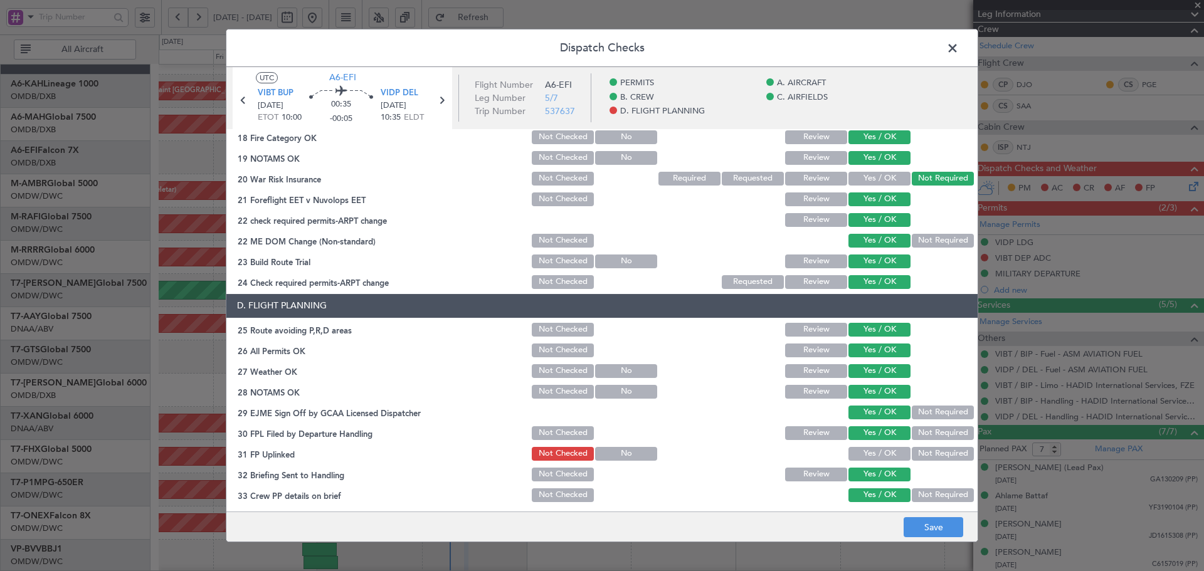
click at [802, 345] on button "Yes / OK" at bounding box center [879, 454] width 62 height 14
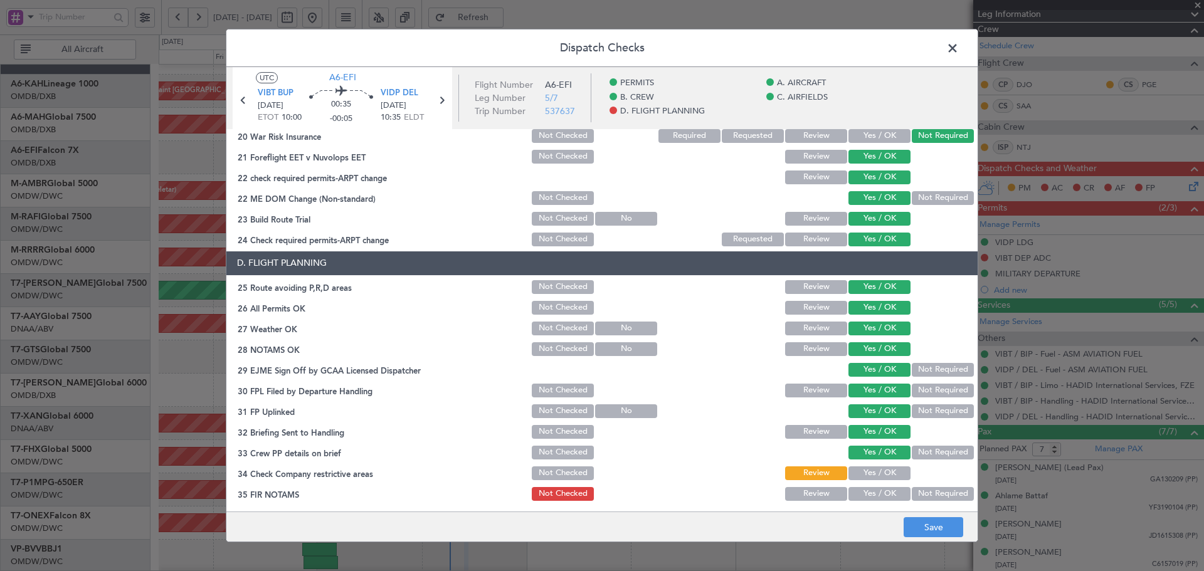
scroll to position [546, 0]
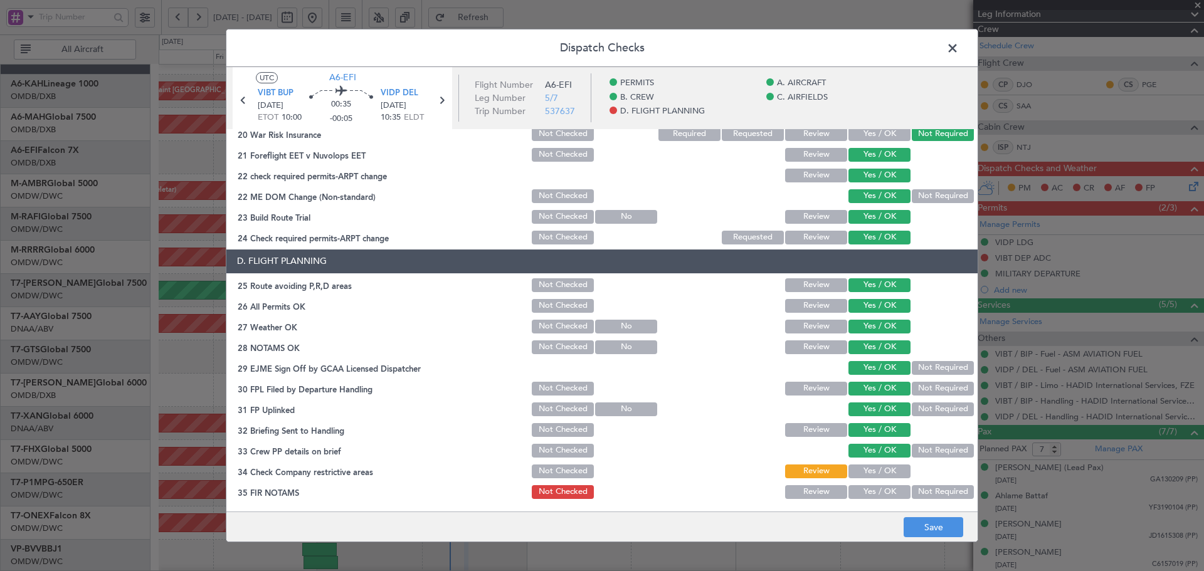
click at [802, 345] on button "Yes / OK" at bounding box center [879, 472] width 62 height 14
click at [802, 345] on button "Yes / OK" at bounding box center [879, 492] width 62 height 14
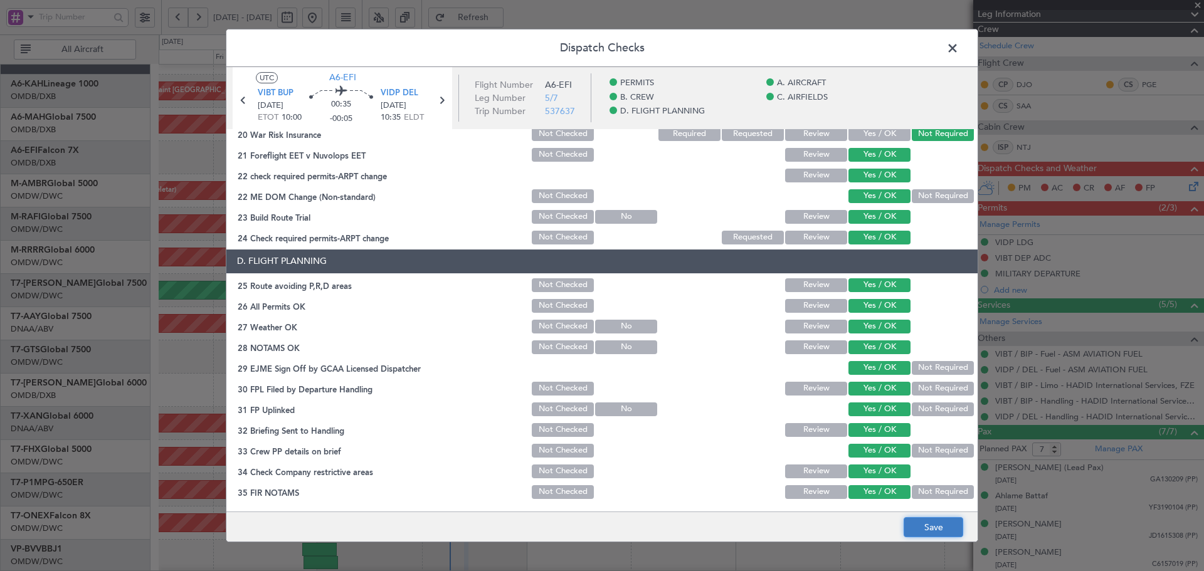
click at [802, 345] on button "Save" at bounding box center [933, 527] width 60 height 20
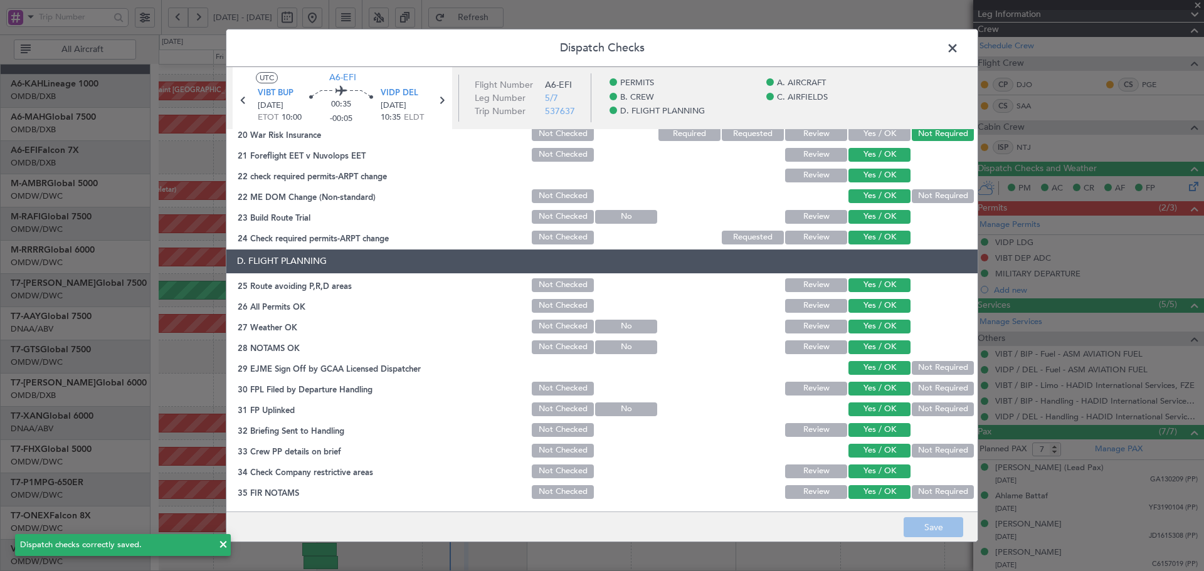
click at [802, 46] on span at bounding box center [959, 51] width 0 height 25
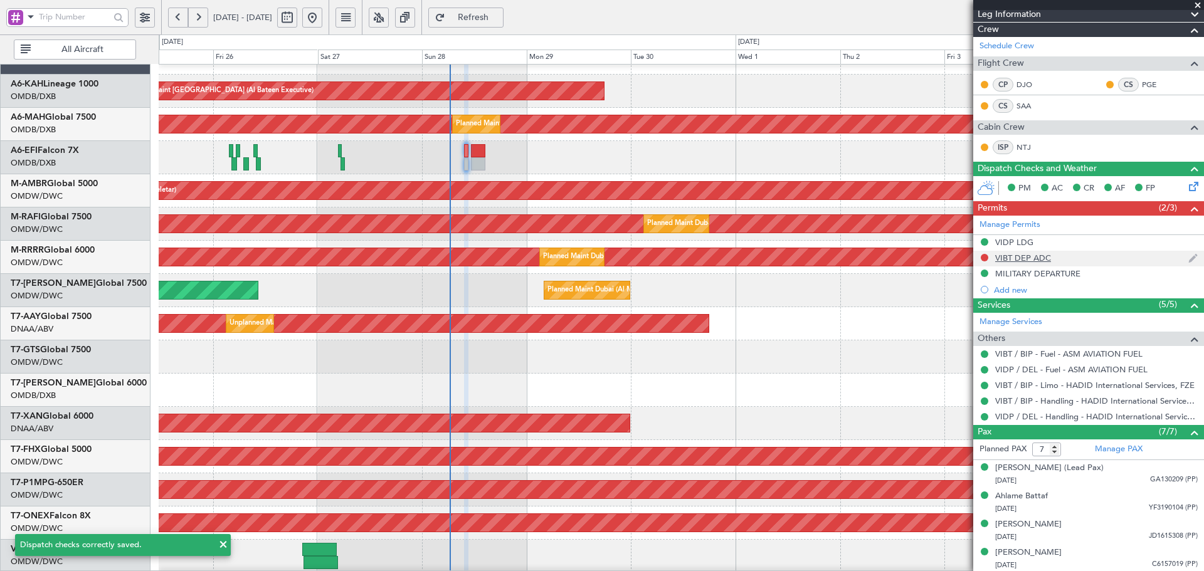
scroll to position [42, 0]
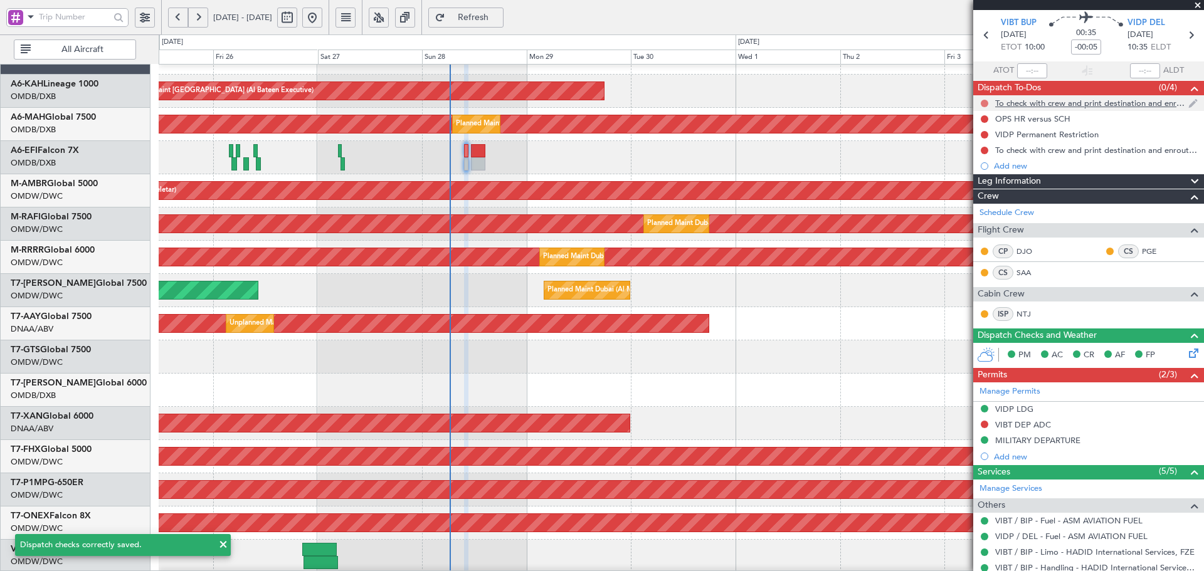
drag, startPoint x: 985, startPoint y: 104, endPoint x: 980, endPoint y: 135, distance: 31.7
click at [802, 104] on button at bounding box center [985, 104] width 8 height 8
click at [802, 156] on li "Completed" at bounding box center [985, 158] width 66 height 19
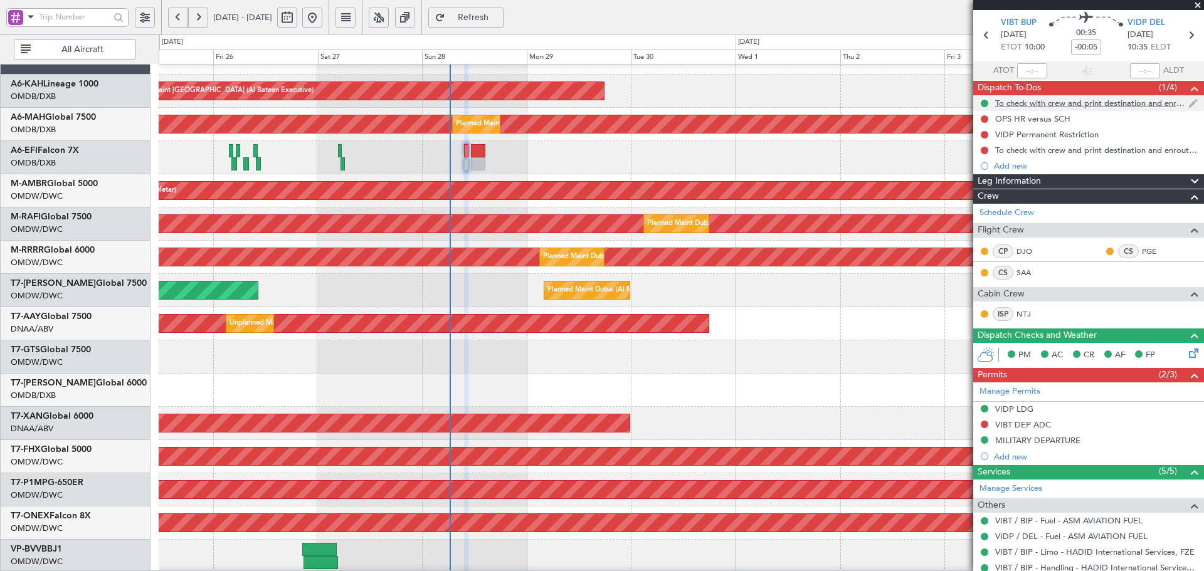
click at [802, 108] on div "To check with crew and print destination and enroute alternate" at bounding box center [1088, 103] width 231 height 16
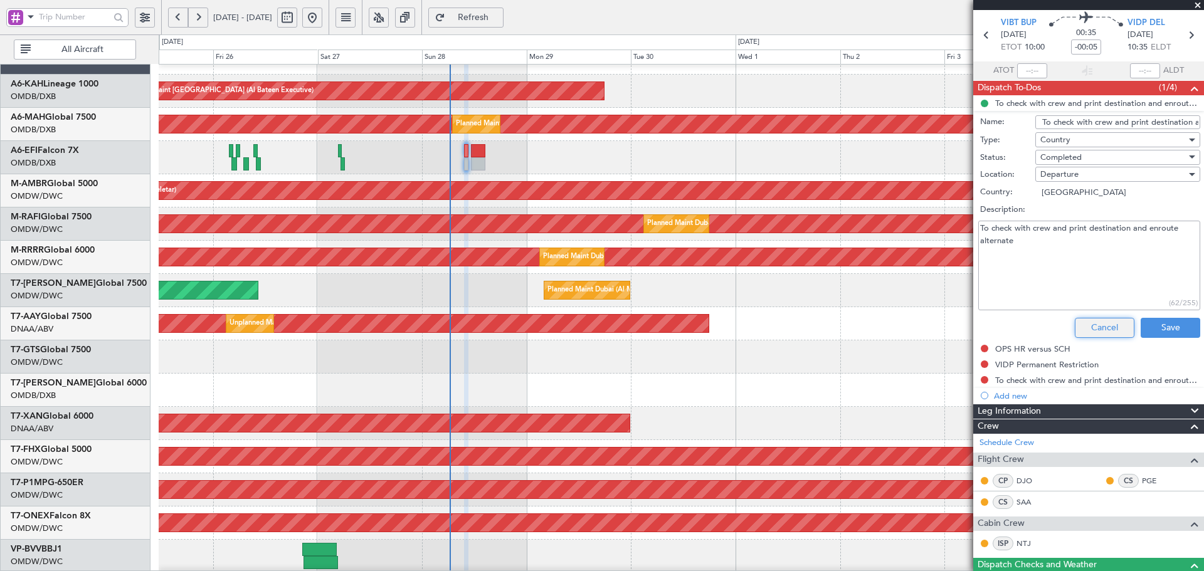
click at [802, 325] on button "Cancel" at bounding box center [1105, 328] width 60 height 20
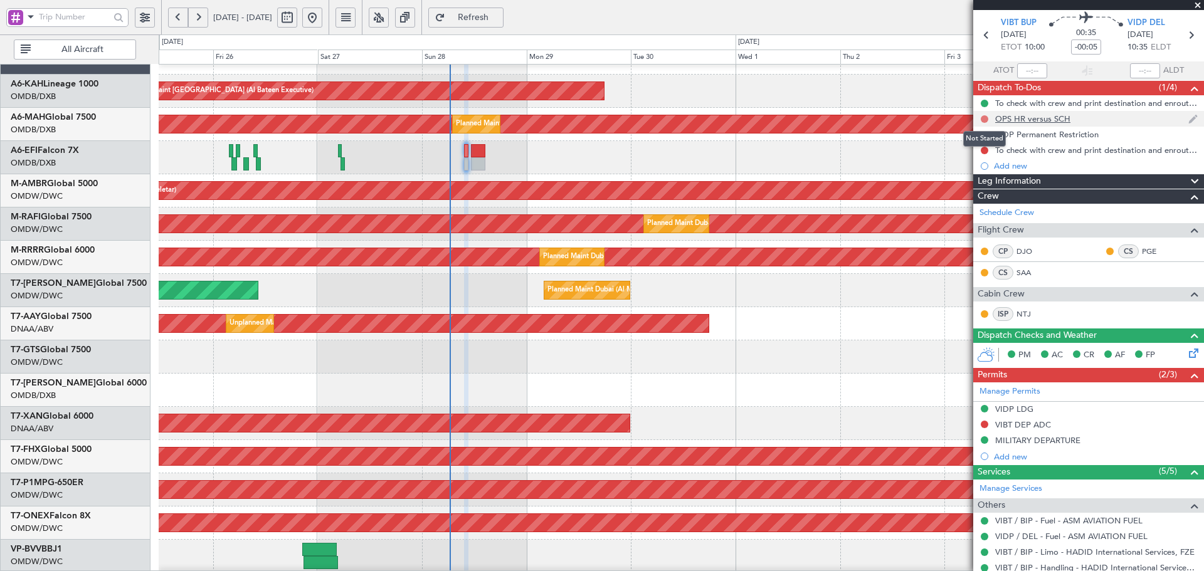
click at [802, 115] on button at bounding box center [985, 119] width 8 height 8
click at [802, 169] on span "Completed" at bounding box center [989, 174] width 41 height 13
click at [802, 137] on button at bounding box center [985, 135] width 8 height 8
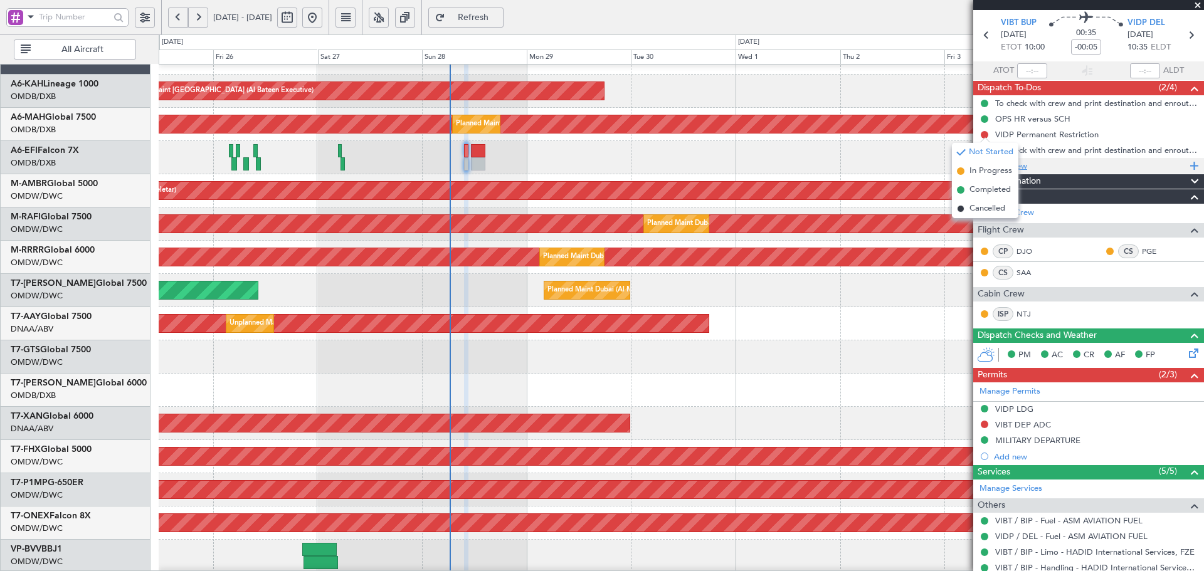
drag, startPoint x: 986, startPoint y: 192, endPoint x: 992, endPoint y: 159, distance: 34.3
click at [802, 191] on span "Completed" at bounding box center [989, 190] width 41 height 13
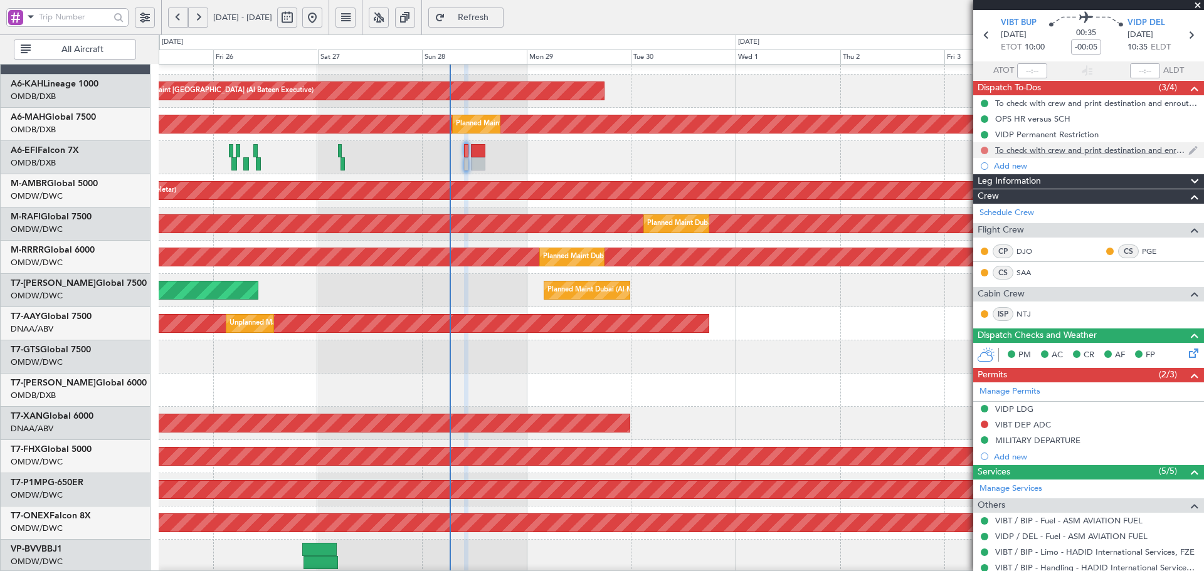
click at [802, 152] on button at bounding box center [985, 151] width 8 height 8
click at [802, 204] on span "Completed" at bounding box center [989, 205] width 41 height 13
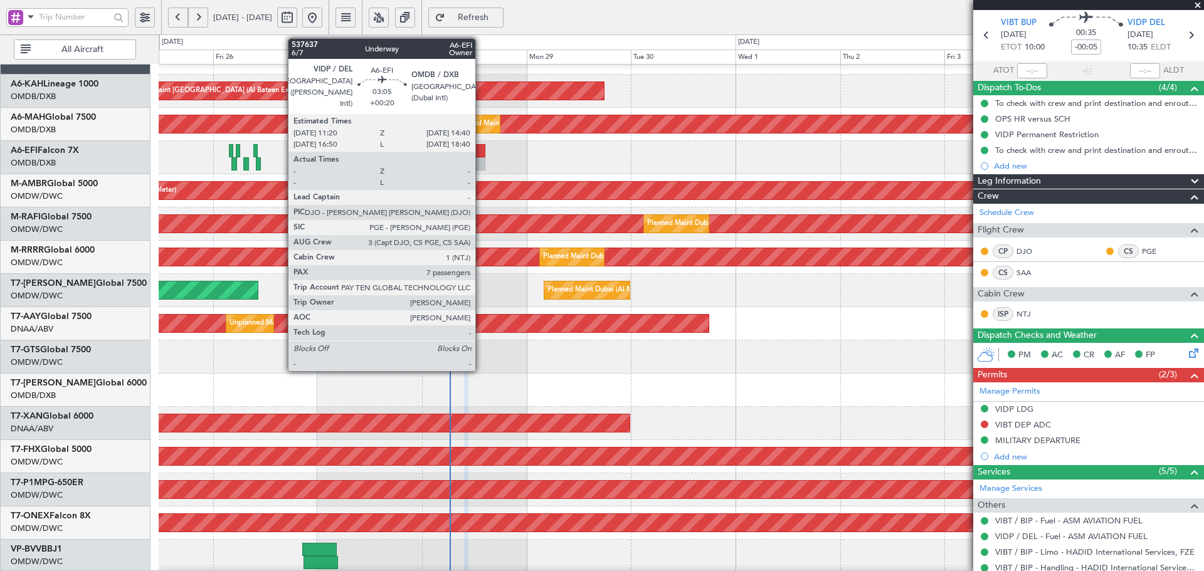
click at [482, 149] on div at bounding box center [478, 150] width 15 height 13
type input "+00:20"
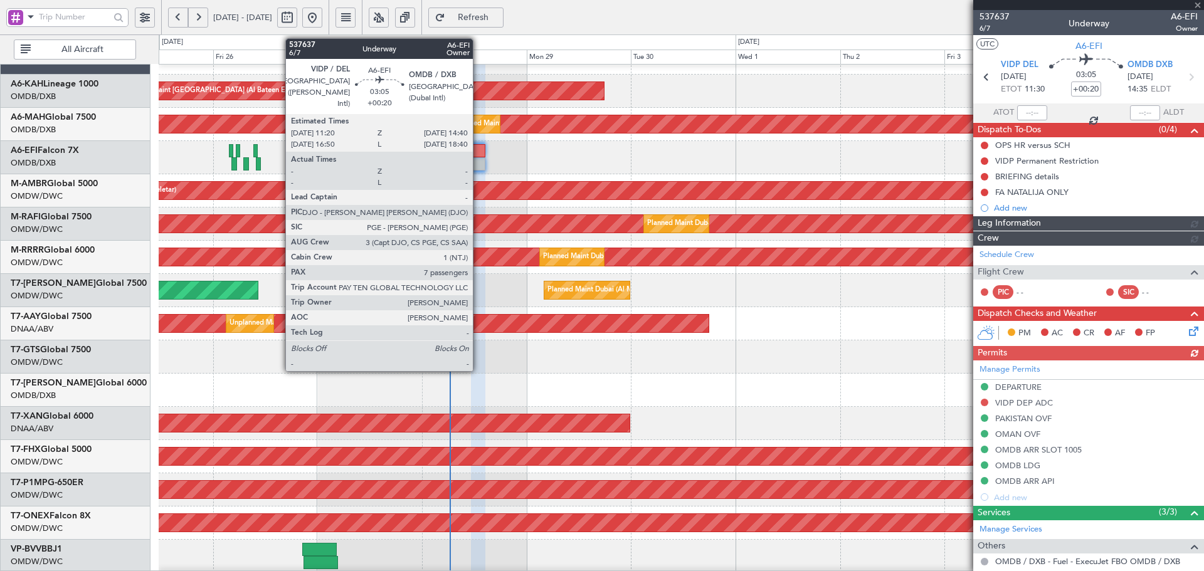
type input "[PERSON_NAME] (ANI)"
type input "7354"
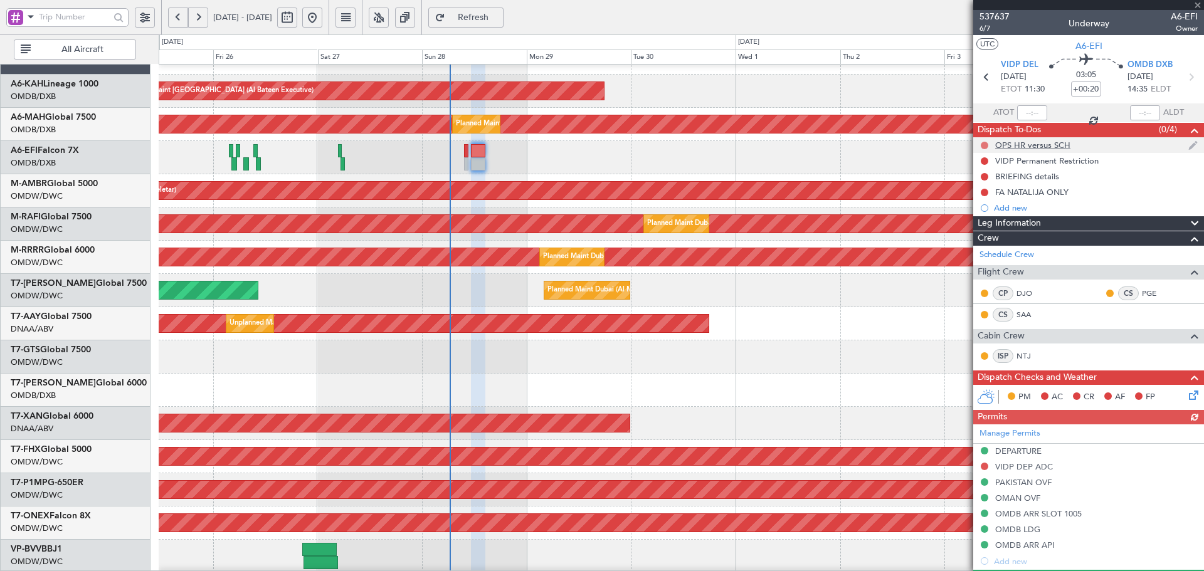
click at [802, 143] on button at bounding box center [985, 146] width 8 height 8
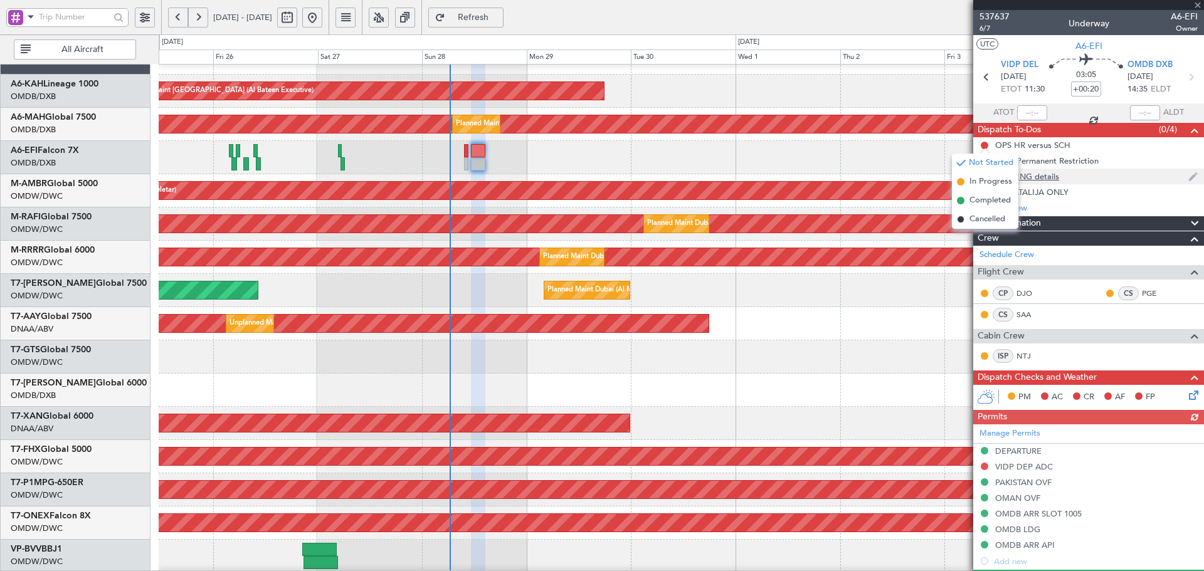
drag, startPoint x: 969, startPoint y: 199, endPoint x: 988, endPoint y: 169, distance: 36.0
click at [802, 198] on span "Completed" at bounding box center [989, 200] width 41 height 13
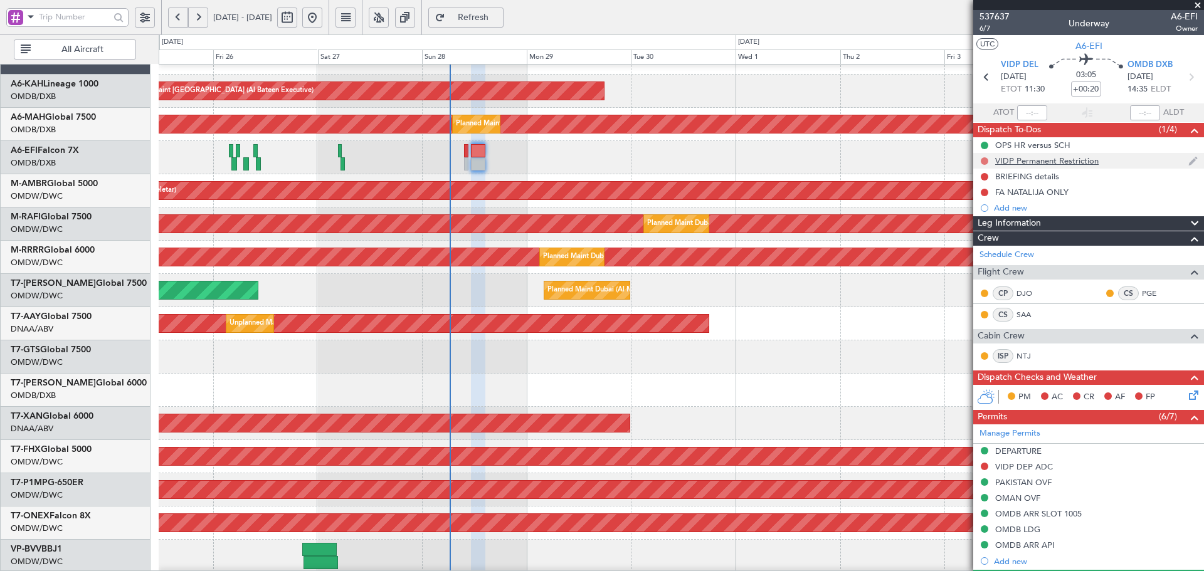
click at [802, 162] on button at bounding box center [985, 161] width 8 height 8
click at [802, 223] on li "Completed" at bounding box center [985, 216] width 66 height 19
click at [802, 180] on div at bounding box center [984, 177] width 10 height 10
click at [802, 175] on button at bounding box center [985, 177] width 8 height 8
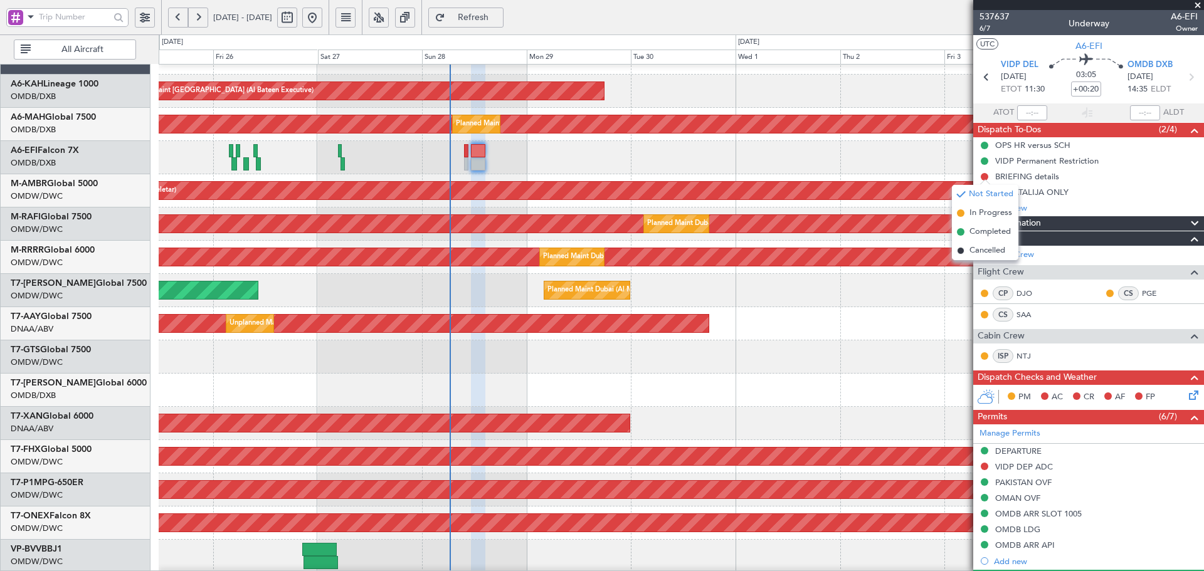
click at [802, 176] on div "BRIEFING details" at bounding box center [1027, 176] width 64 height 11
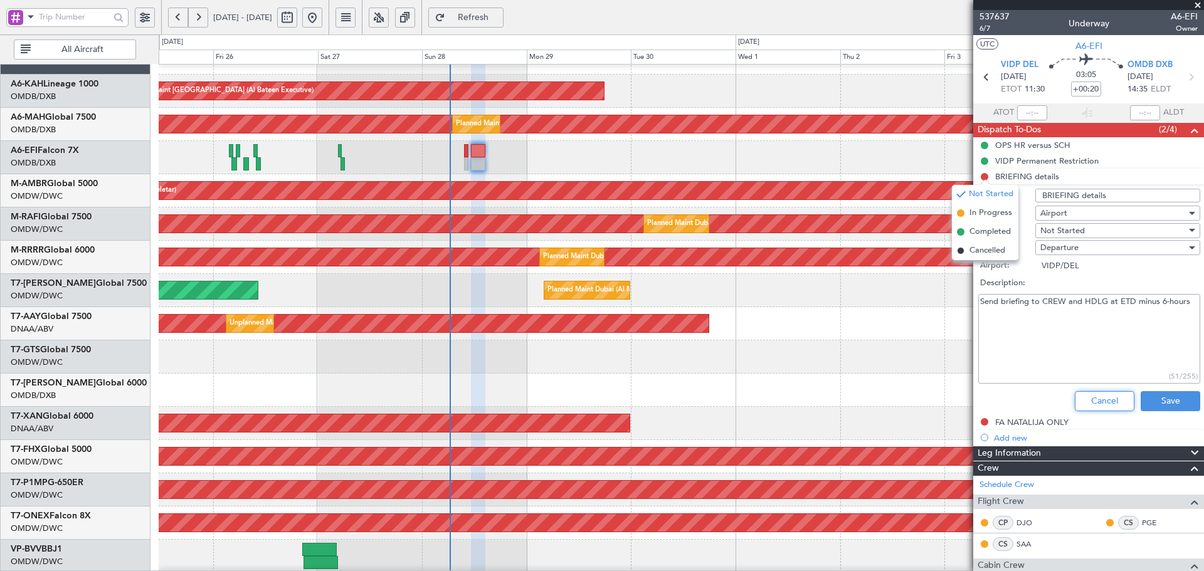
click at [802, 345] on button "Cancel" at bounding box center [1105, 401] width 60 height 20
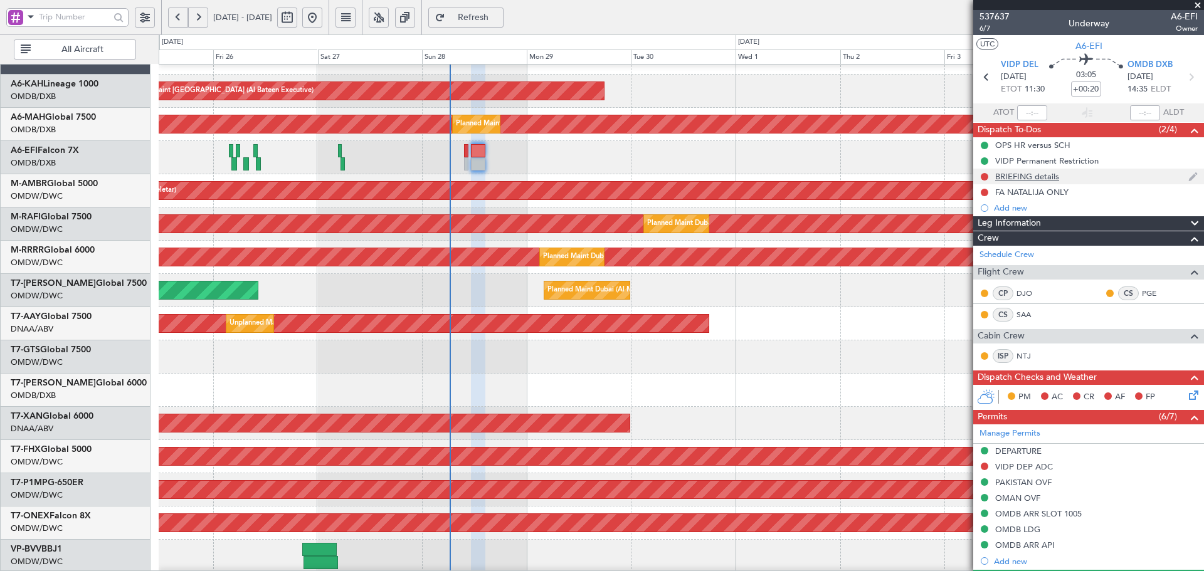
click at [802, 181] on div "BRIEFING details" at bounding box center [1088, 177] width 231 height 16
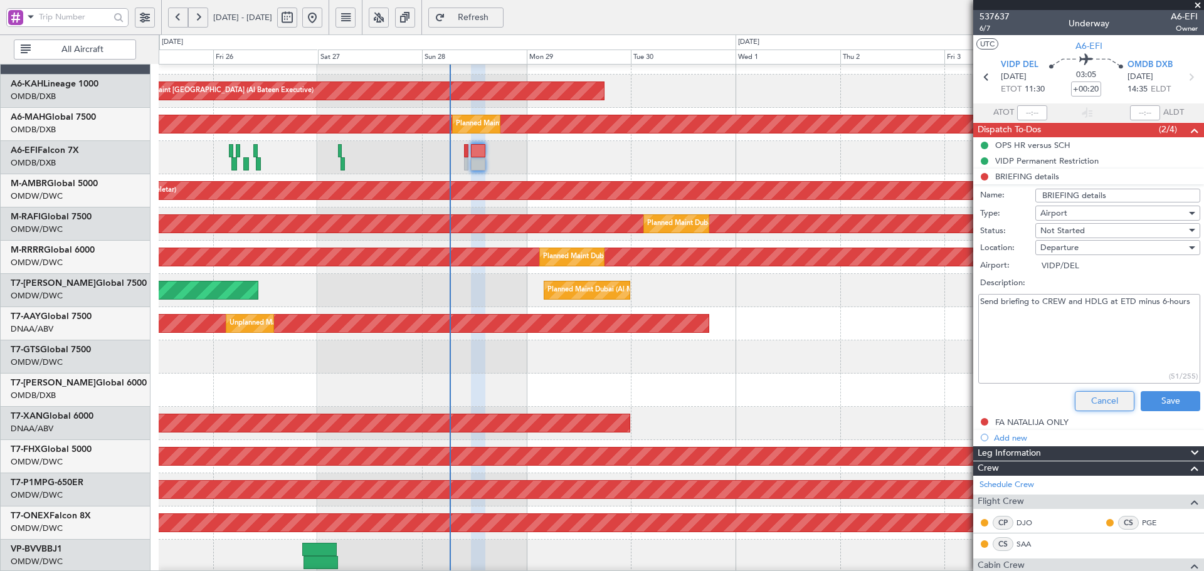
click at [802, 345] on button "Cancel" at bounding box center [1105, 401] width 60 height 20
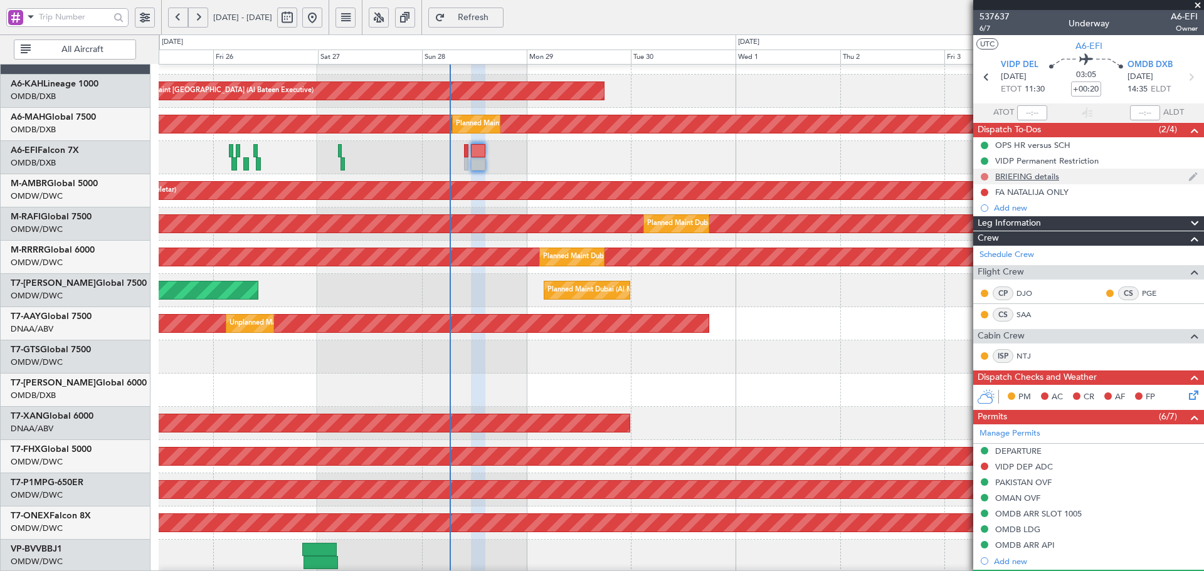
click at [802, 173] on button at bounding box center [985, 177] width 8 height 8
click at [802, 233] on span "Completed" at bounding box center [989, 232] width 41 height 13
click at [802, 193] on button at bounding box center [985, 193] width 8 height 8
click at [802, 250] on span "Completed" at bounding box center [989, 247] width 41 height 13
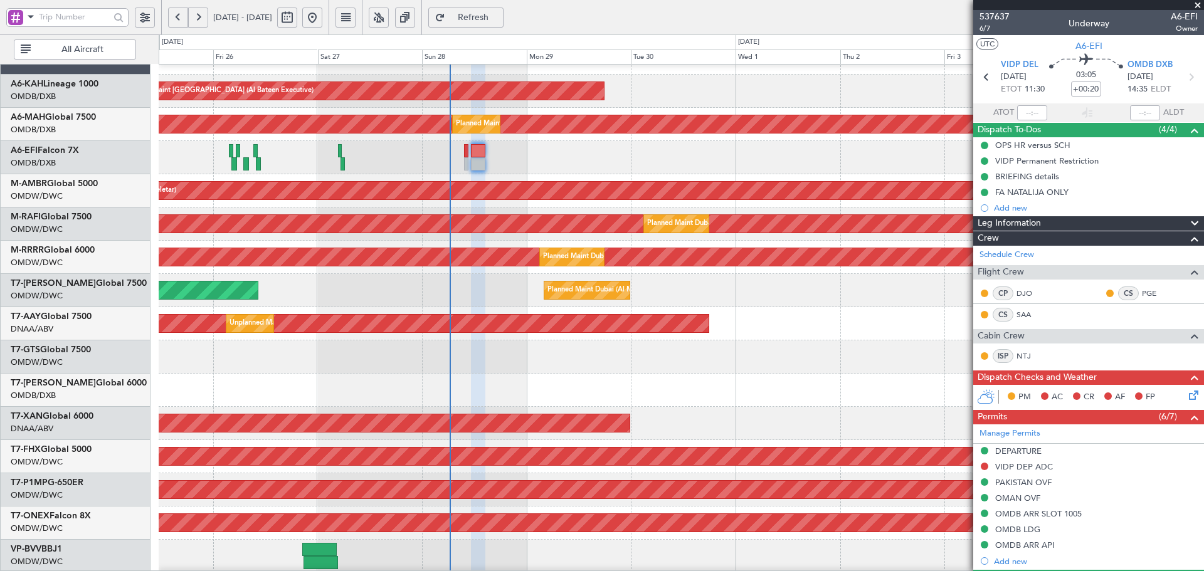
click at [802, 345] on icon at bounding box center [1191, 393] width 10 height 10
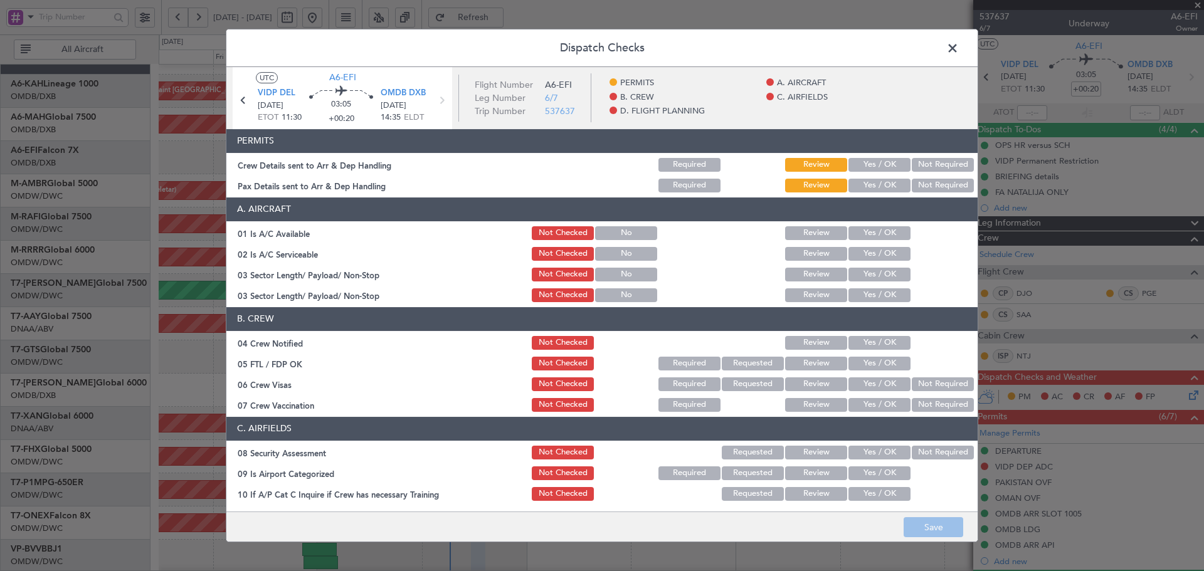
click at [802, 158] on button "Yes / OK" at bounding box center [879, 165] width 62 height 14
click at [802, 187] on button "Yes / OK" at bounding box center [879, 186] width 62 height 14
click at [802, 231] on button "Yes / OK" at bounding box center [879, 233] width 62 height 14
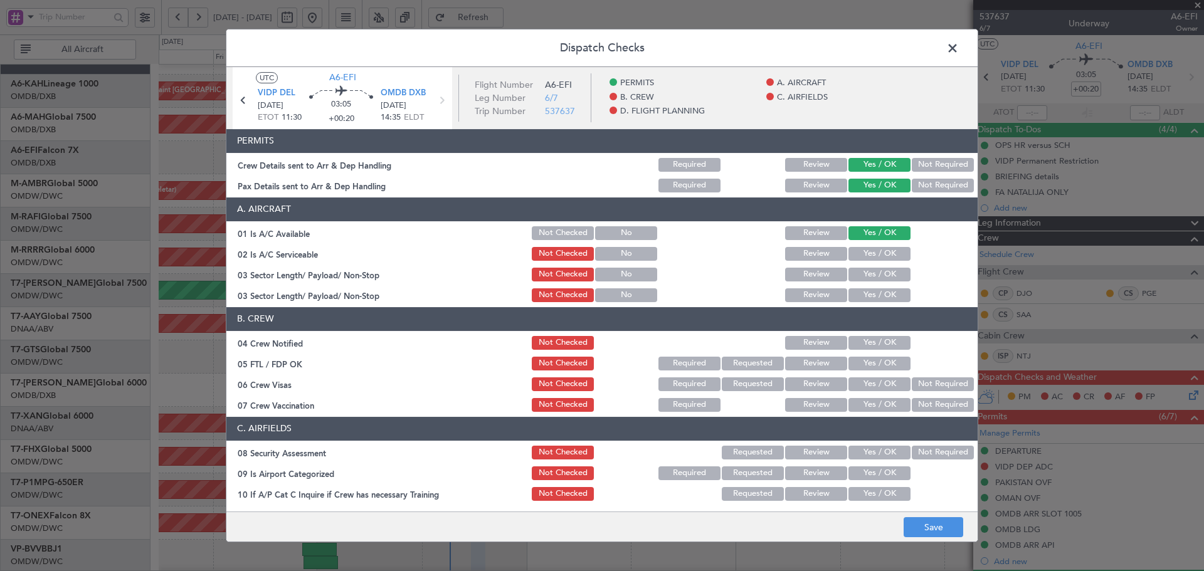
click at [802, 253] on button "Yes / OK" at bounding box center [879, 254] width 62 height 14
click at [802, 275] on button "Yes / OK" at bounding box center [879, 275] width 62 height 14
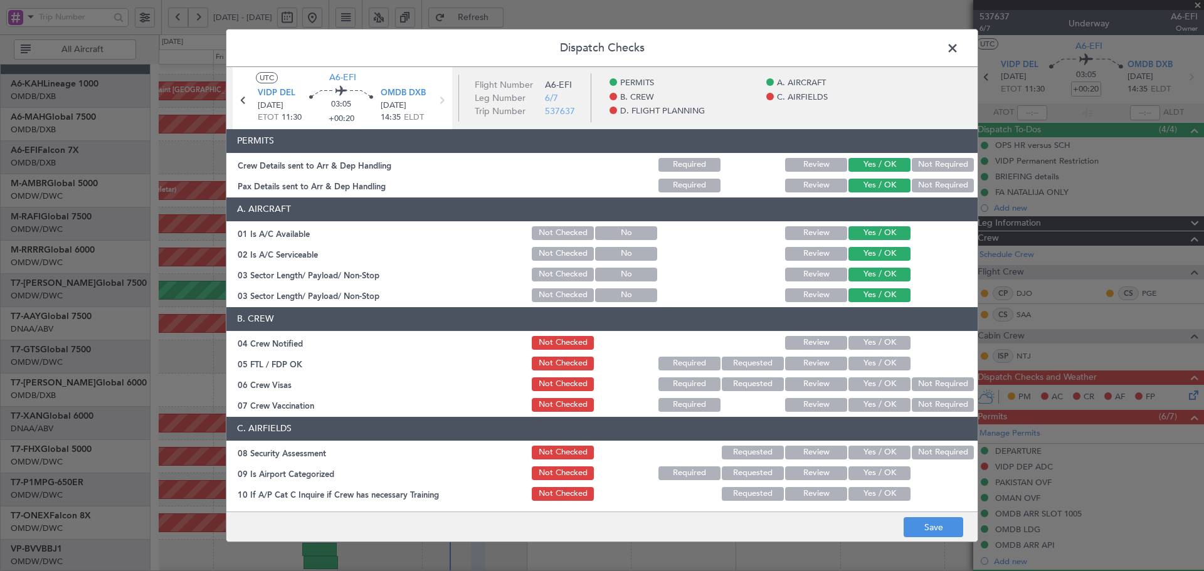
click at [802, 340] on button "Yes / OK" at bounding box center [879, 343] width 62 height 14
click at [802, 345] on button "Yes / OK" at bounding box center [879, 364] width 62 height 14
click at [802, 345] on button "Yes / OK" at bounding box center [879, 384] width 62 height 14
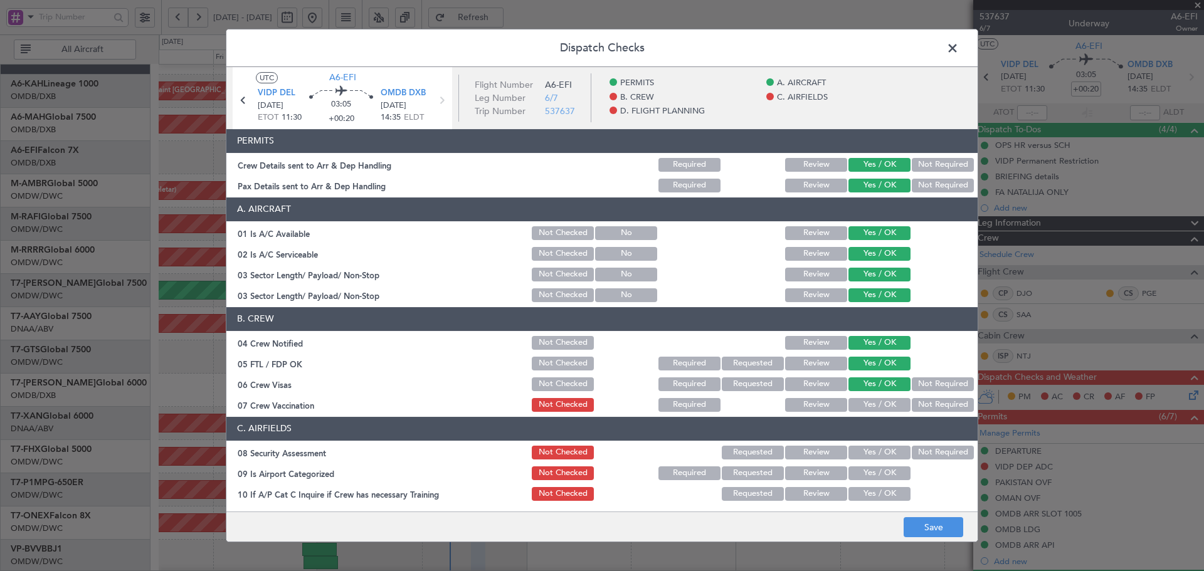
click at [802, 345] on button "Not Required" at bounding box center [943, 405] width 62 height 14
click at [802, 345] on button "Yes / OK" at bounding box center [879, 453] width 62 height 14
click at [802, 345] on button "Yes / OK" at bounding box center [879, 473] width 62 height 14
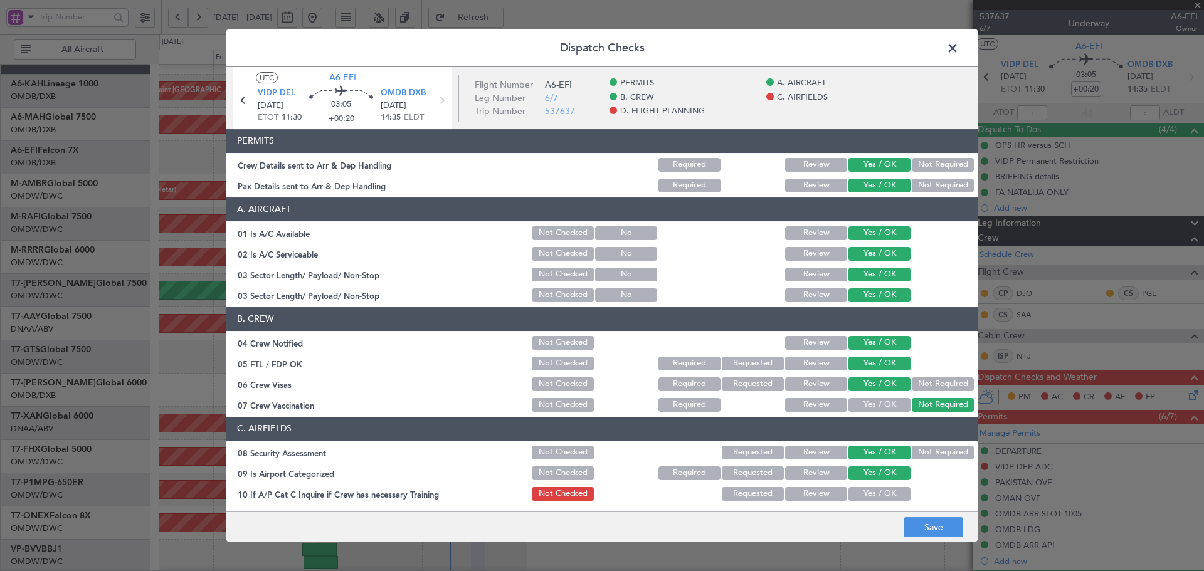
click at [802, 345] on button "Yes / OK" at bounding box center [879, 494] width 62 height 14
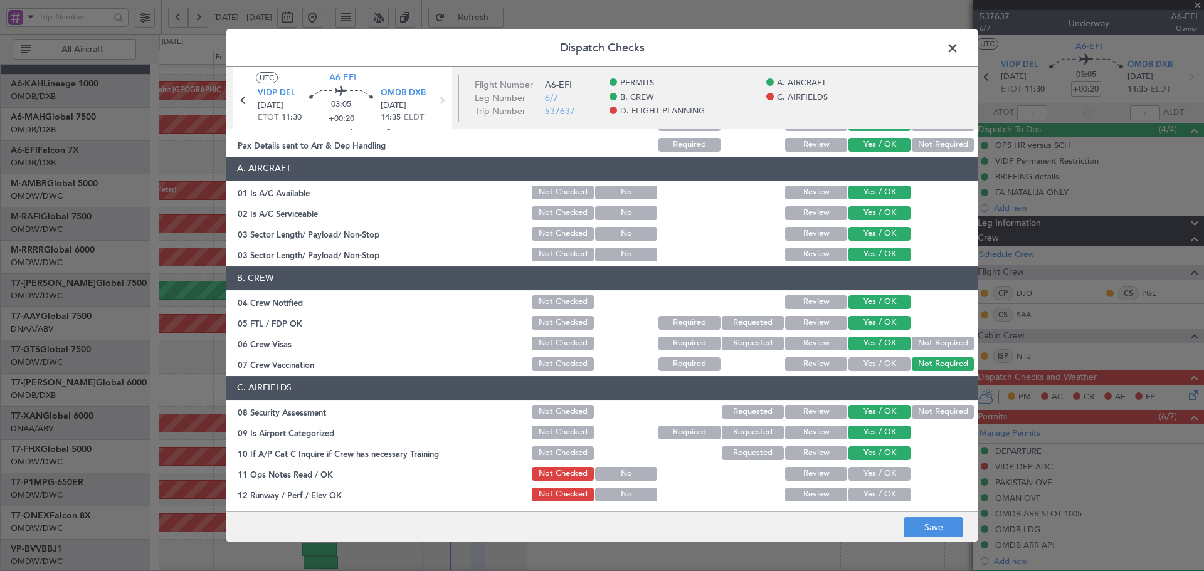
scroll to position [42, 0]
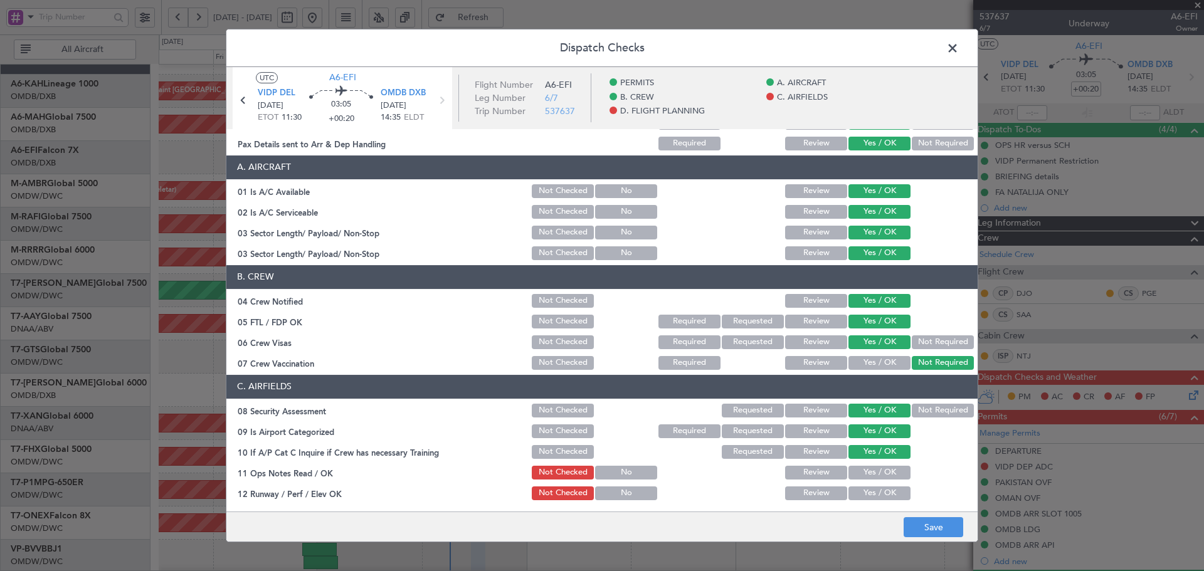
click at [802, 345] on button "Yes / OK" at bounding box center [879, 473] width 62 height 14
click at [802, 345] on button "Yes / OK" at bounding box center [879, 494] width 62 height 14
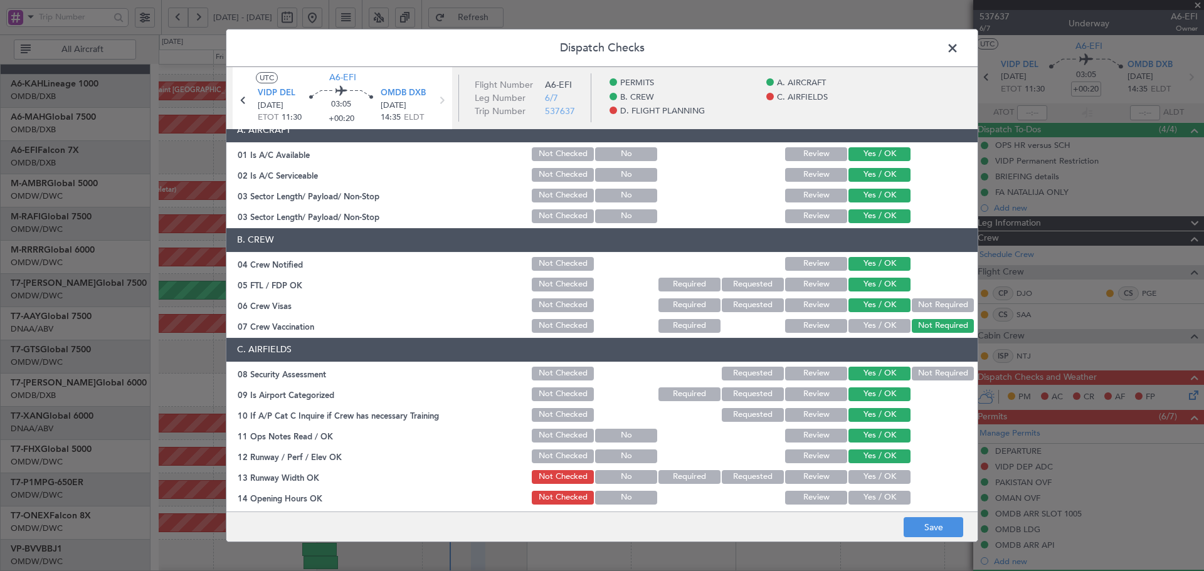
scroll to position [125, 0]
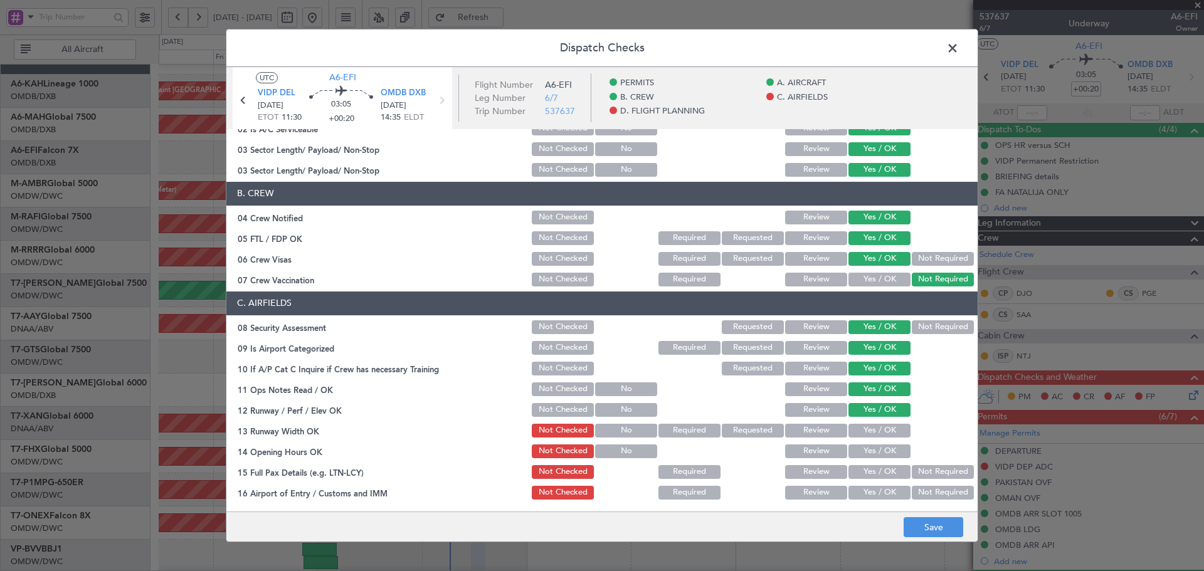
click at [802, 345] on button "Yes / OK" at bounding box center [879, 431] width 62 height 14
click at [802, 345] on button "Yes / OK" at bounding box center [879, 452] width 62 height 14
click at [802, 345] on button "Yes / OK" at bounding box center [879, 472] width 62 height 14
click at [802, 345] on button "Yes / OK" at bounding box center [879, 493] width 62 height 14
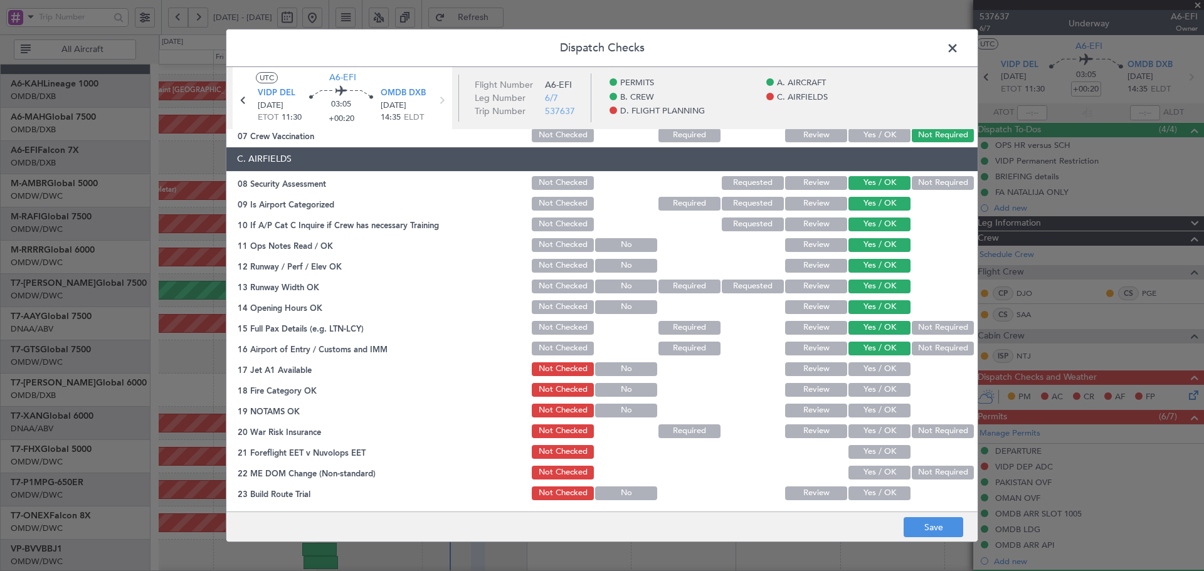
scroll to position [293, 0]
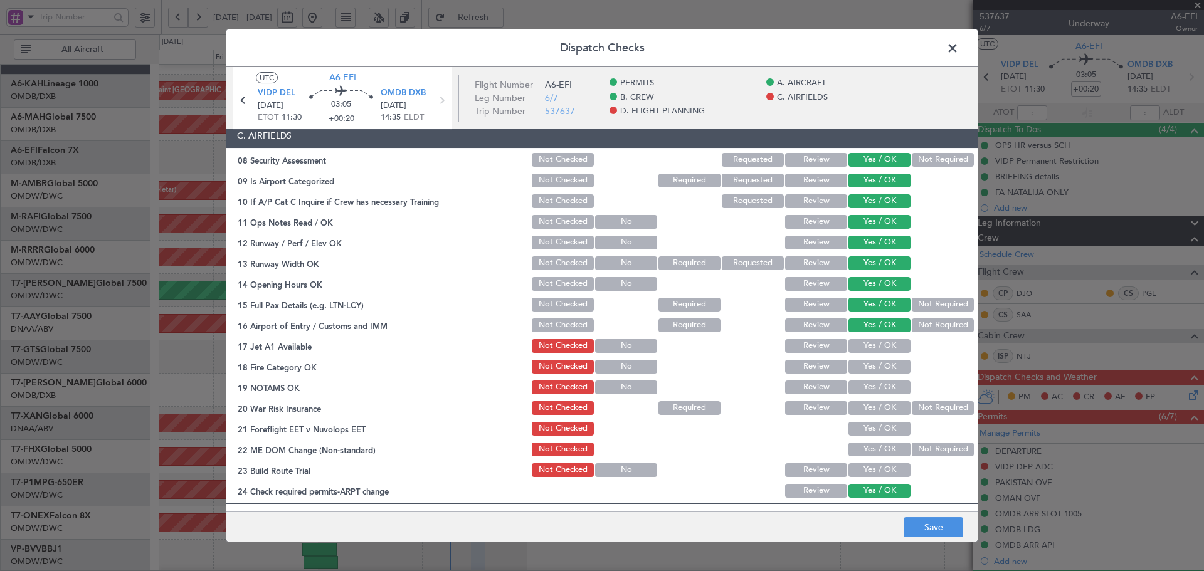
click at [802, 345] on section "C. AIRFIELDS 08 Security Assessment Not Checked Requested Review Yes / OK Not R…" at bounding box center [601, 312] width 751 height 376
click at [802, 345] on button "Yes / OK" at bounding box center [879, 346] width 62 height 14
click at [802, 345] on button "Yes / OK" at bounding box center [879, 367] width 62 height 14
click at [802, 345] on button "Yes / OK" at bounding box center [879, 388] width 62 height 14
click at [802, 345] on button "Not Required" at bounding box center [943, 408] width 62 height 14
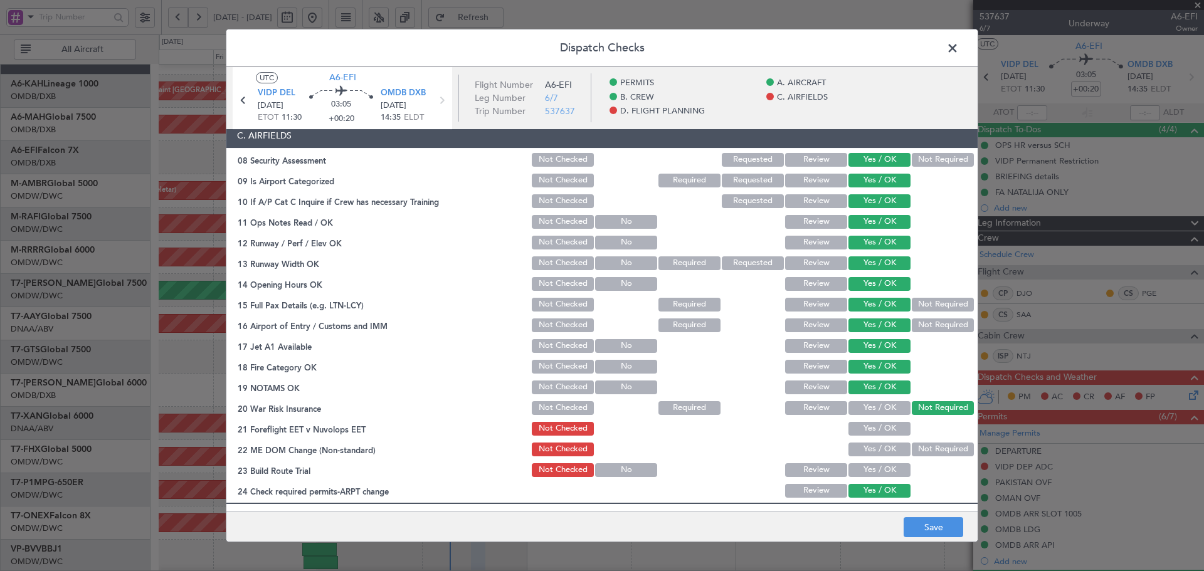
click at [802, 345] on button "Yes / OK" at bounding box center [879, 429] width 62 height 14
click at [802, 345] on button "Yes / OK" at bounding box center [879, 450] width 62 height 14
click at [802, 345] on button "Yes / OK" at bounding box center [879, 470] width 62 height 14
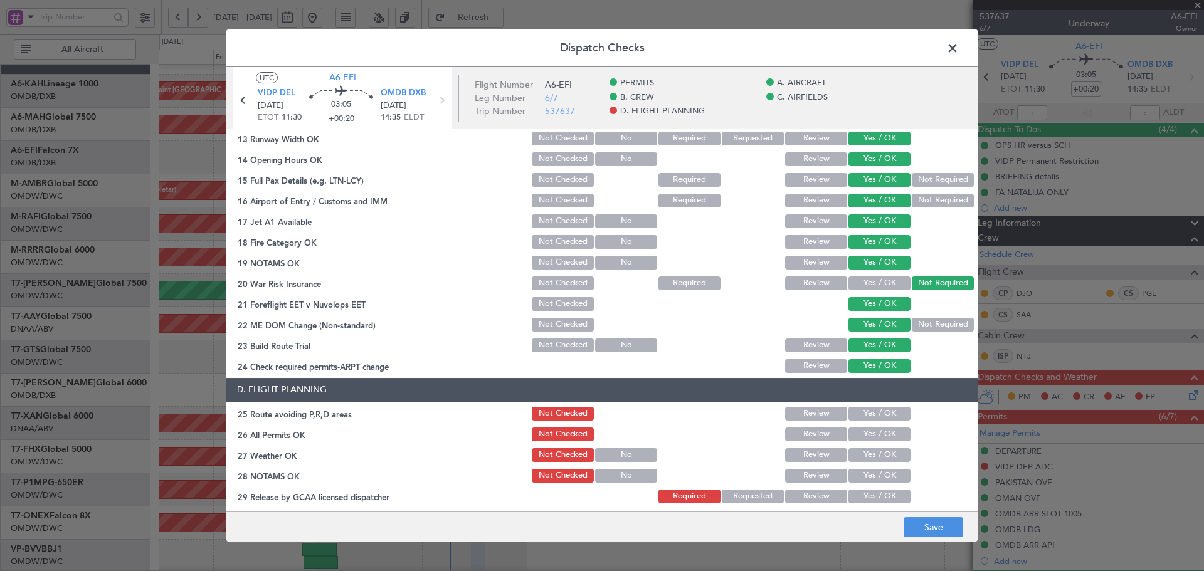
scroll to position [418, 0]
click at [802, 345] on button "Yes / OK" at bounding box center [879, 413] width 62 height 14
click at [802, 345] on div "Yes / OK" at bounding box center [877, 434] width 63 height 18
click at [802, 345] on button "Yes / OK" at bounding box center [879, 434] width 62 height 14
drag, startPoint x: 866, startPoint y: 451, endPoint x: 858, endPoint y: 475, distance: 24.8
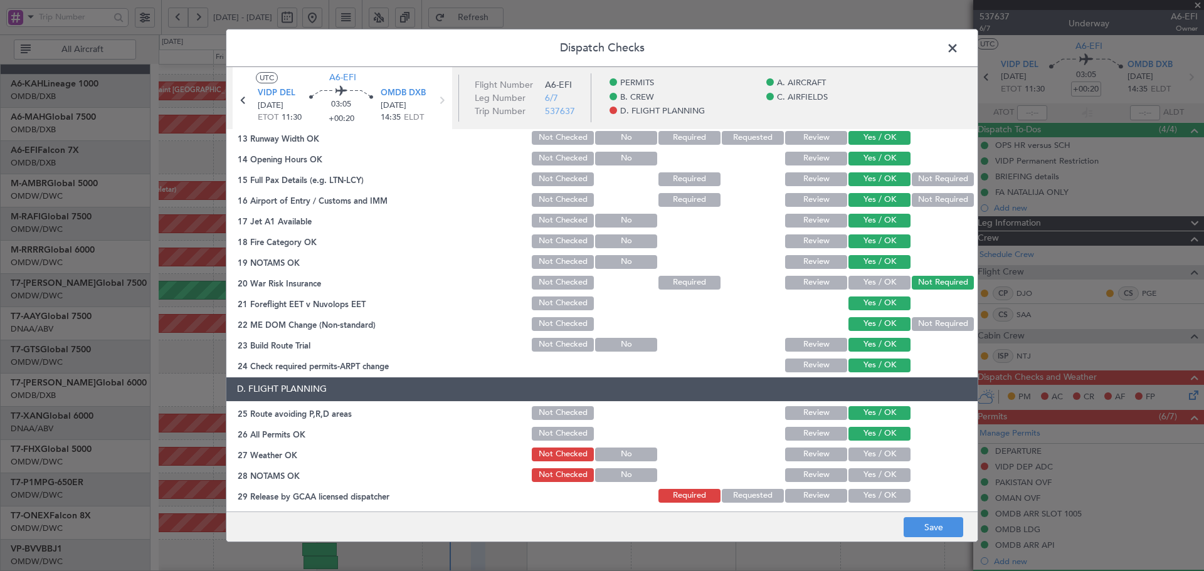
click at [802, 345] on button "Yes / OK" at bounding box center [879, 455] width 62 height 14
click at [802, 345] on button "Yes / OK" at bounding box center [879, 475] width 62 height 14
click at [802, 345] on button "Yes / OK" at bounding box center [879, 496] width 62 height 14
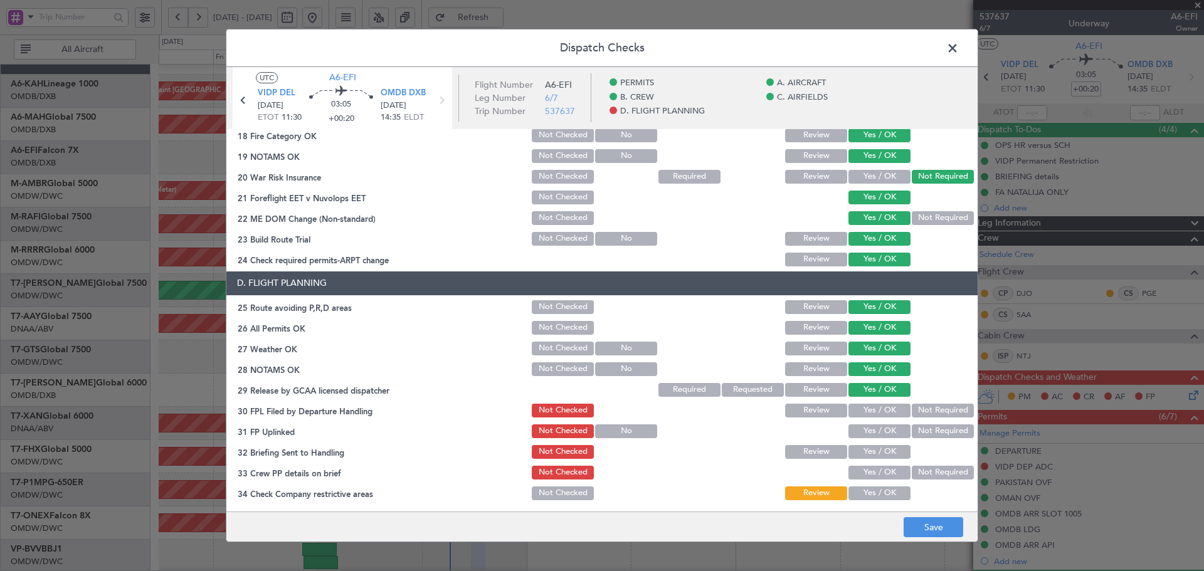
scroll to position [544, 0]
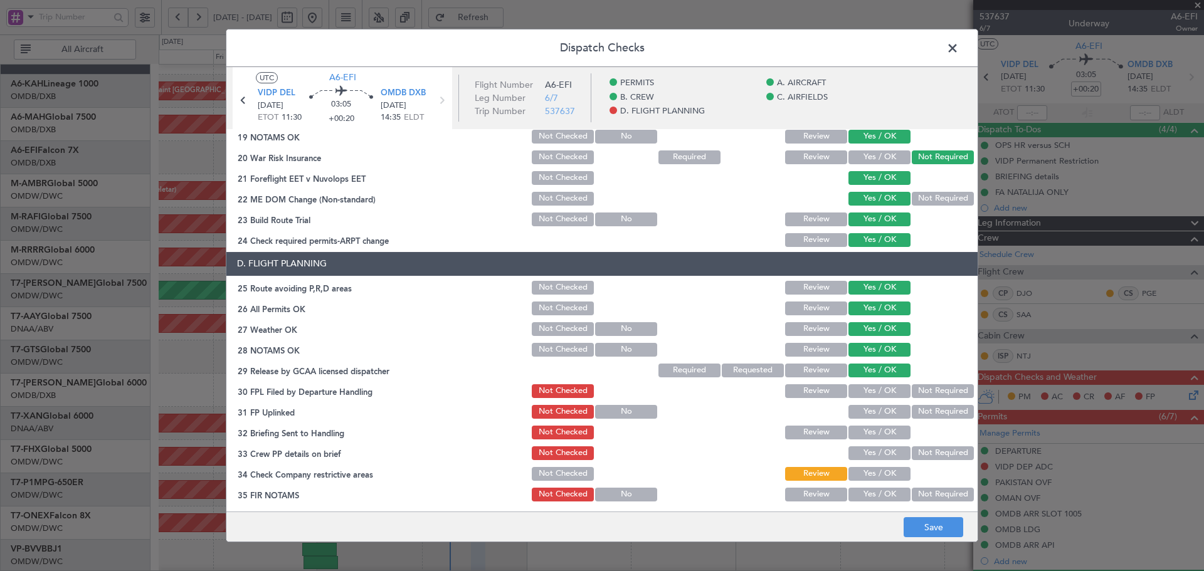
drag, startPoint x: 880, startPoint y: 388, endPoint x: 873, endPoint y: 407, distance: 20.3
click at [802, 345] on button "Yes / OK" at bounding box center [879, 391] width 62 height 14
click at [802, 345] on button "Yes / OK" at bounding box center [879, 412] width 62 height 14
click at [802, 345] on button "Yes / OK" at bounding box center [879, 433] width 62 height 14
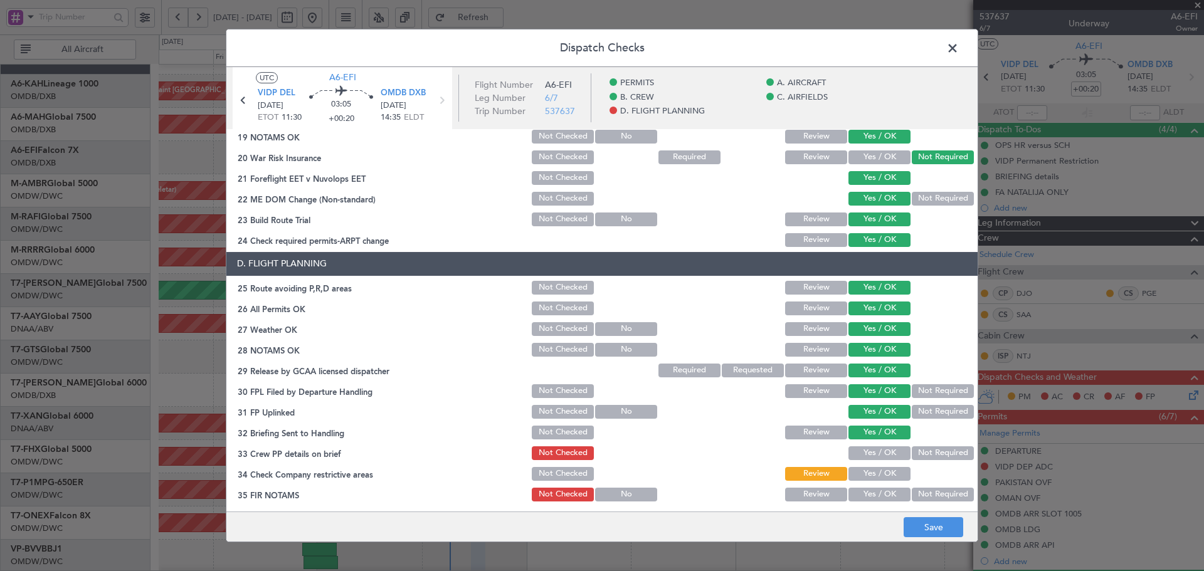
click at [802, 345] on button "Yes / OK" at bounding box center [879, 453] width 62 height 14
click at [802, 345] on button "Yes / OK" at bounding box center [879, 474] width 62 height 14
click at [802, 345] on button "Yes / OK" at bounding box center [879, 495] width 62 height 14
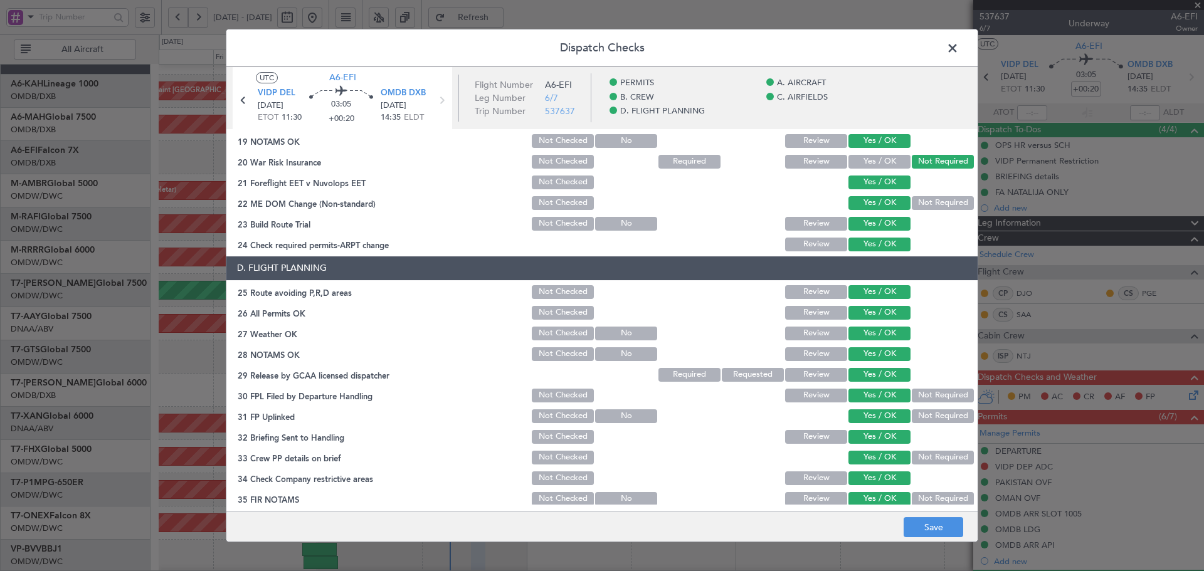
scroll to position [546, 0]
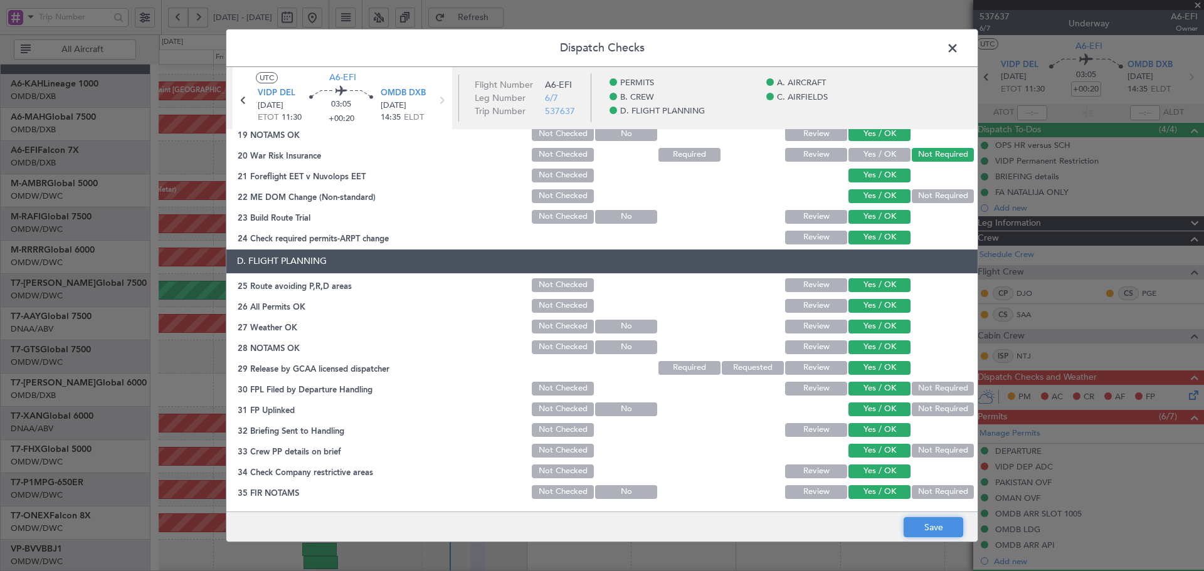
click at [802, 345] on button "Save" at bounding box center [933, 527] width 60 height 20
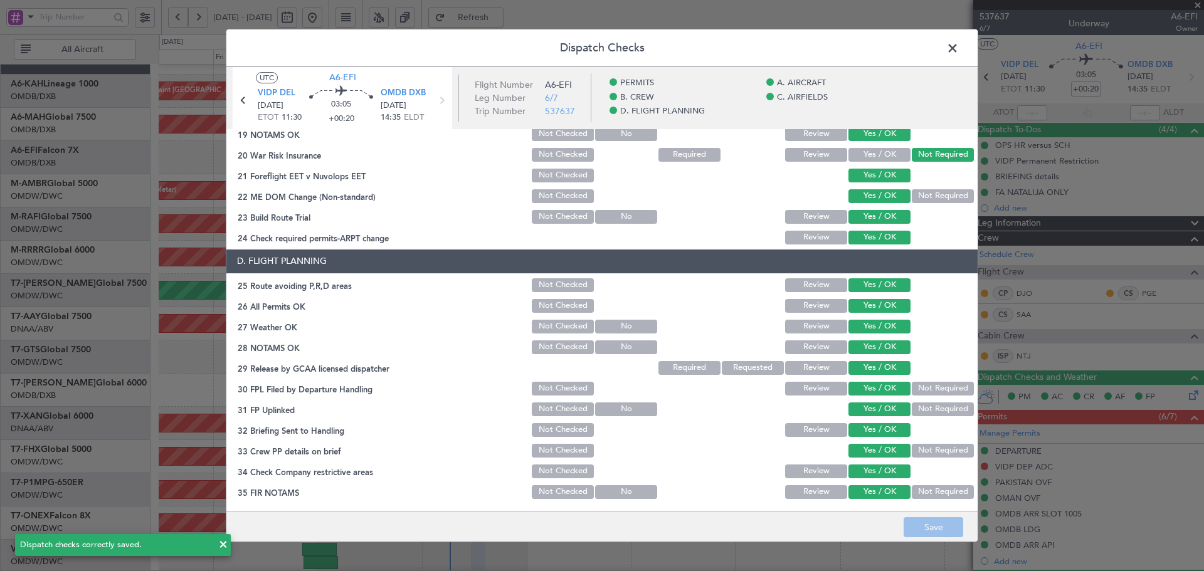
click at [802, 49] on span at bounding box center [959, 51] width 0 height 25
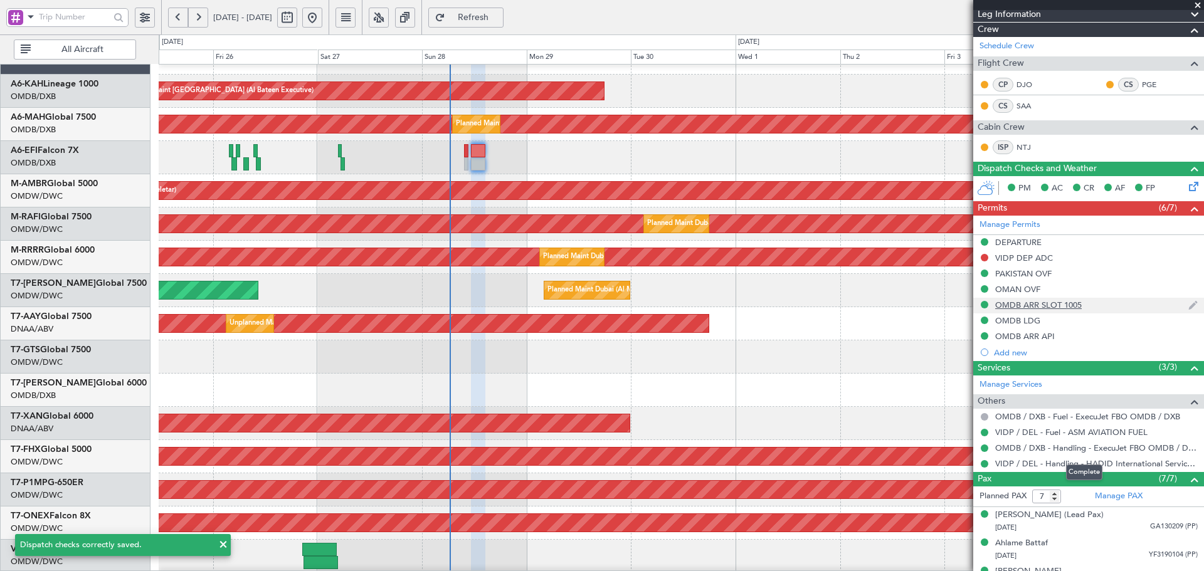
scroll to position [293, 0]
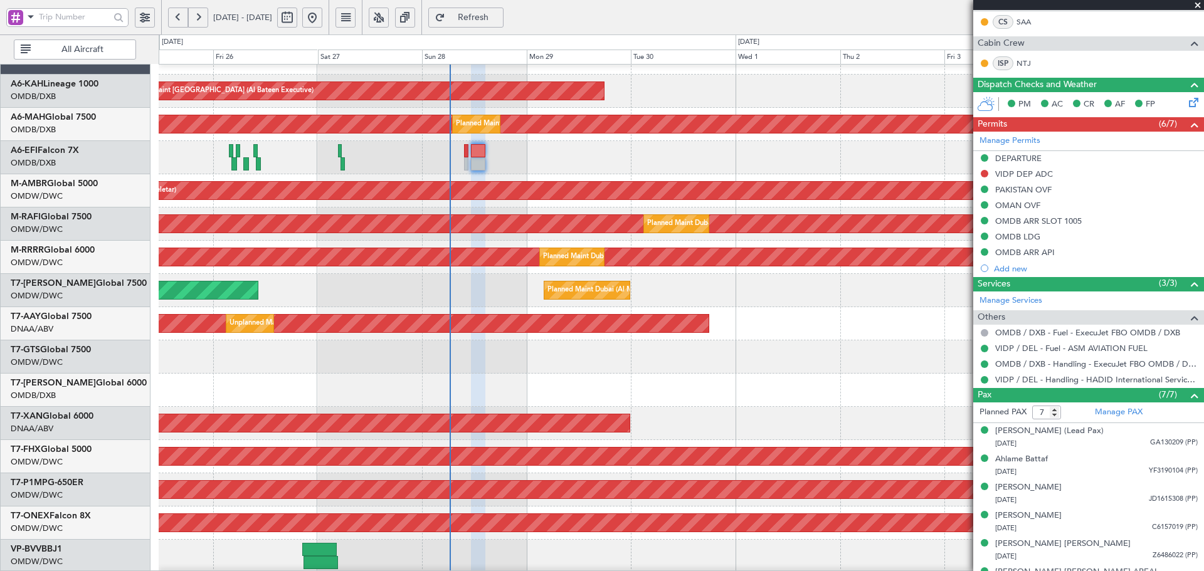
click at [493, 13] on span "Refresh" at bounding box center [473, 17] width 51 height 9
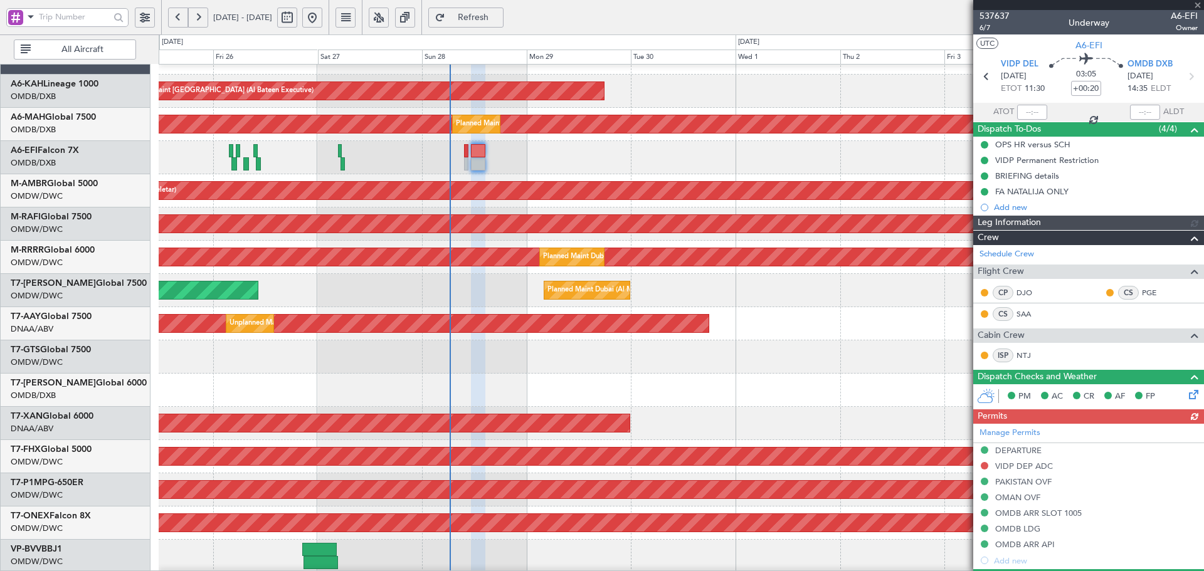
scroll to position [0, 0]
type input "[PERSON_NAME] (ANI)"
type input "7354"
click at [802, 345] on div "Manage Permits DEPARTURE VIDP DEP ADC [GEOGRAPHIC_DATA] OVF OMAN OVF OMDB ARR S…" at bounding box center [1088, 496] width 231 height 145
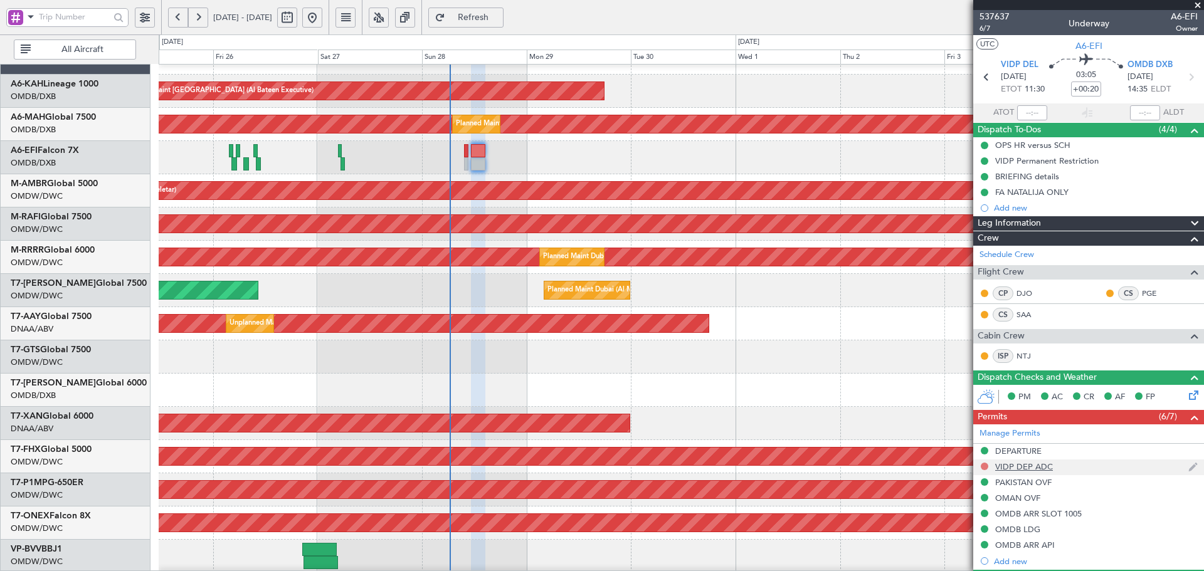
click at [802, 345] on button at bounding box center [985, 467] width 8 height 8
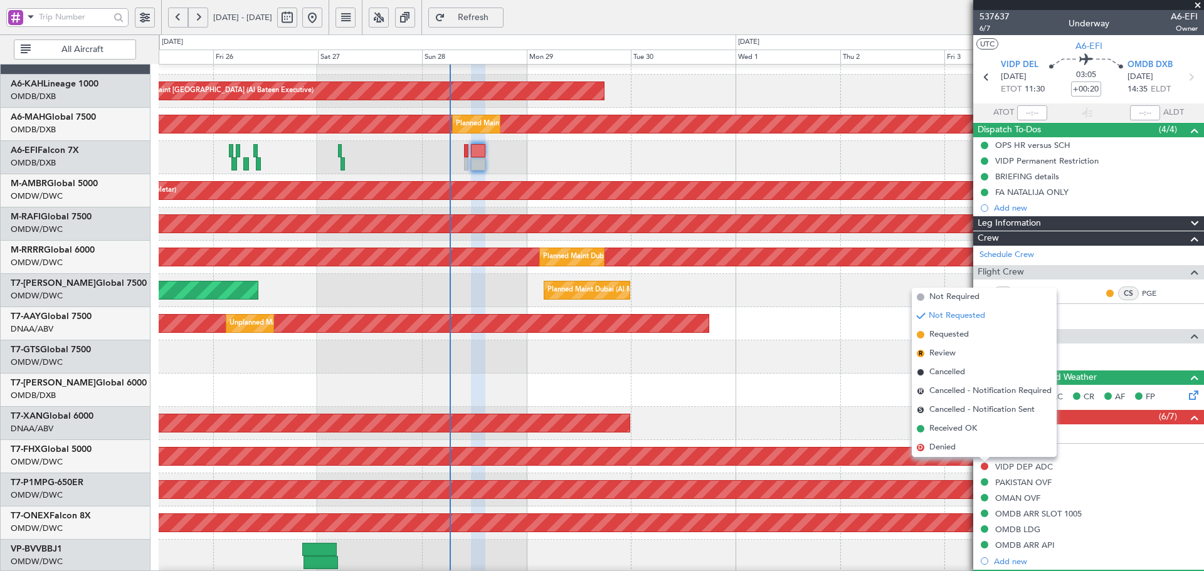
drag, startPoint x: 954, startPoint y: 337, endPoint x: 868, endPoint y: 322, distance: 87.2
click at [802, 337] on span "Requested" at bounding box center [948, 335] width 39 height 13
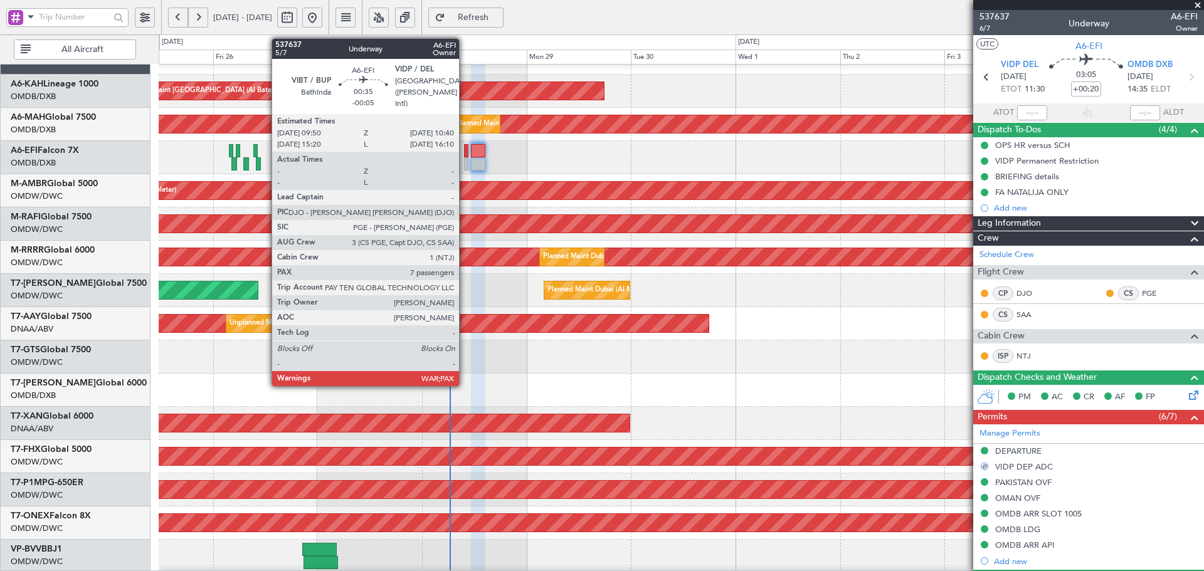
click at [465, 149] on div at bounding box center [466, 150] width 4 height 13
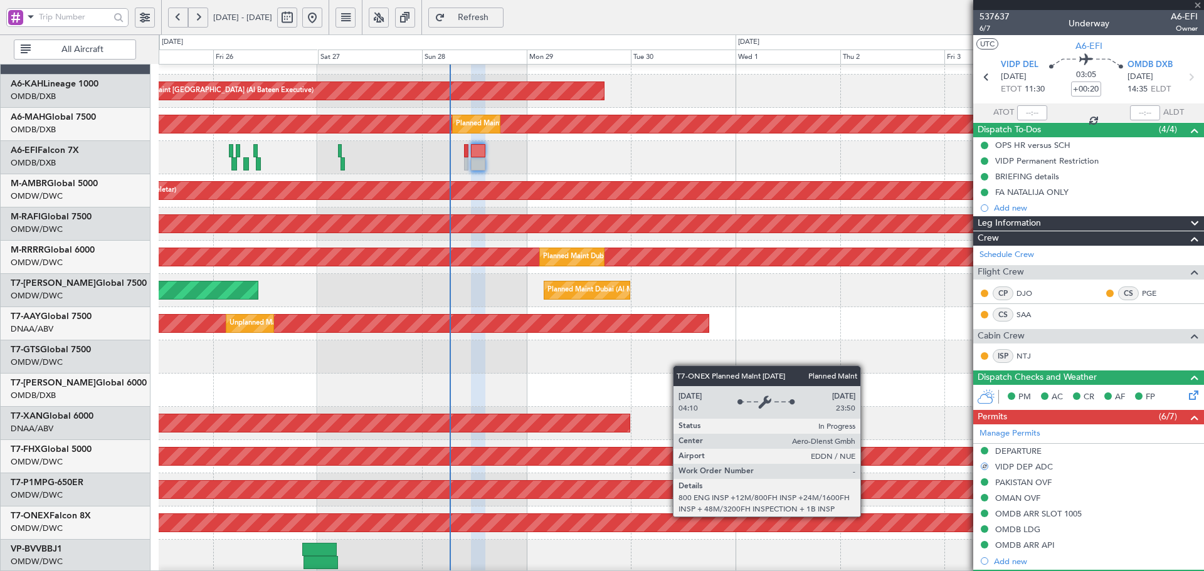
type input "-00:05"
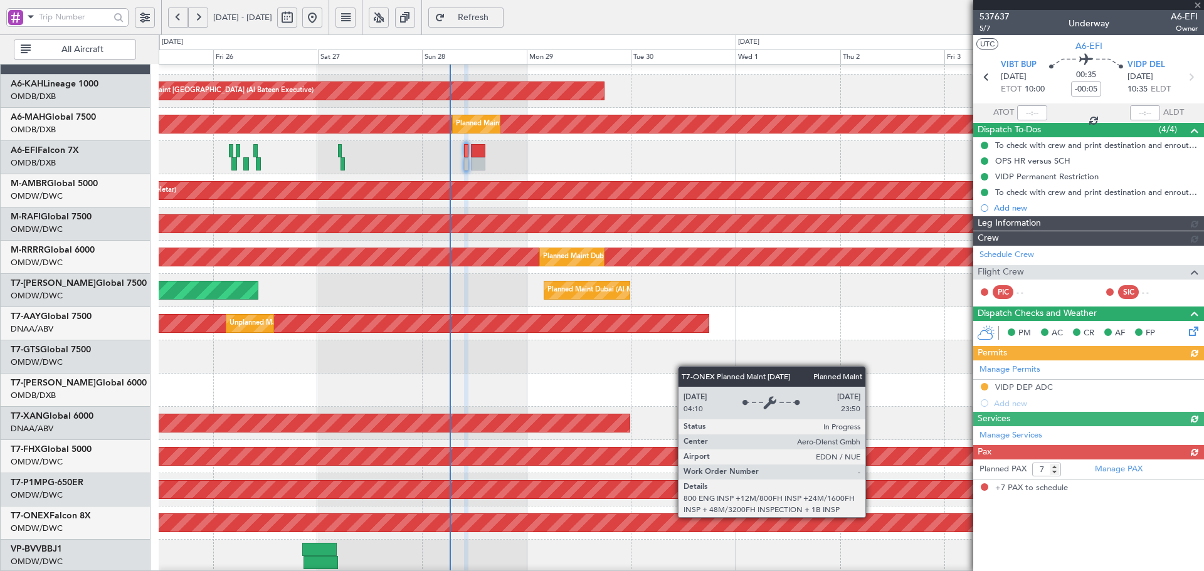
type input "[PERSON_NAME] (ANI)"
type input "7368"
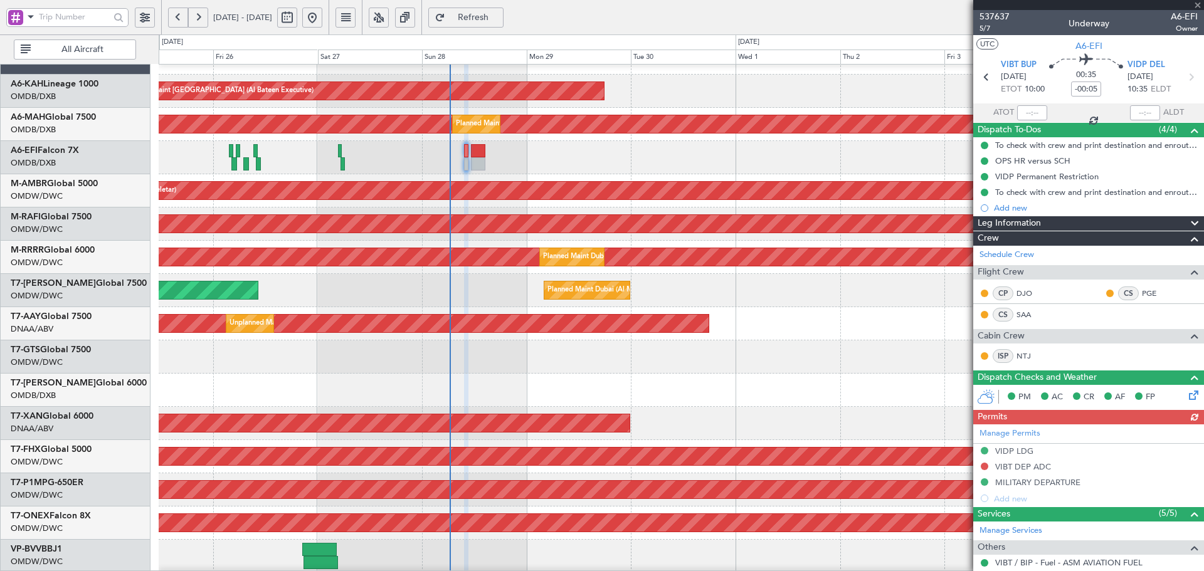
click at [802, 345] on div "Manage Permits VIDP LDG VIBT DEP ADC MILITARY DEPARTURE Add new" at bounding box center [1088, 465] width 231 height 82
click at [802, 345] on button at bounding box center [985, 467] width 8 height 8
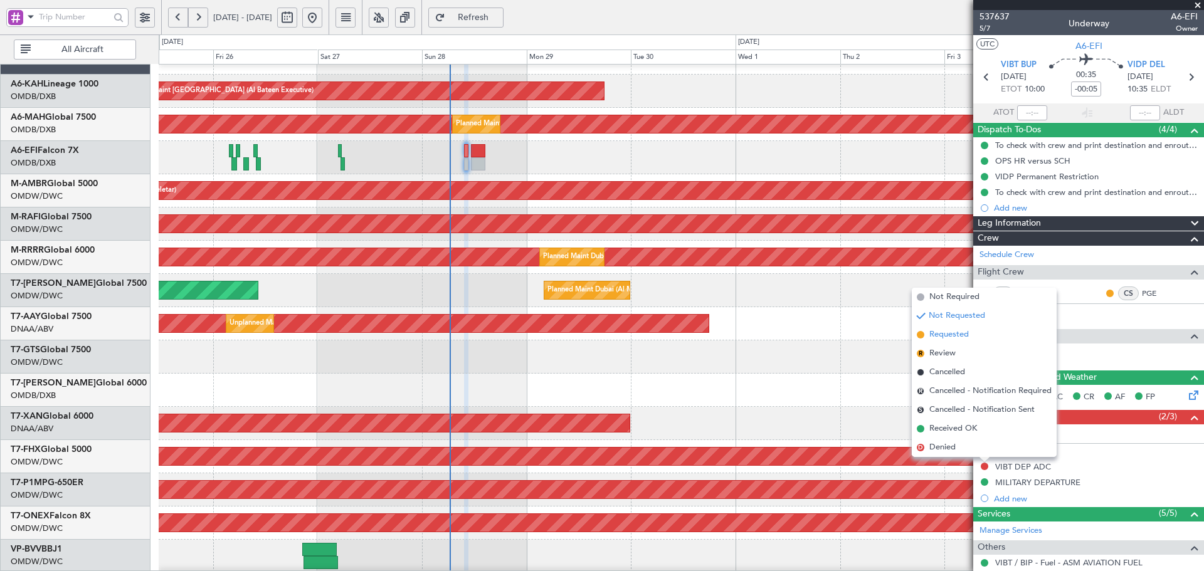
click at [802, 340] on span "Requested" at bounding box center [948, 335] width 39 height 13
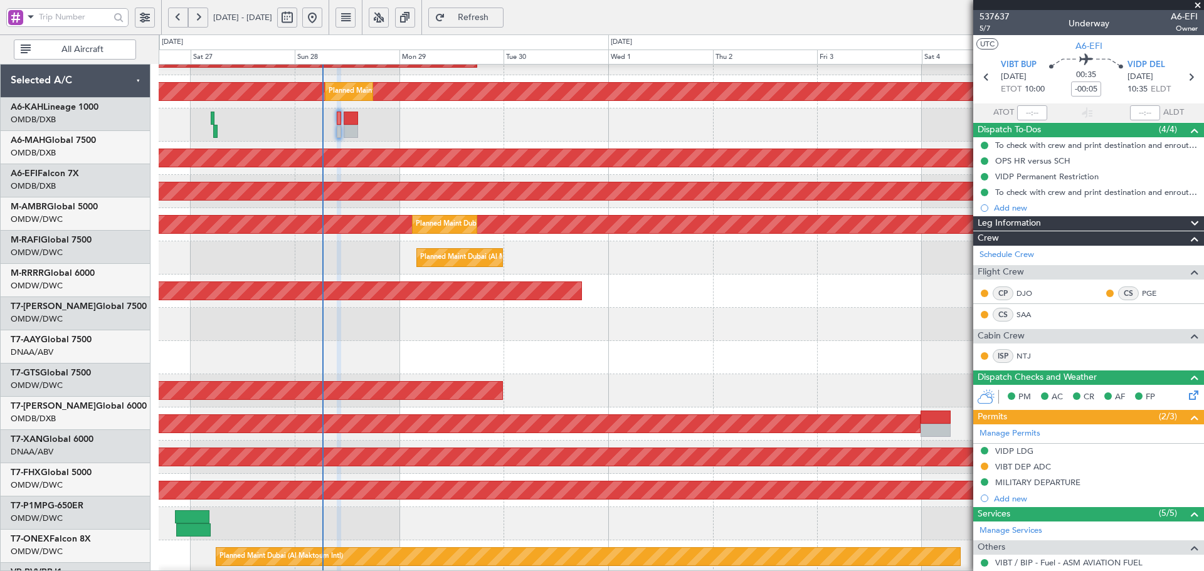
scroll to position [92, 0]
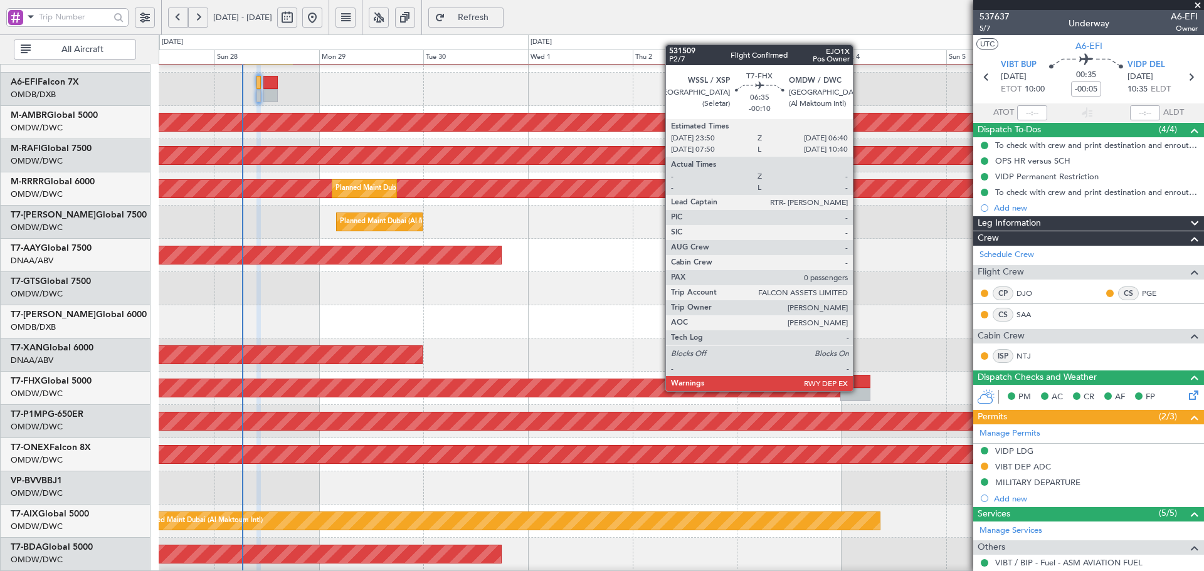
click at [802, 345] on div at bounding box center [855, 394] width 30 height 13
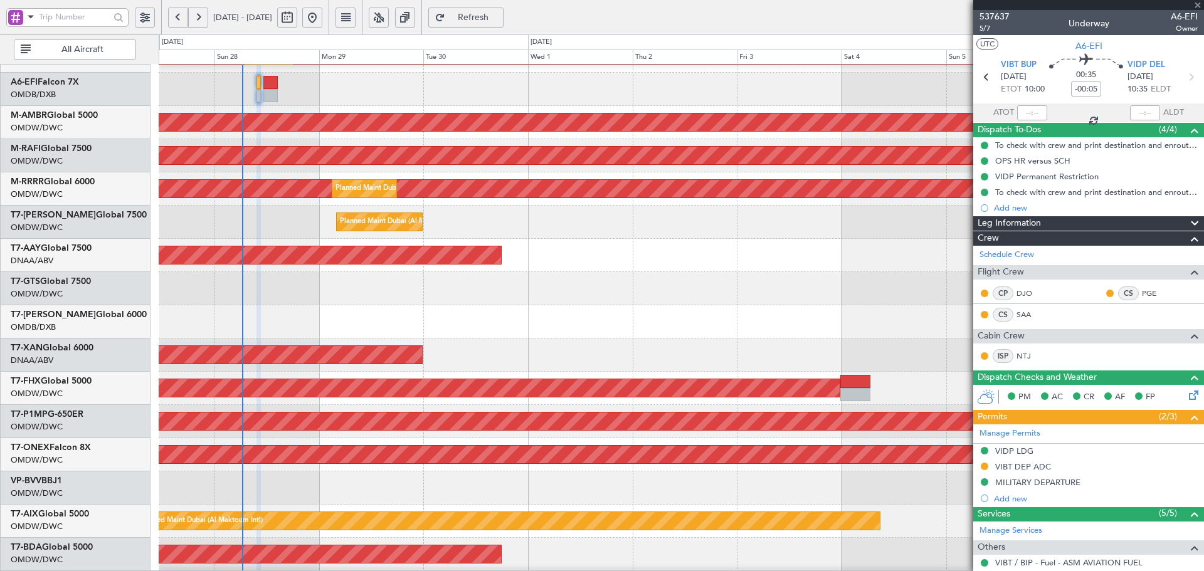
type input "-00:10"
type input "0"
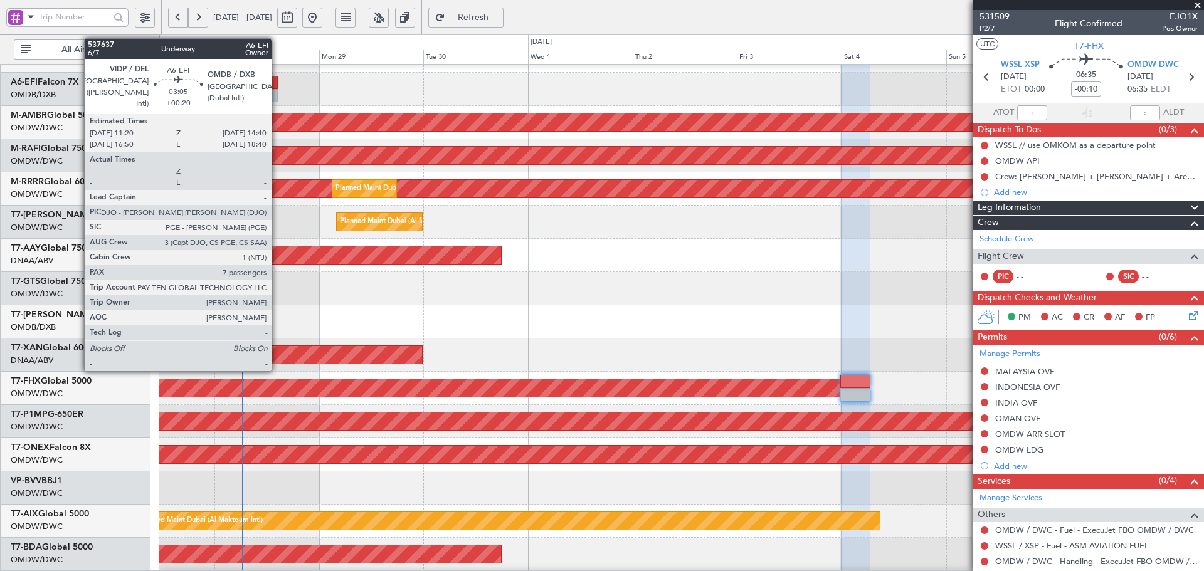
click at [277, 100] on div at bounding box center [270, 95] width 15 height 13
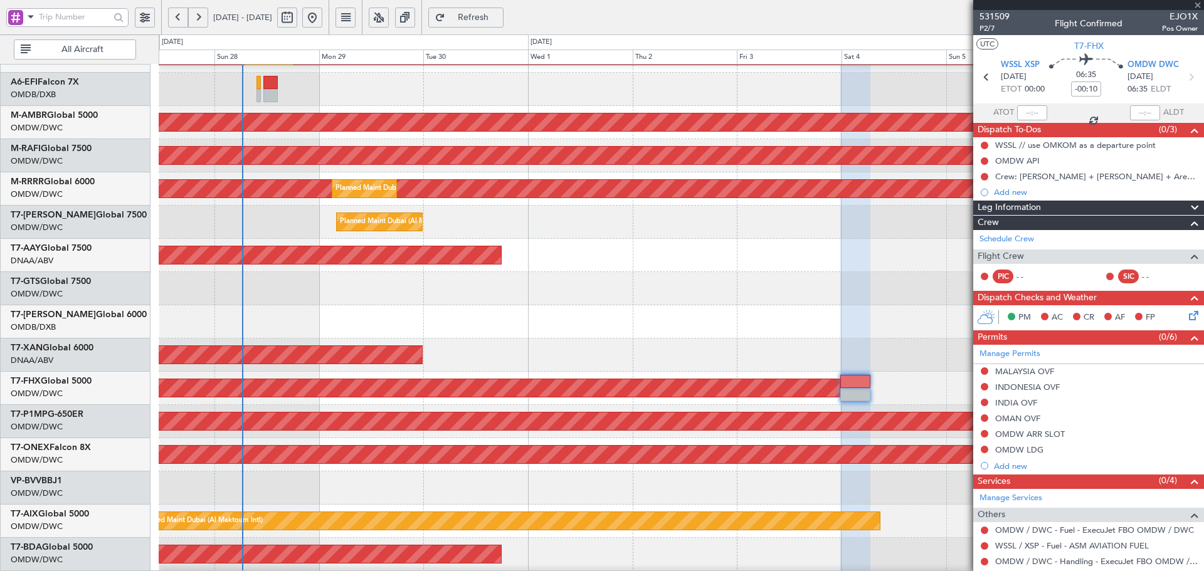
type input "+00:20"
type input "7"
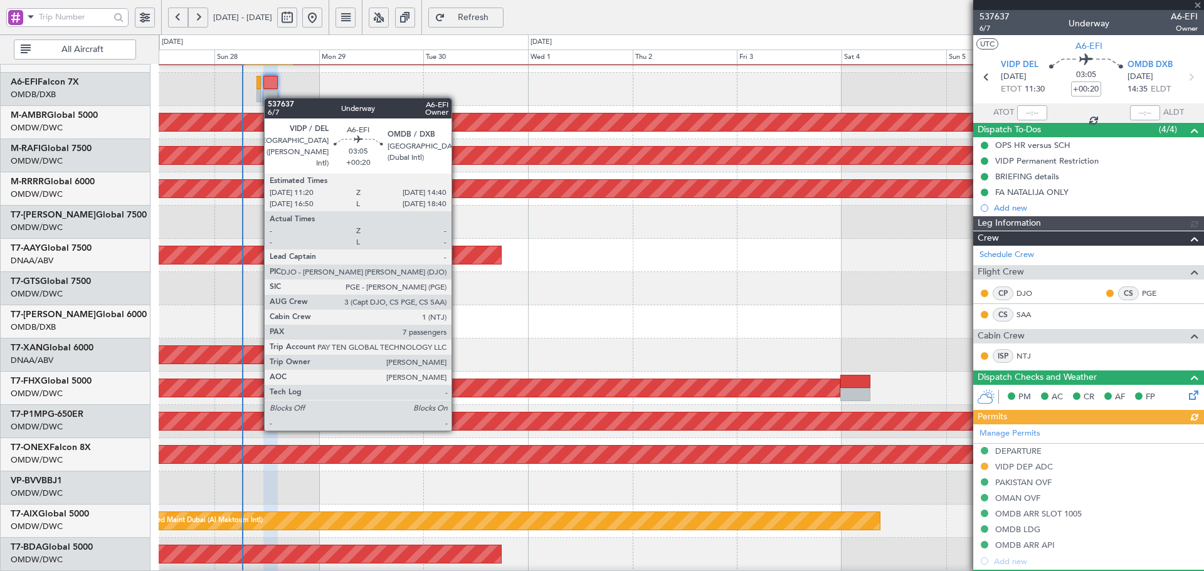
type input "[PERSON_NAME] (ANI)"
type input "7354"
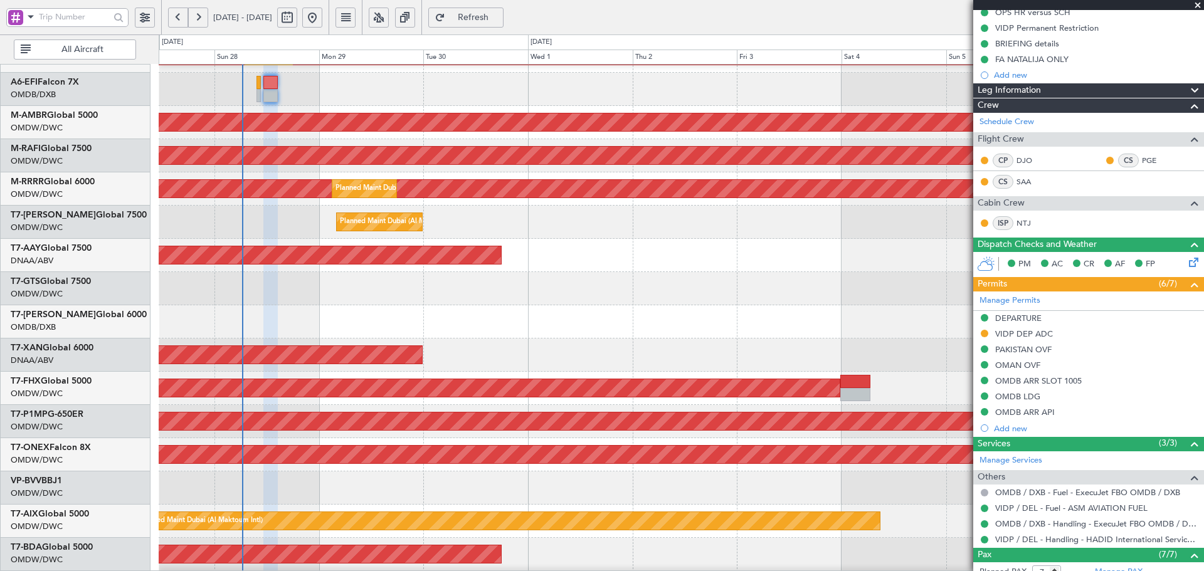
scroll to position [0, 0]
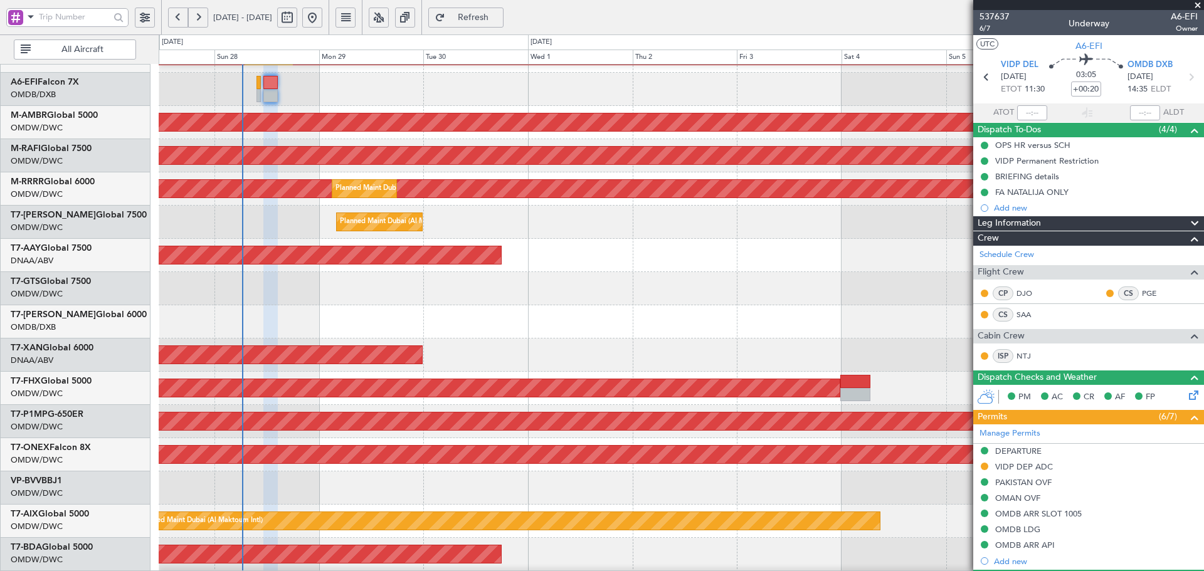
click at [499, 19] on span "Refresh" at bounding box center [473, 17] width 51 height 9
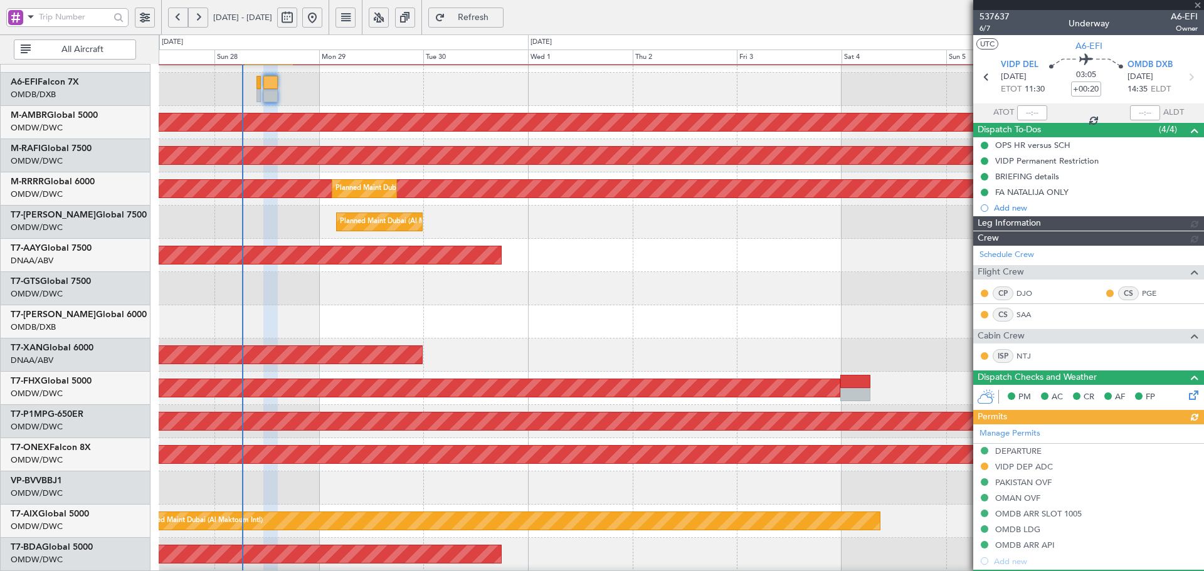
type input "[PERSON_NAME] (ANI)"
type input "7354"
type input "[PERSON_NAME] (ANI)"
type input "7354"
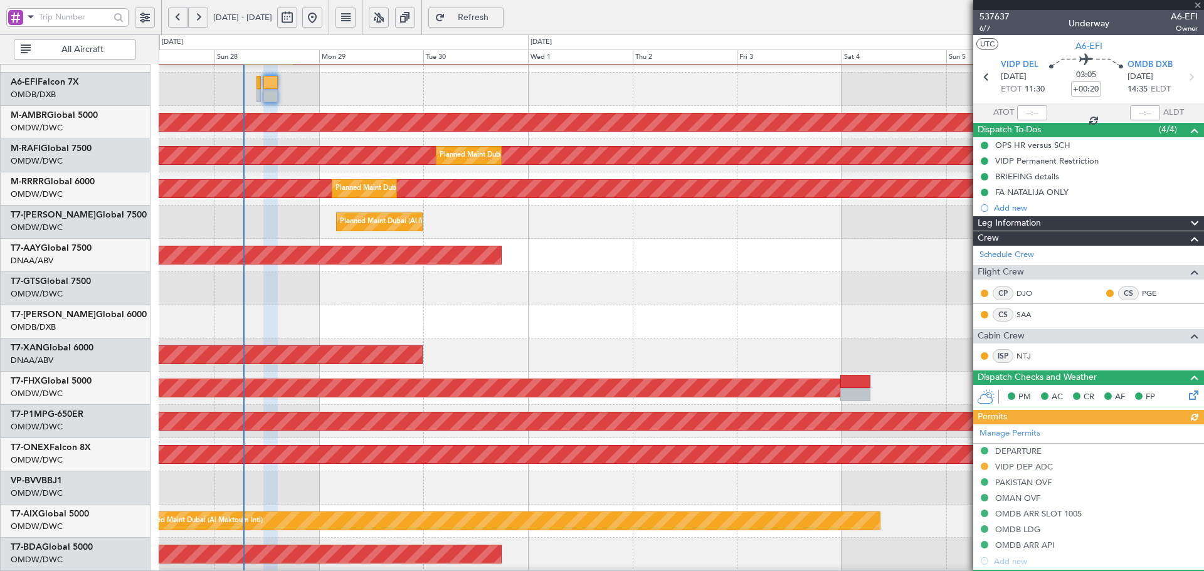
type input "[PERSON_NAME] (ANI)"
type input "7354"
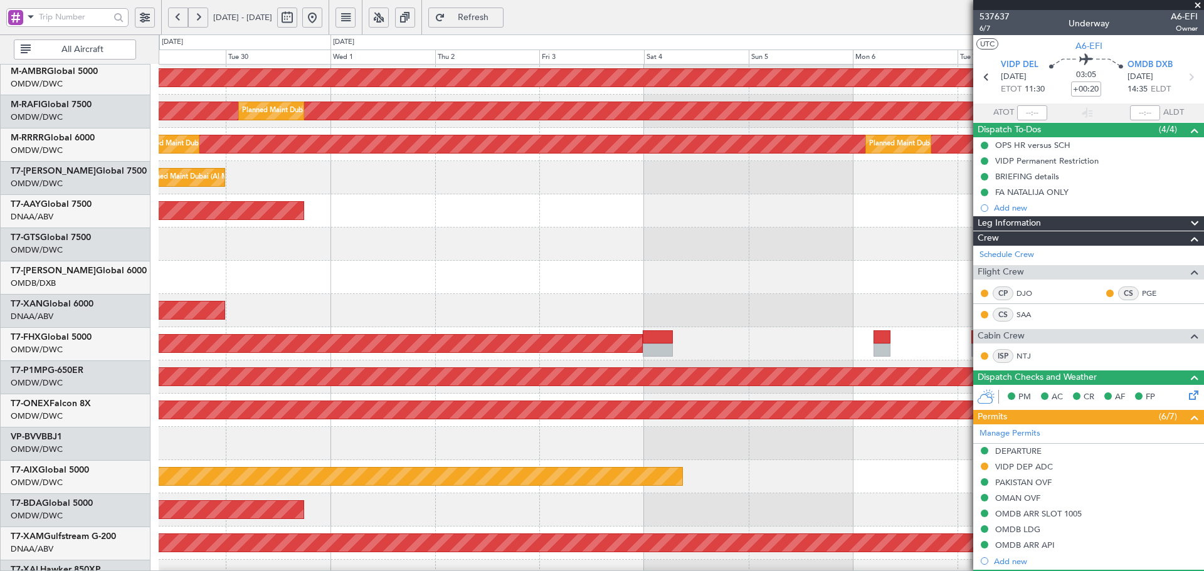
scroll to position [136, 0]
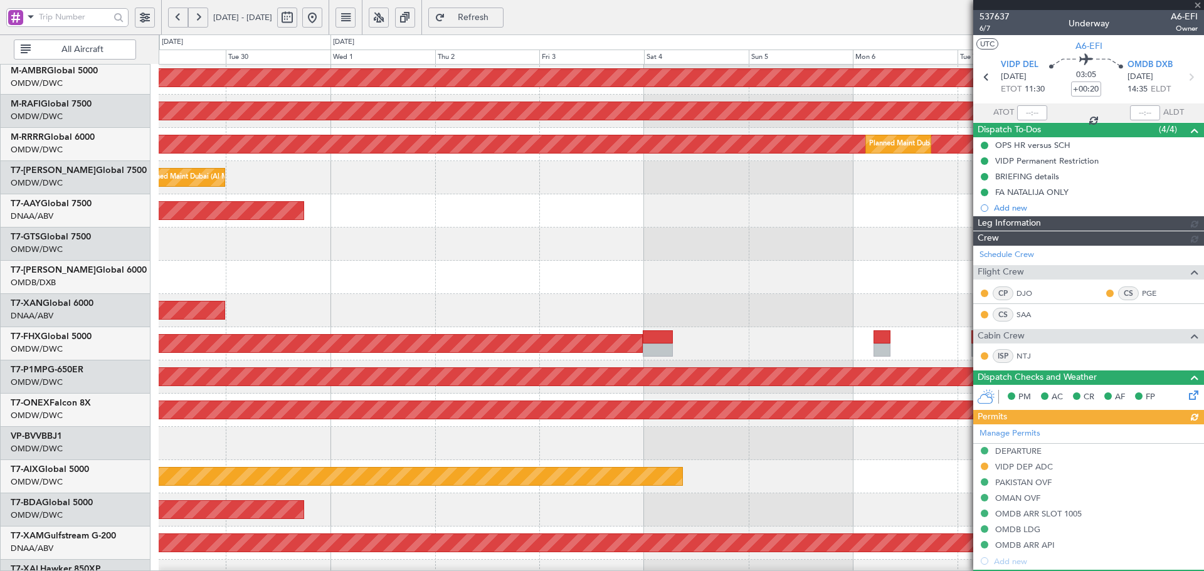
type input "[PERSON_NAME] (ANI)"
type input "7354"
type input "[PERSON_NAME] (ANI)"
type input "7354"
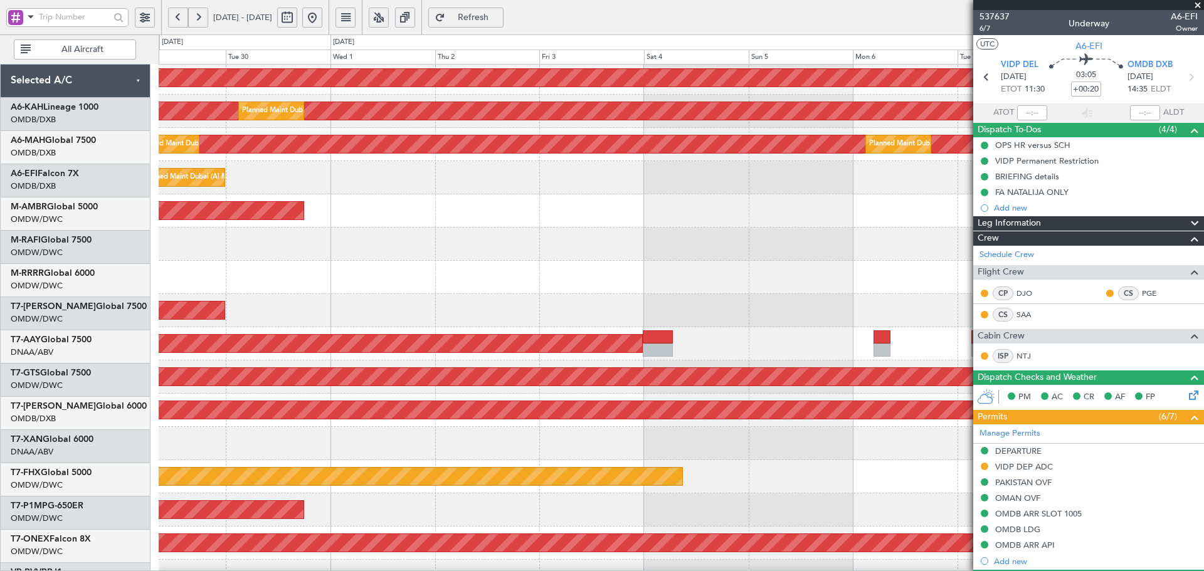
scroll to position [136, 0]
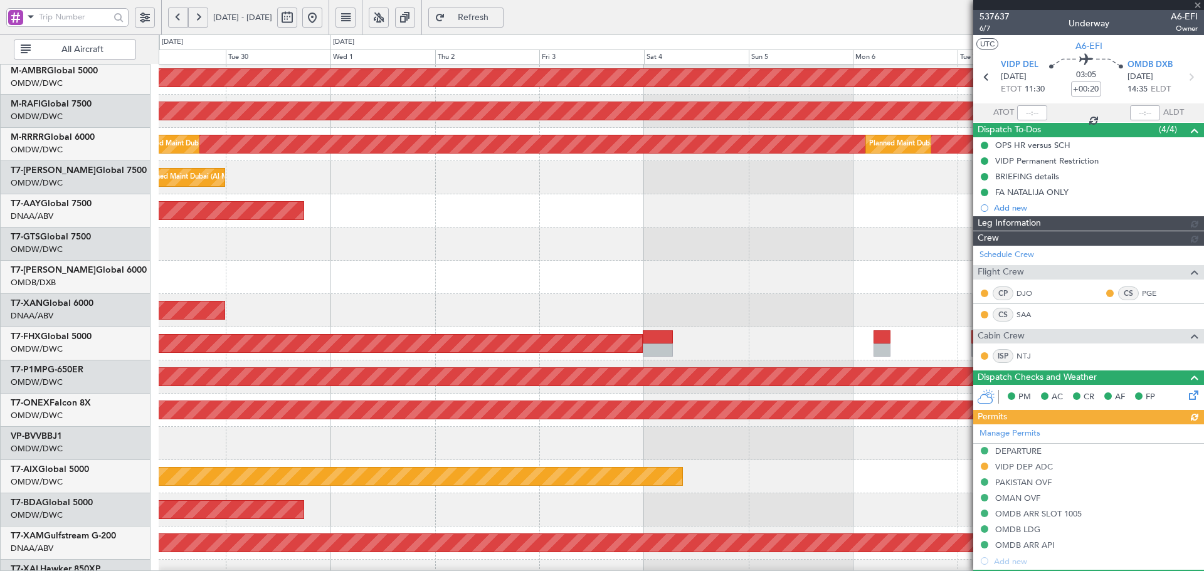
type input "[PERSON_NAME] (ANI)"
type input "7354"
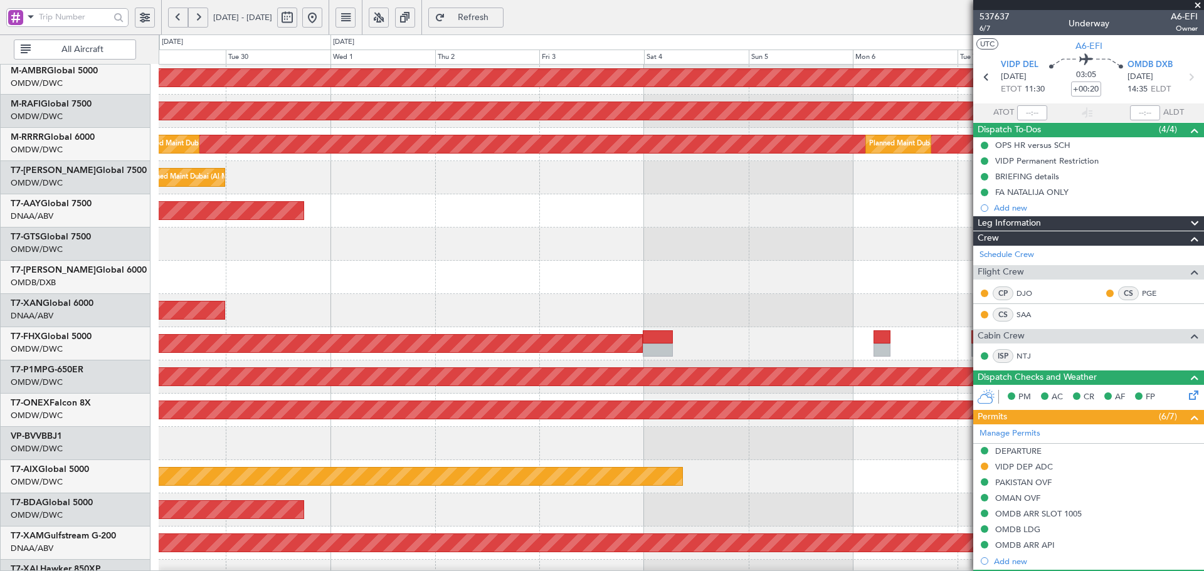
type input "[PERSON_NAME] (ANI)"
type input "7354"
type input "[PERSON_NAME] (ANI)"
type input "7354"
type input "[PERSON_NAME] (ANI)"
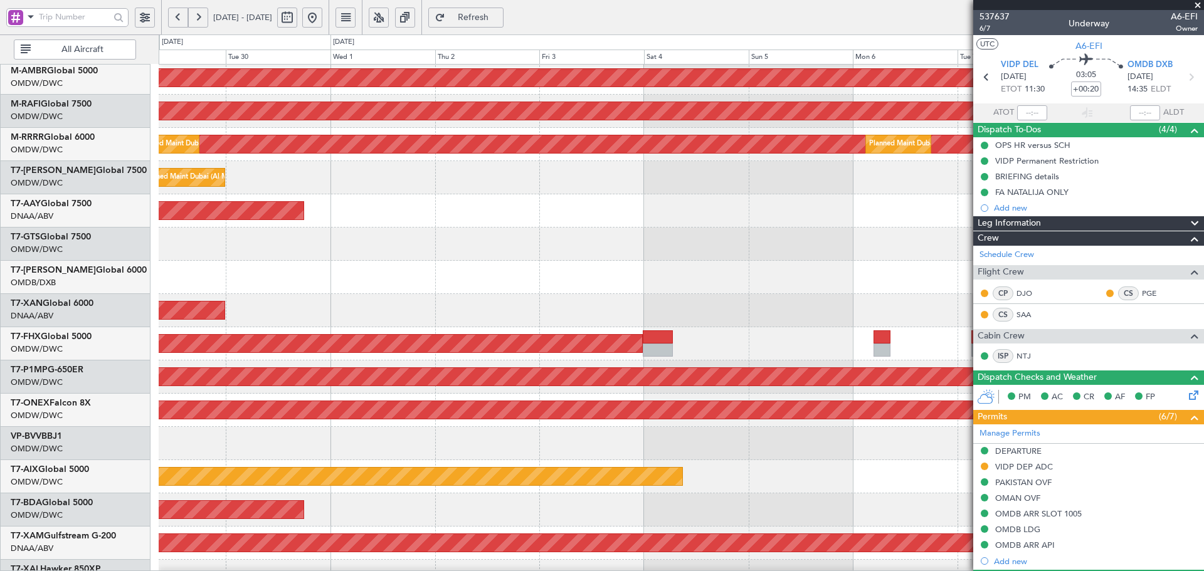
type input "7354"
type input "[PERSON_NAME] (ANI)"
type input "7354"
